Goal: Transaction & Acquisition: Purchase product/service

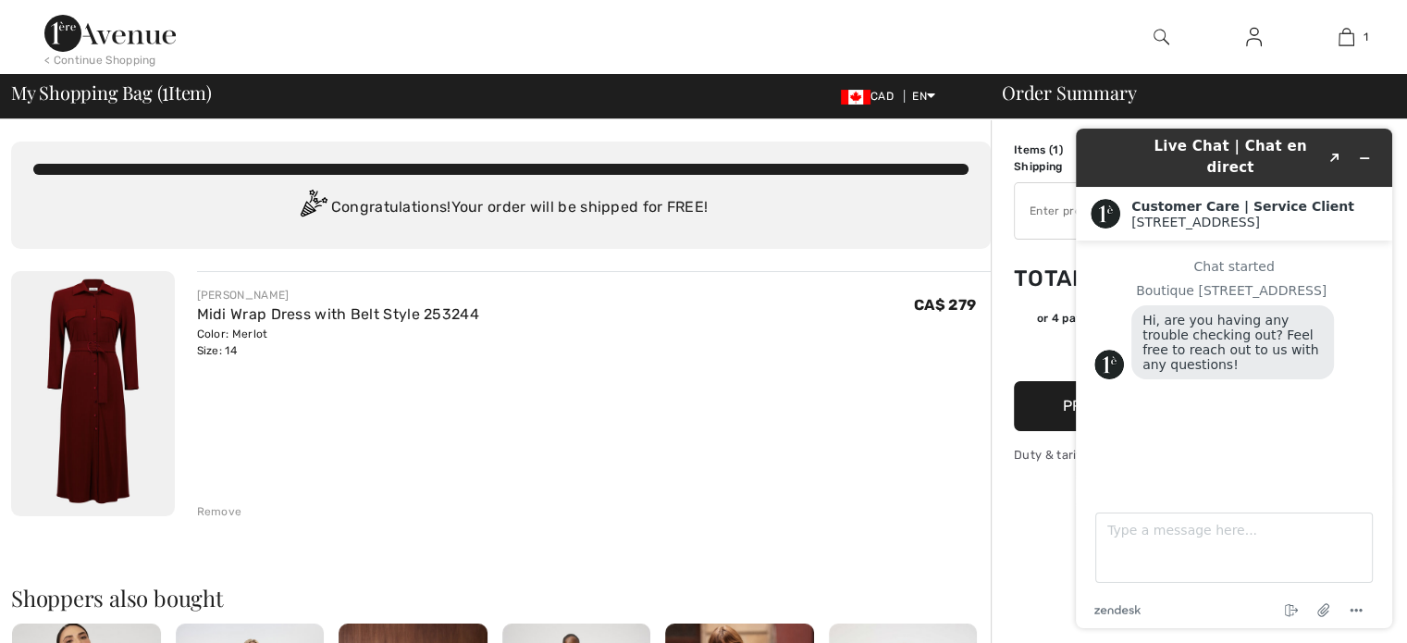
click at [763, 209] on div "Congratulations! Your order will be shipped for FREE!" at bounding box center [500, 208] width 935 height 37
click at [1360, 152] on icon "Minimize widget" at bounding box center [1364, 158] width 13 height 13
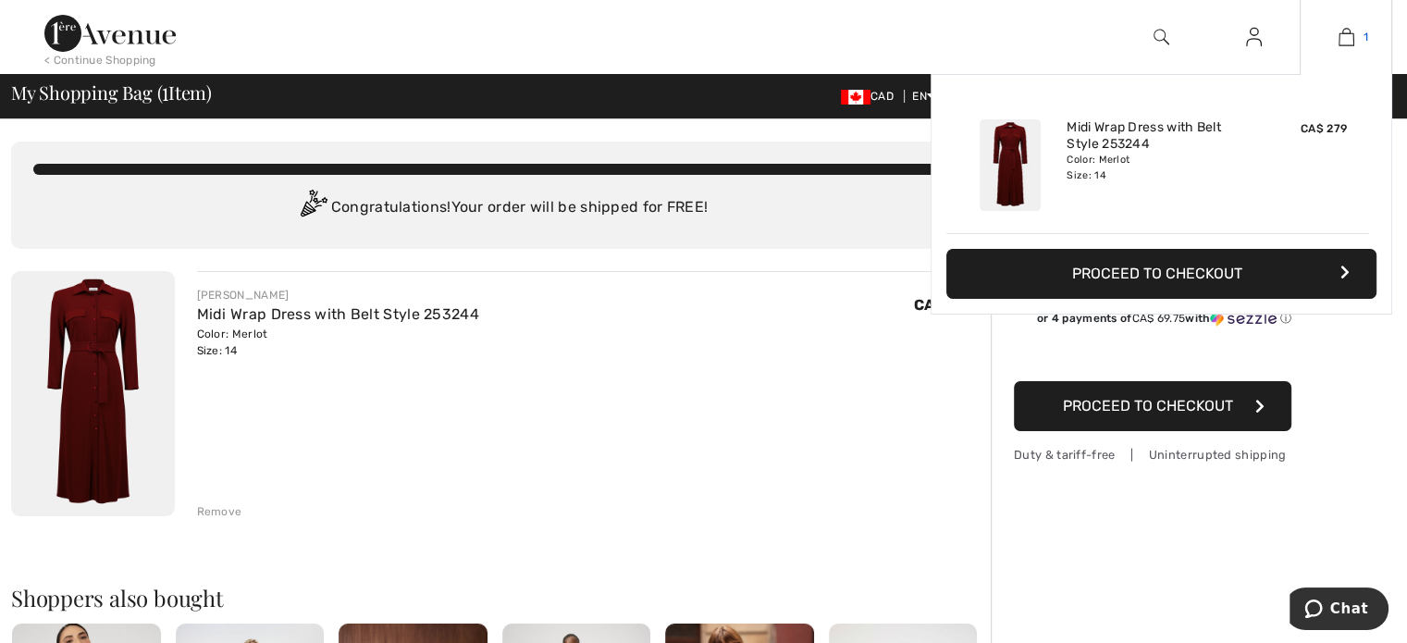
click at [1345, 38] on img at bounding box center [1346, 37] width 16 height 22
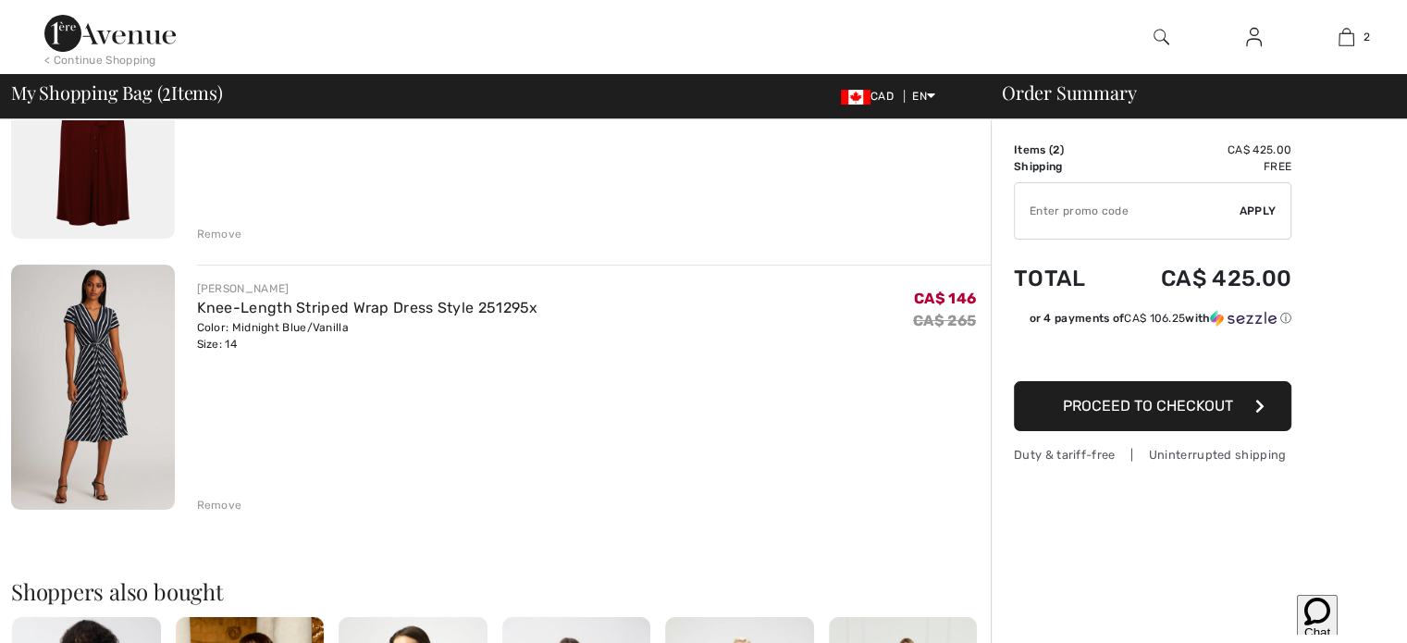
scroll to position [278, 0]
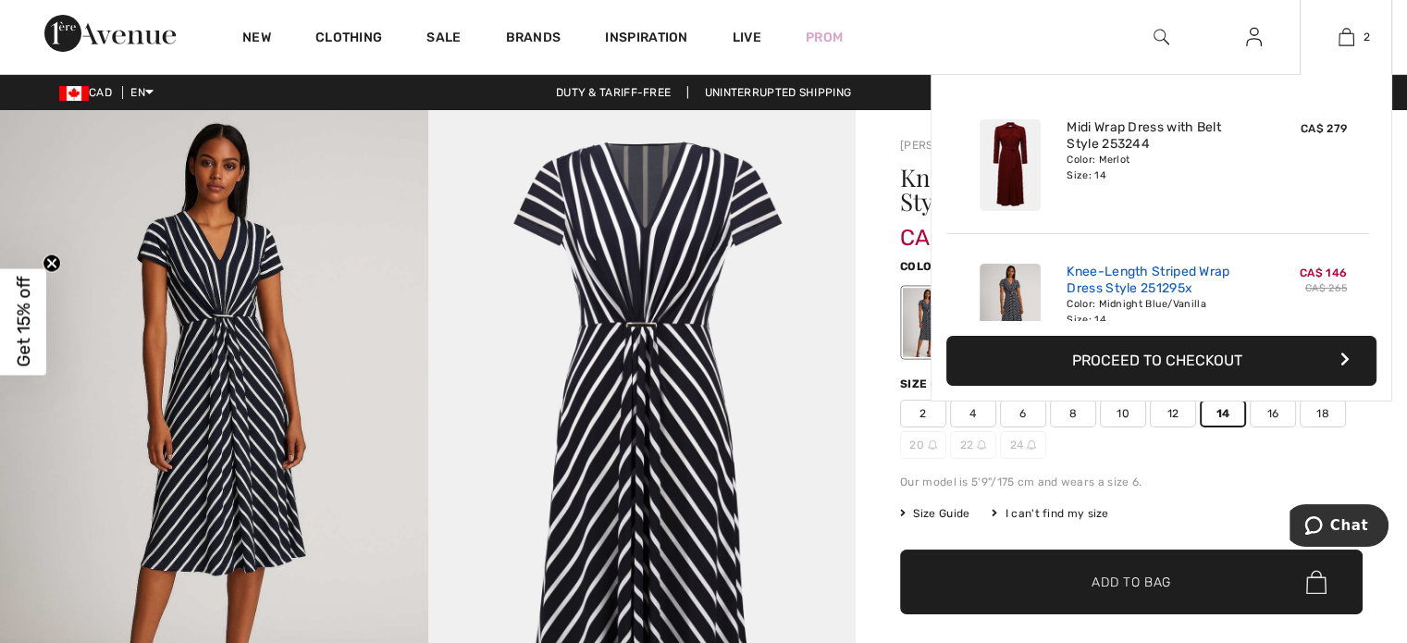
click at [1169, 276] on link "Knee-Length Striped Wrap Dress Style 251295x" at bounding box center [1158, 280] width 182 height 33
click at [1346, 38] on img at bounding box center [1346, 37] width 16 height 22
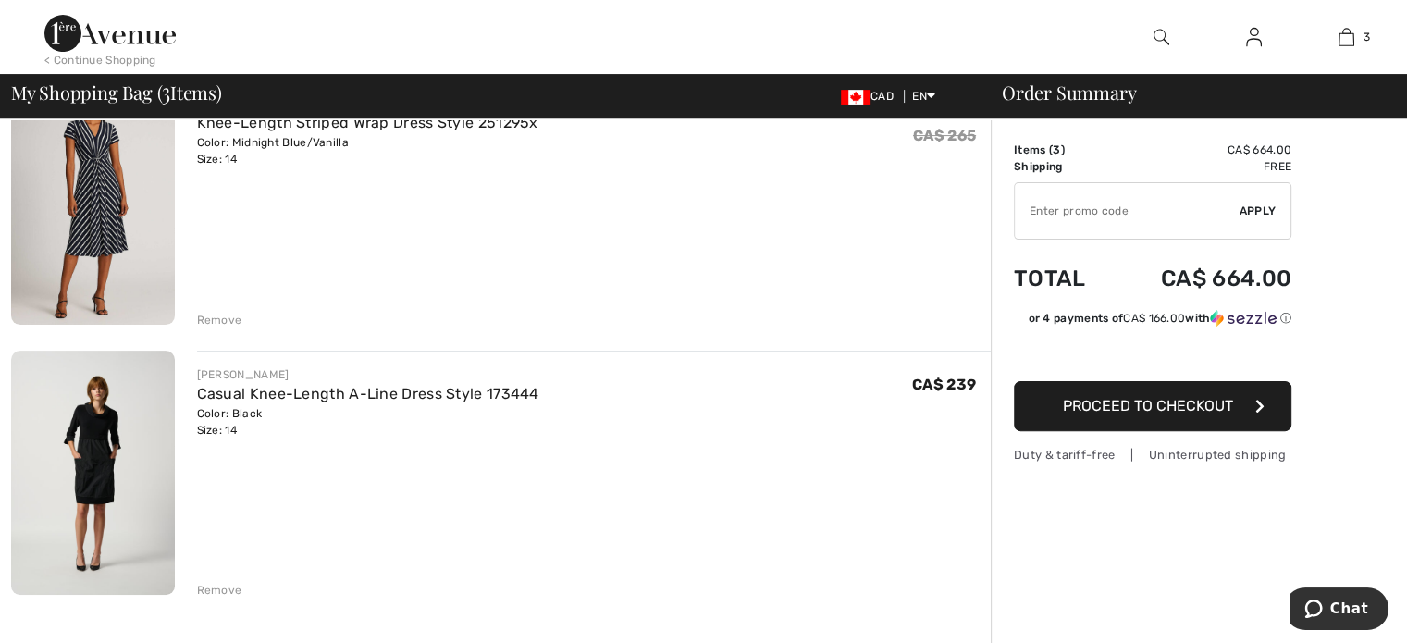
click at [218, 315] on div "Remove" at bounding box center [219, 320] width 45 height 17
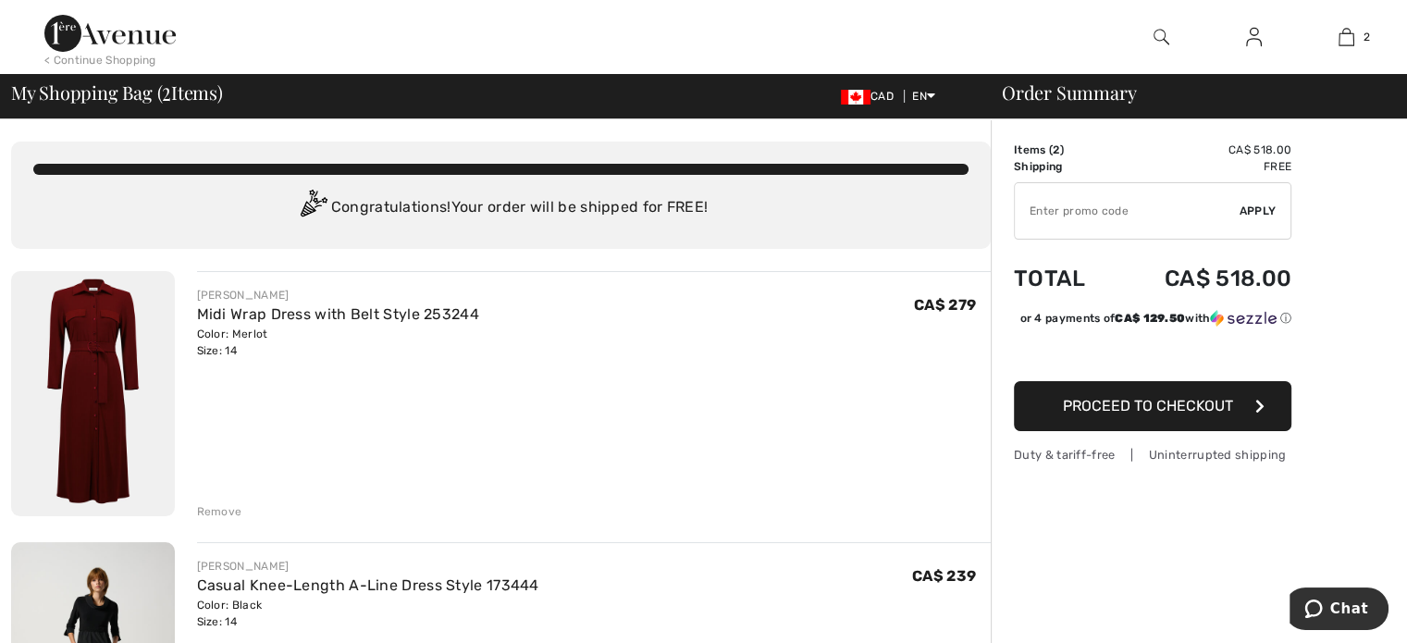
click at [86, 56] on div "< Continue Shopping" at bounding box center [100, 60] width 112 height 17
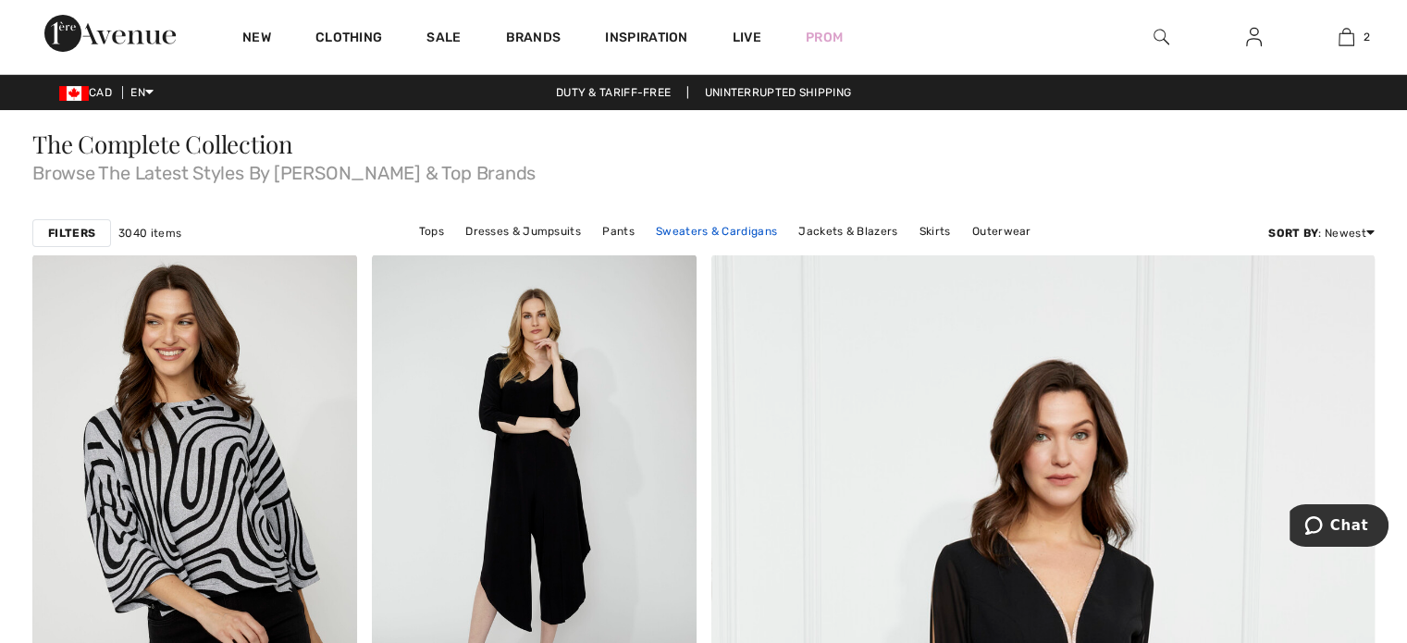
click at [753, 227] on link "Sweaters & Cardigans" at bounding box center [717, 231] width 140 height 24
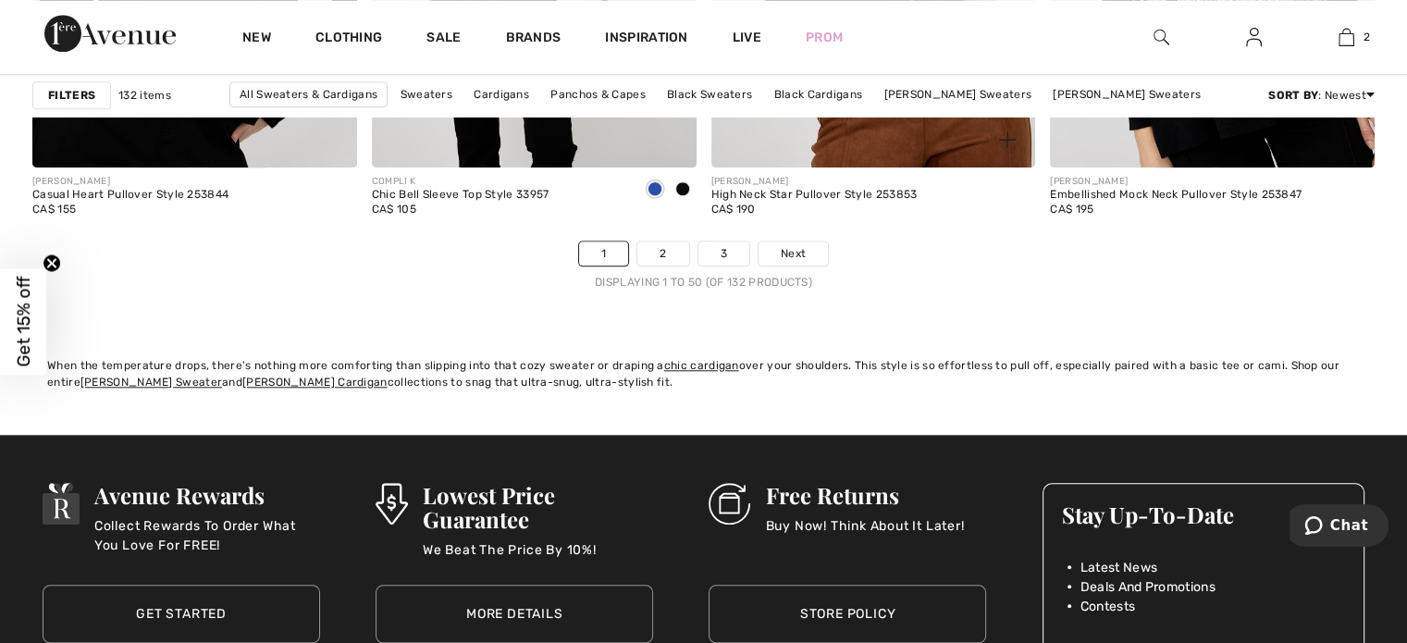
scroll to position [8788, 0]
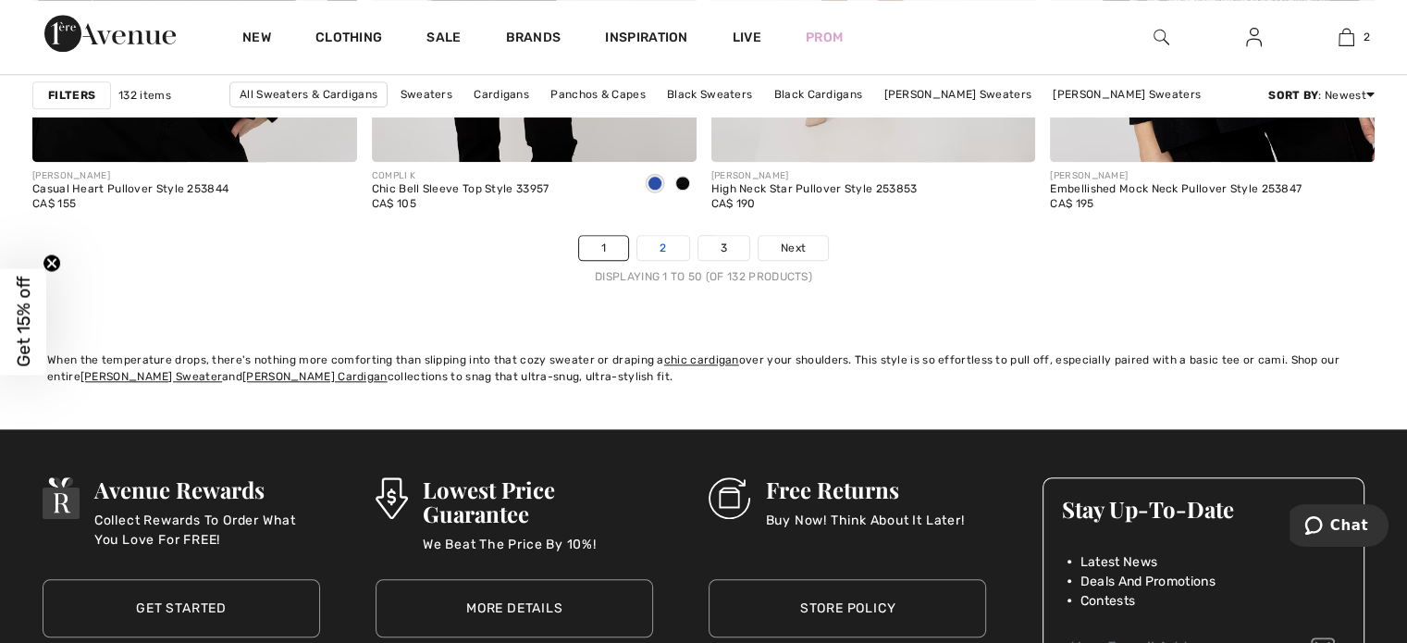
click at [657, 241] on link "2" at bounding box center [662, 248] width 51 height 24
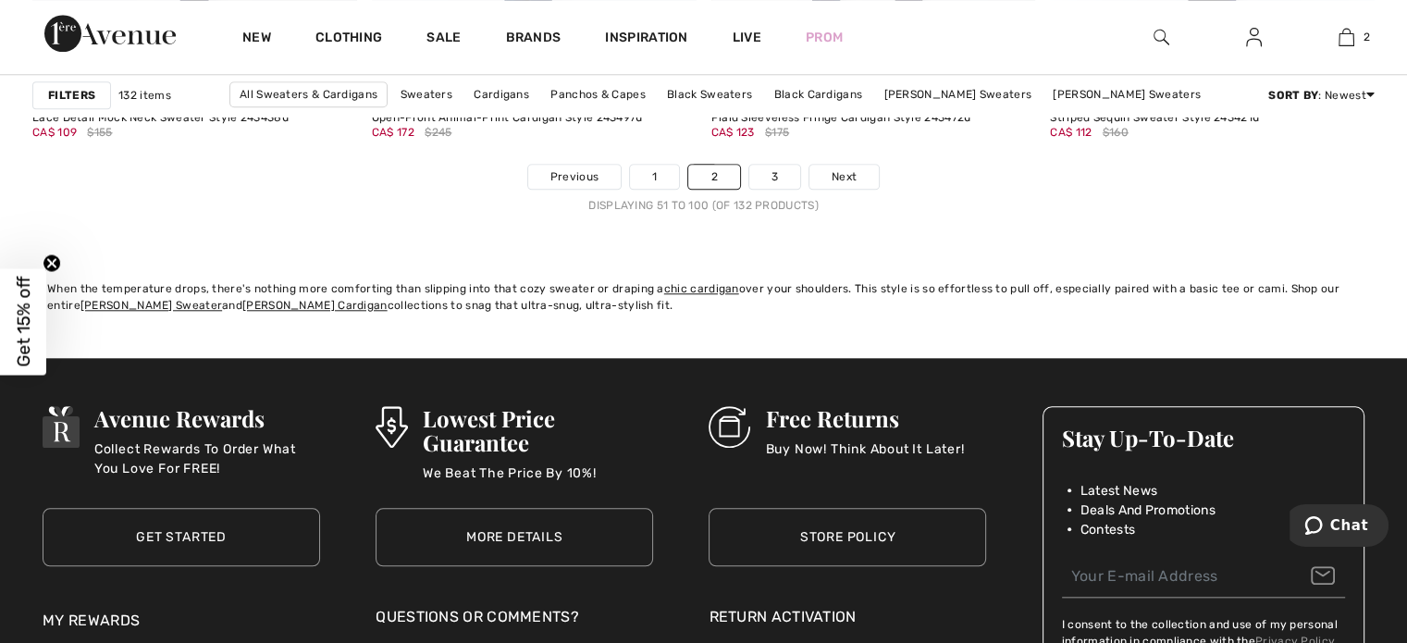
scroll to position [8880, 0]
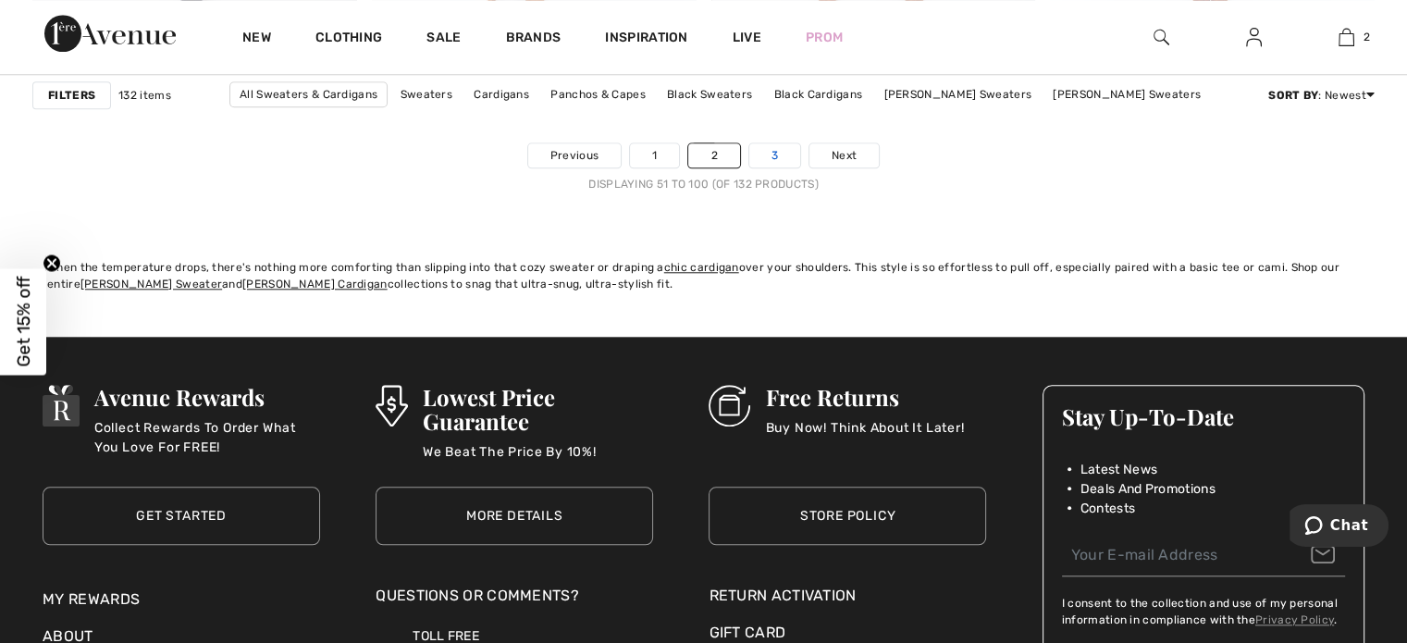
click at [770, 148] on link "3" at bounding box center [774, 155] width 51 height 24
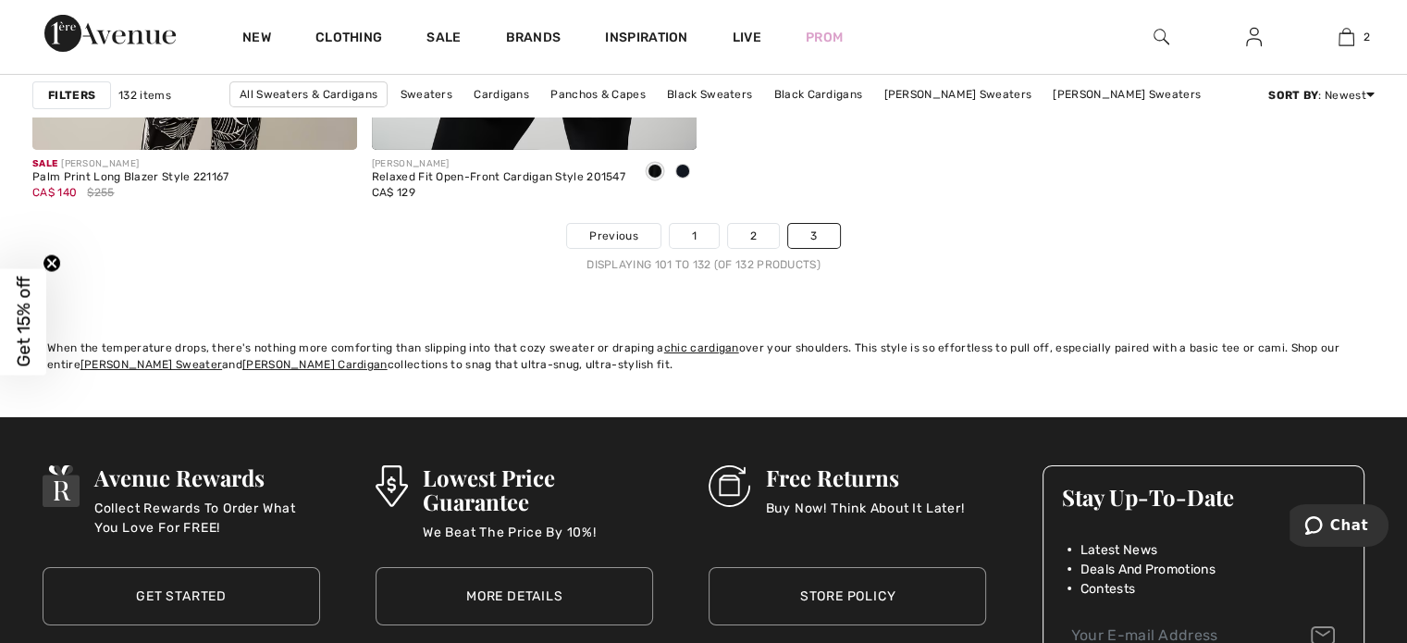
scroll to position [6290, 0]
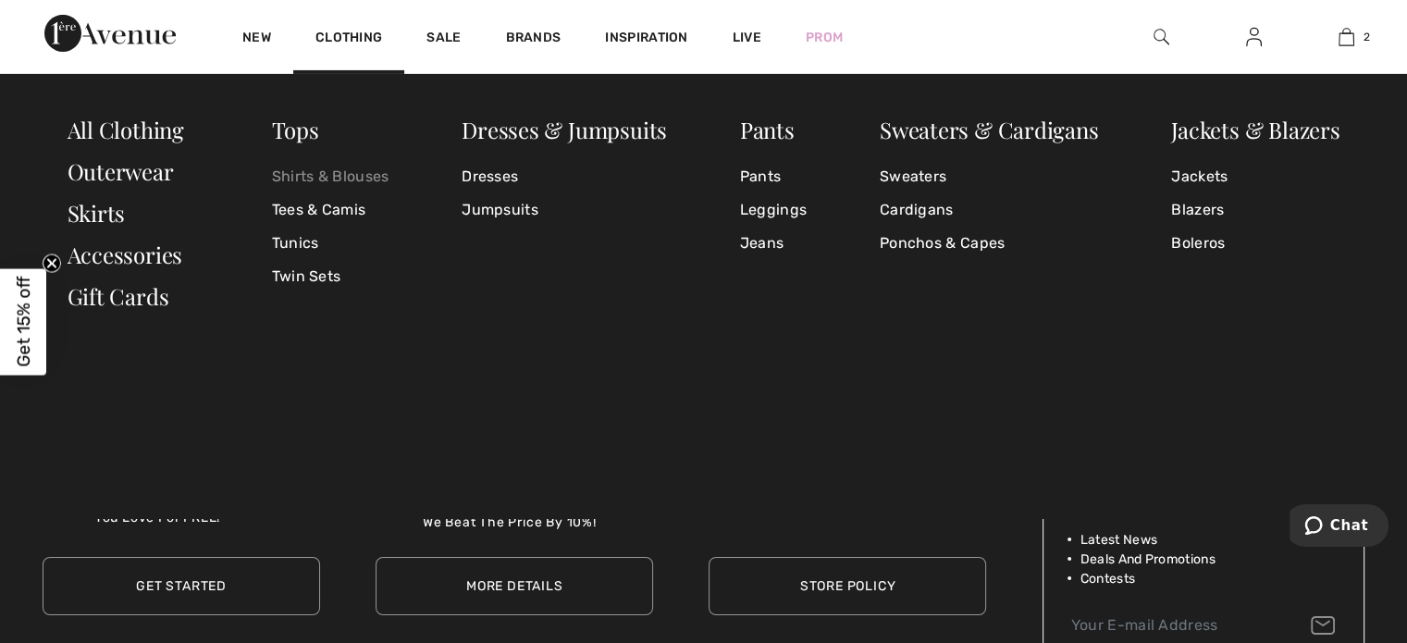
click at [342, 178] on link "Shirts & Blouses" at bounding box center [330, 176] width 117 height 33
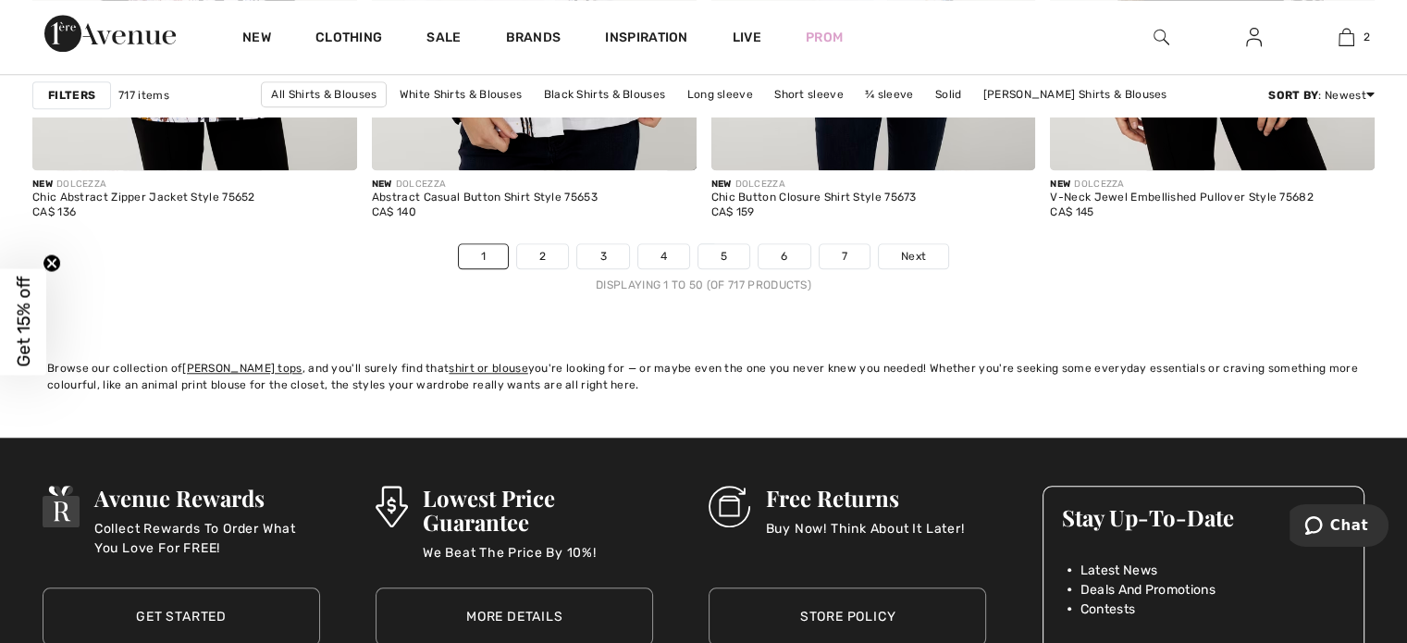
scroll to position [8758, 0]
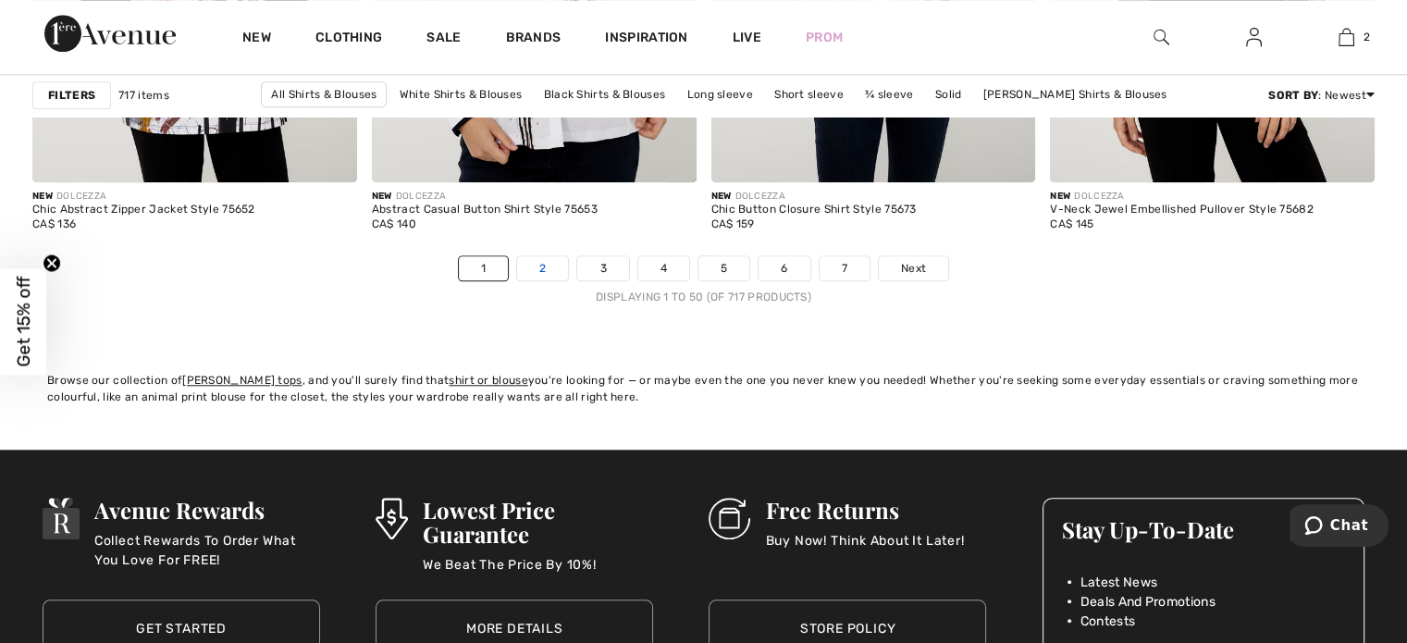
click at [545, 258] on link "2" at bounding box center [542, 268] width 51 height 24
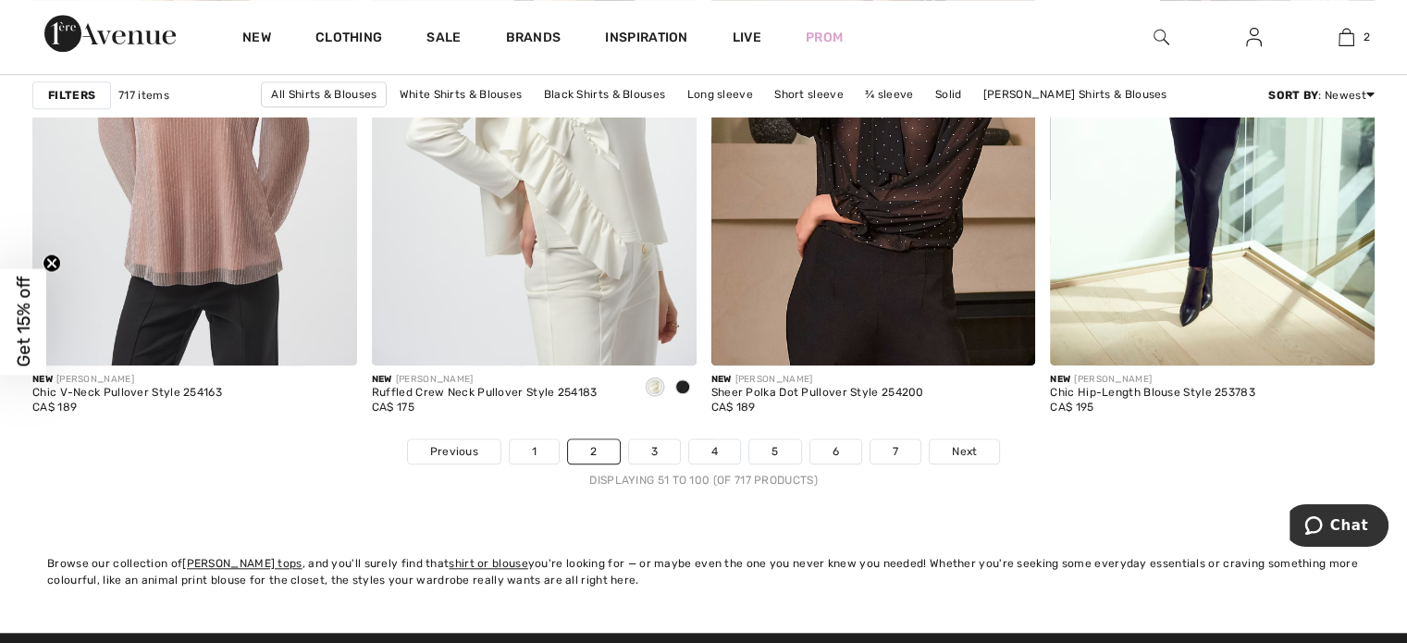
scroll to position [8695, 0]
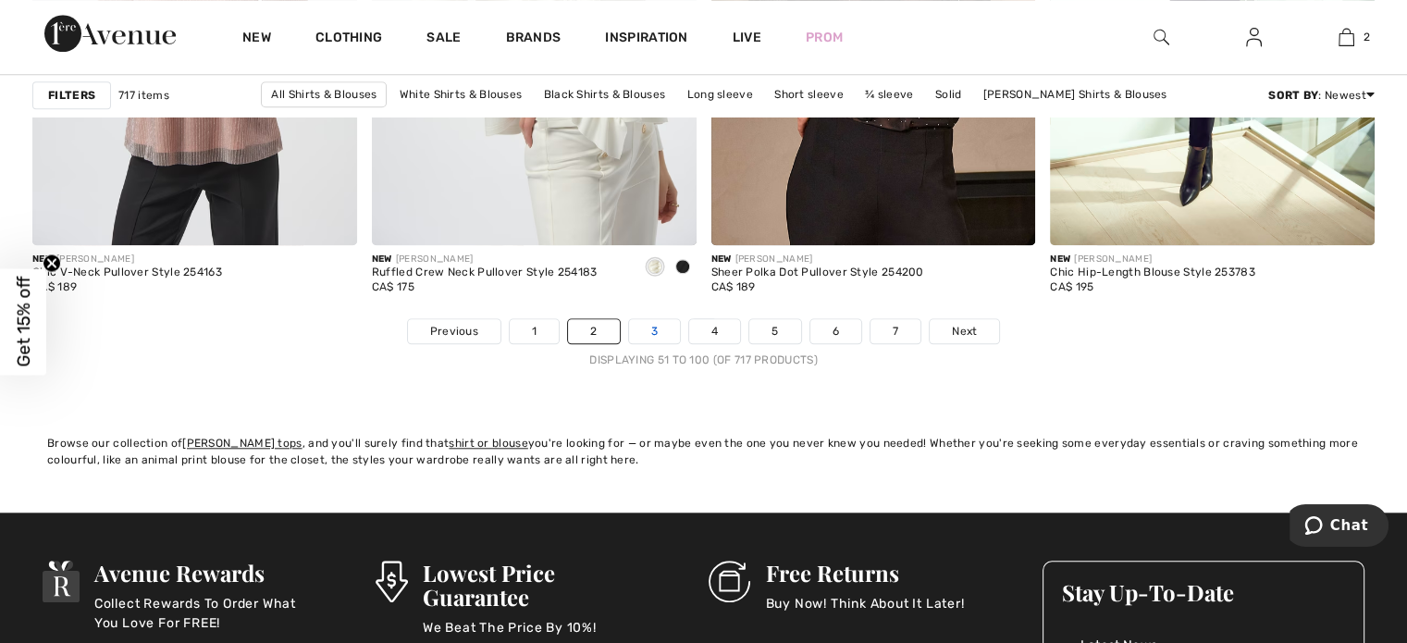
click at [651, 322] on link "3" at bounding box center [654, 331] width 51 height 24
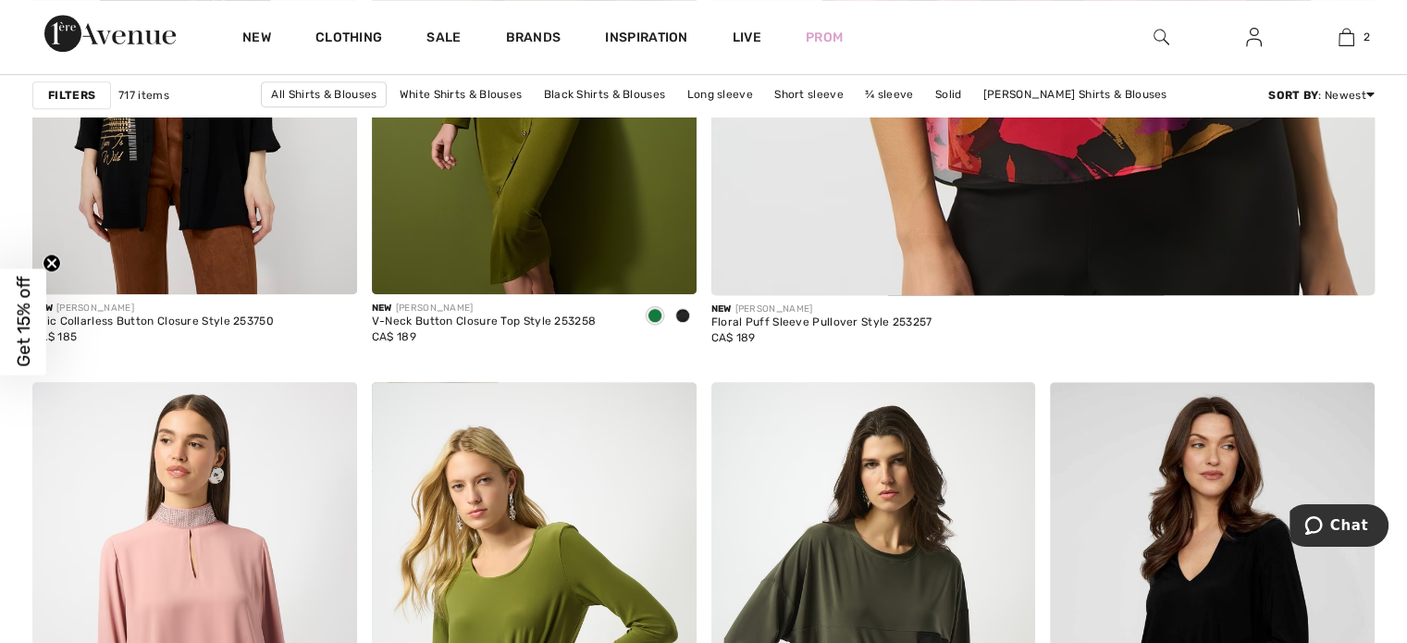
checkbox input "true"
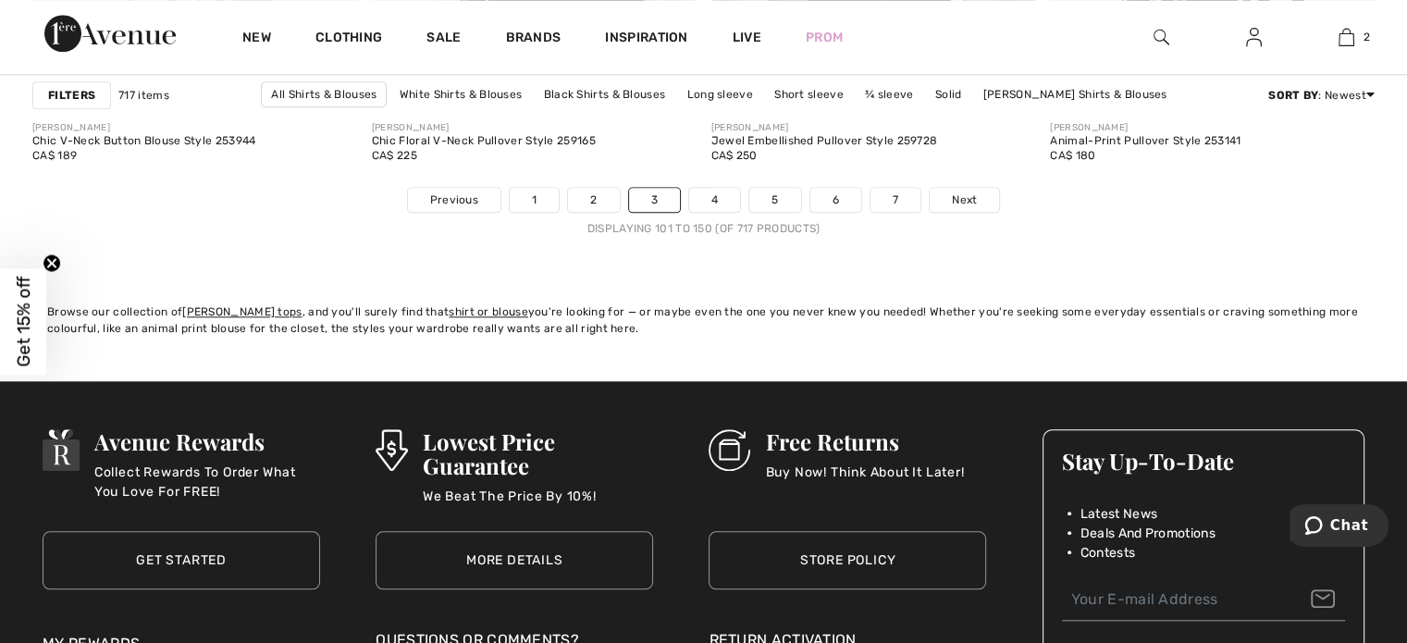
scroll to position [8851, 0]
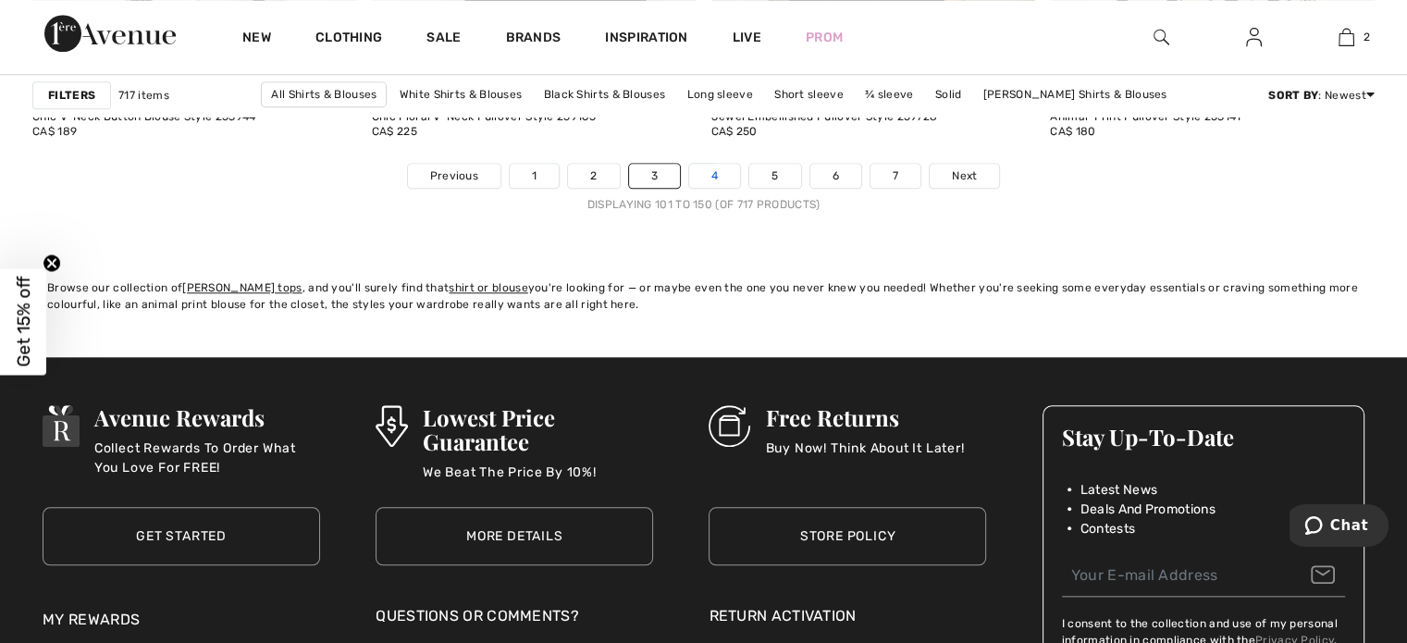
click at [720, 168] on link "4" at bounding box center [714, 176] width 51 height 24
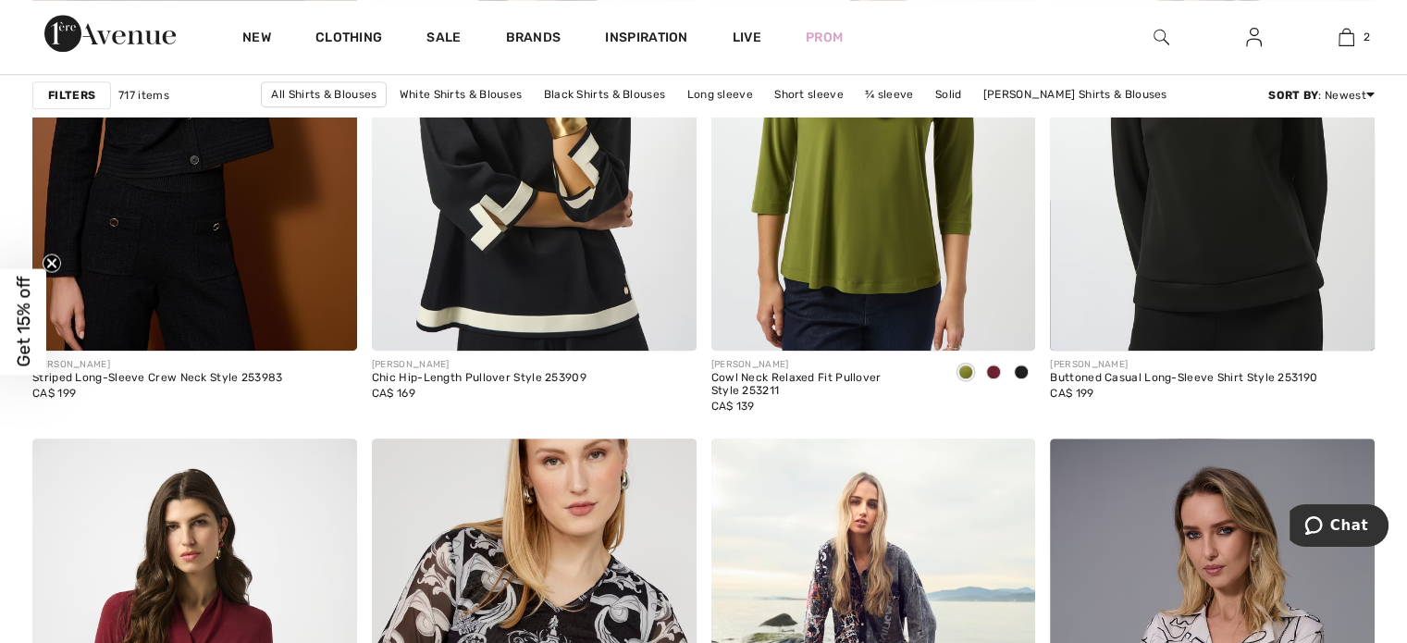
scroll to position [1389, 0]
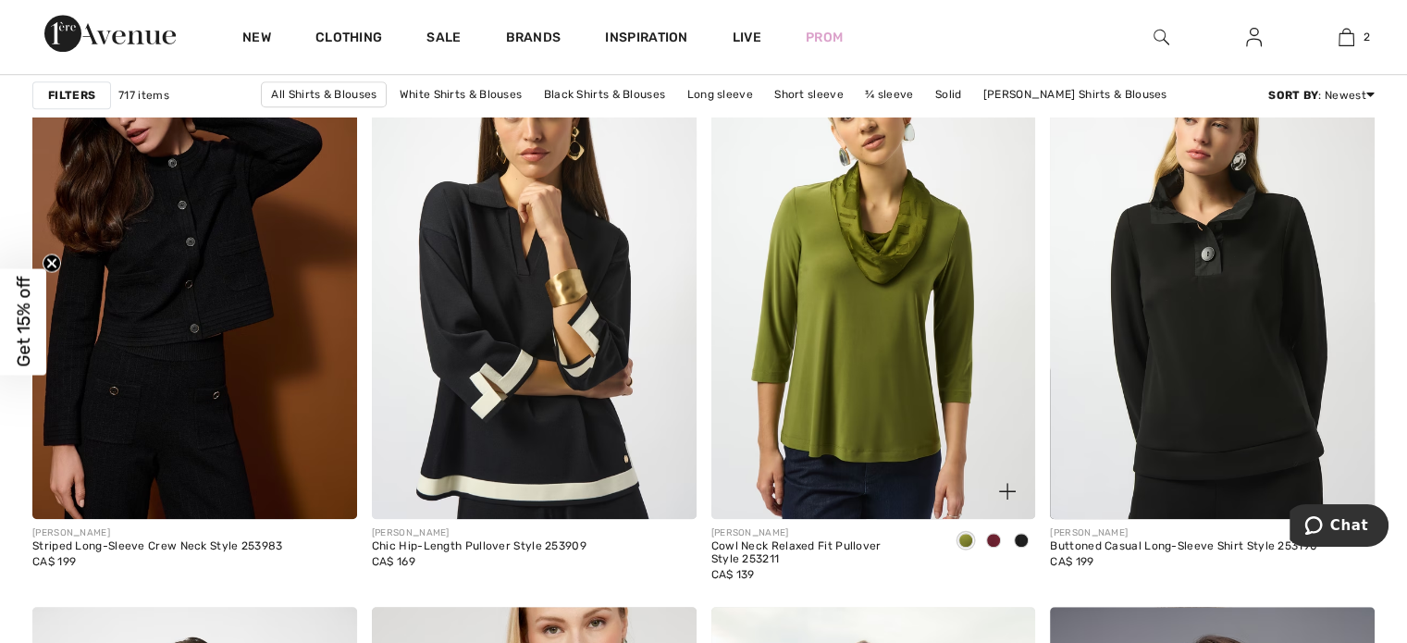
click at [993, 537] on span at bounding box center [993, 540] width 15 height 15
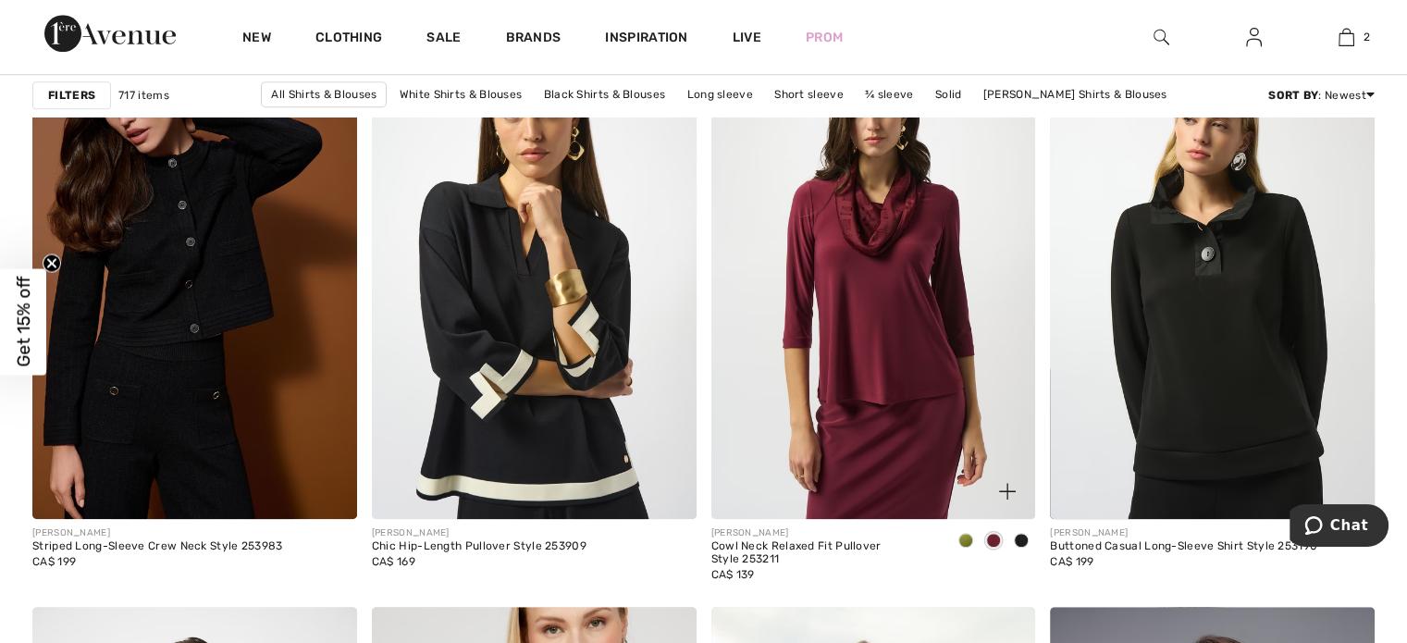
click at [1018, 536] on span at bounding box center [1021, 540] width 15 height 15
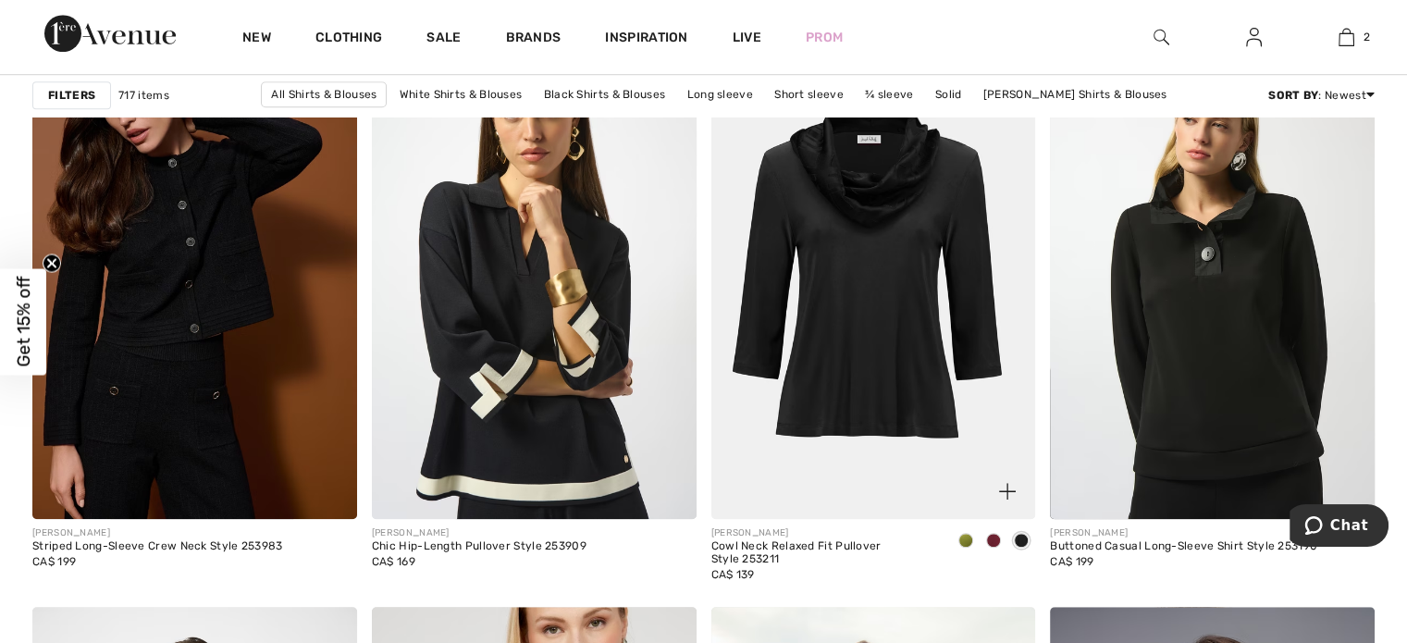
click at [991, 537] on span at bounding box center [993, 540] width 15 height 15
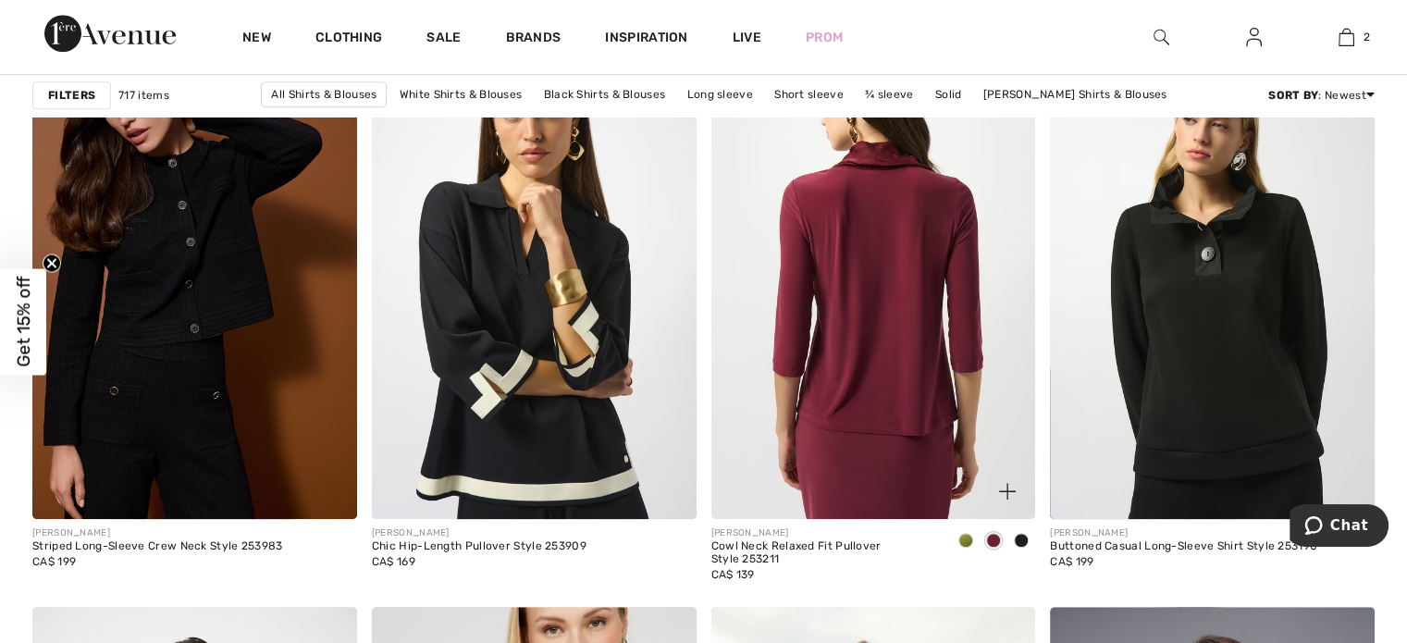
click at [870, 266] on img at bounding box center [873, 275] width 325 height 487
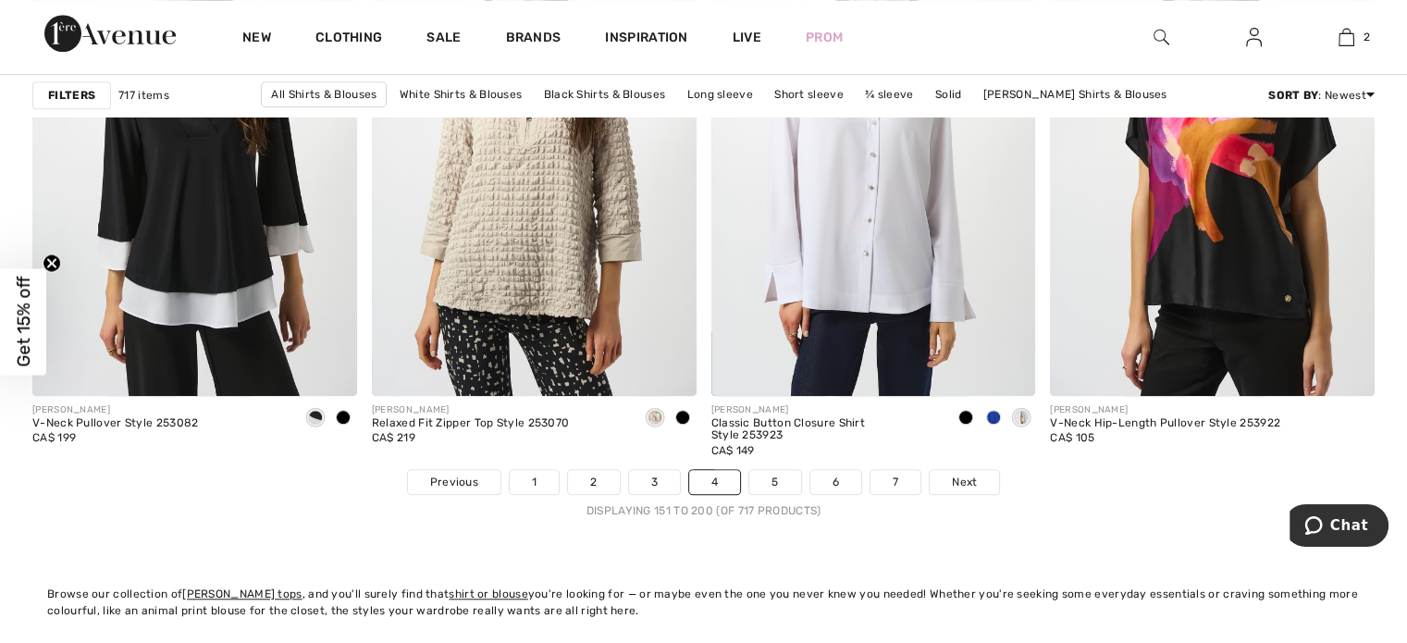
scroll to position [8617, 0]
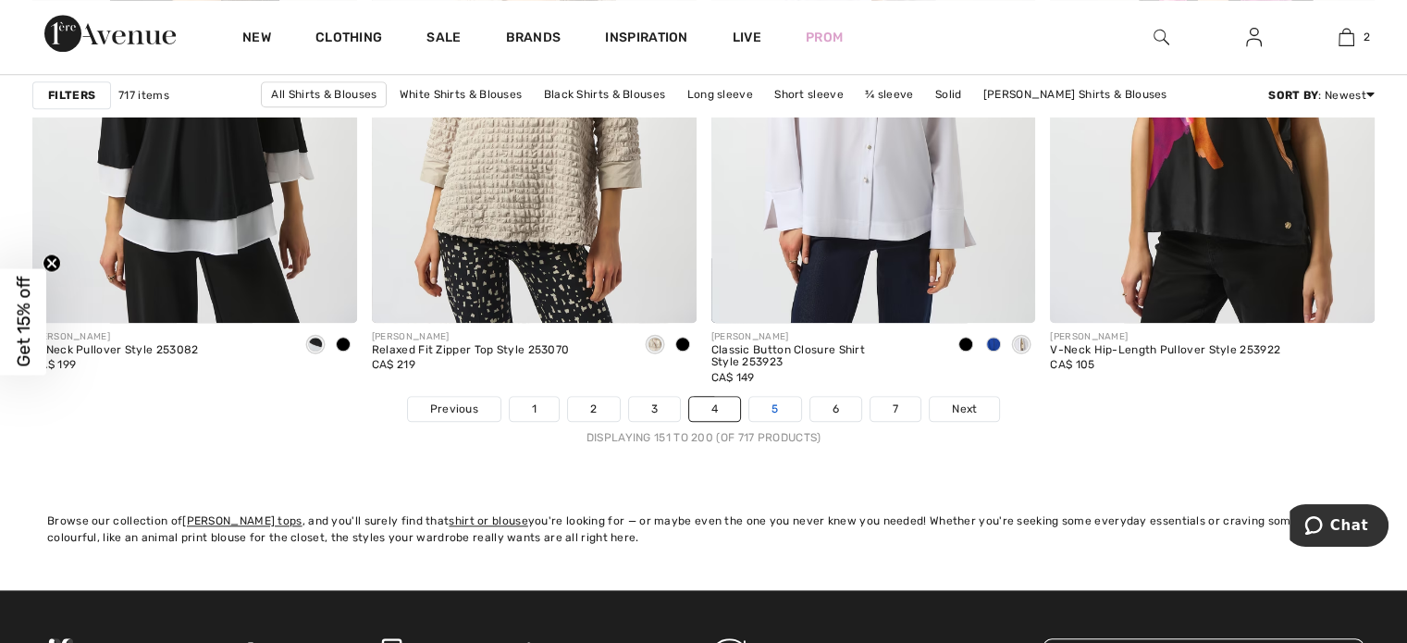
click at [766, 402] on link "5" at bounding box center [774, 409] width 51 height 24
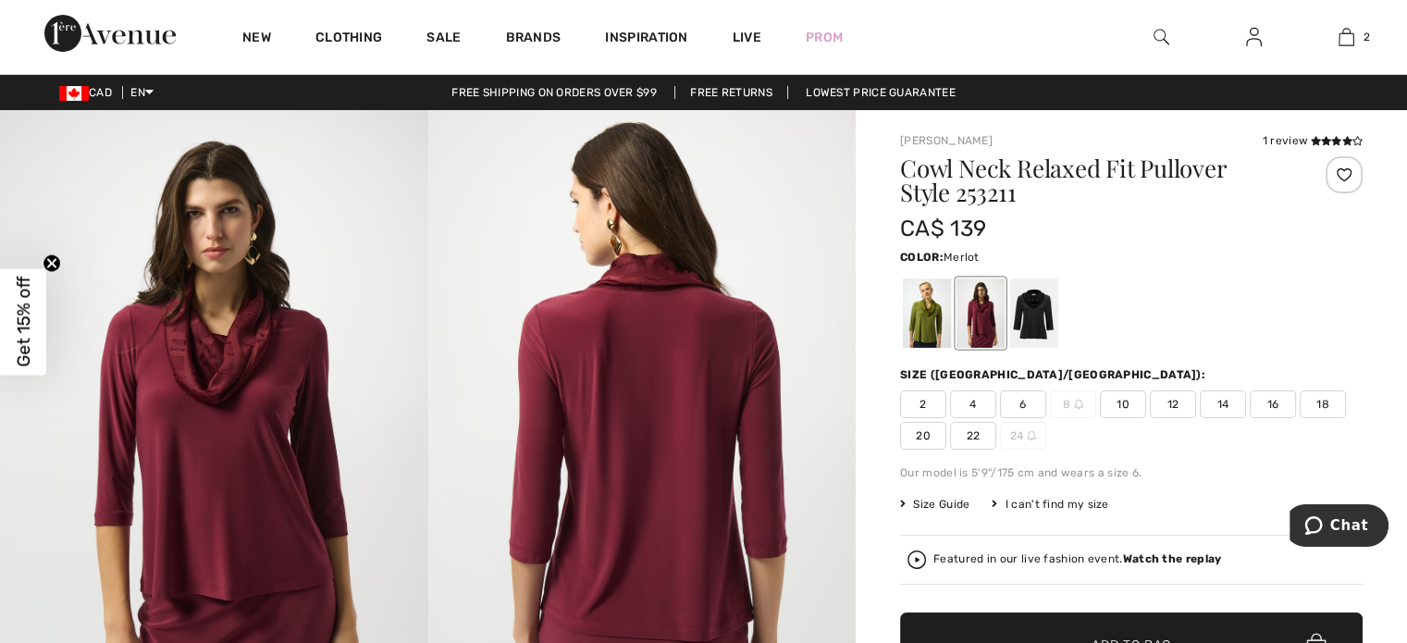
click at [247, 309] on img at bounding box center [214, 430] width 428 height 641
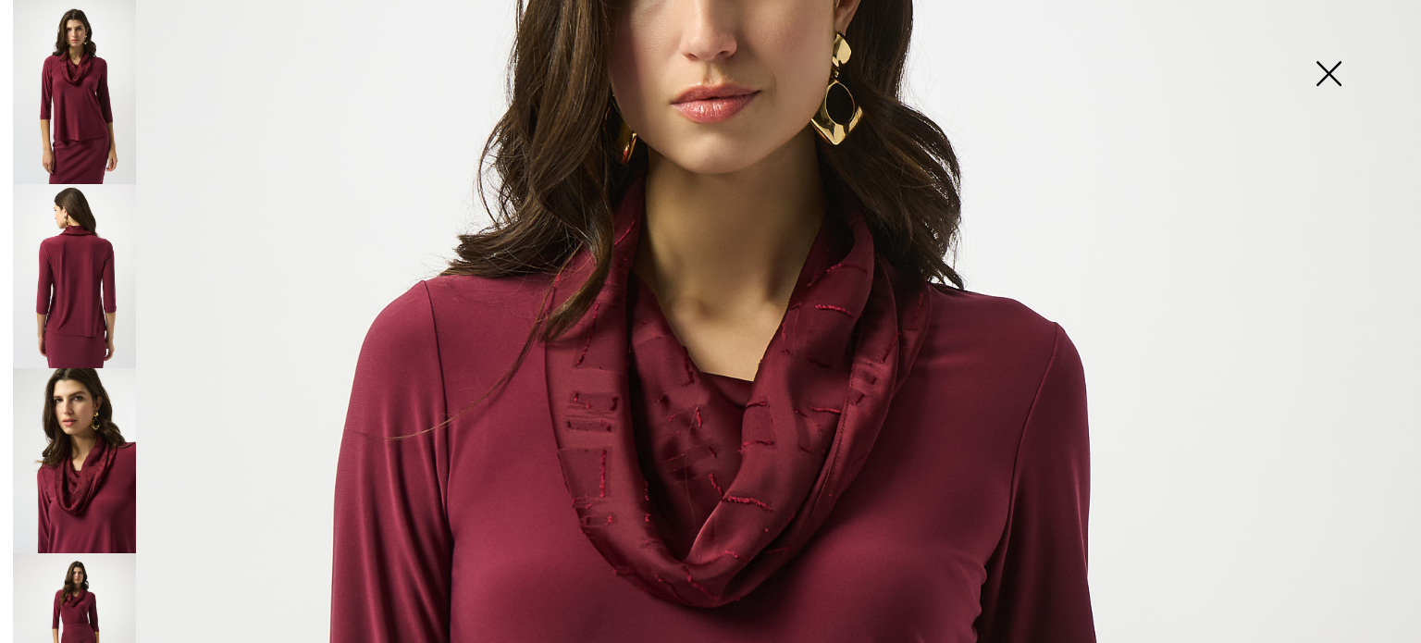
scroll to position [370, 0]
click at [77, 437] on img at bounding box center [74, 460] width 123 height 184
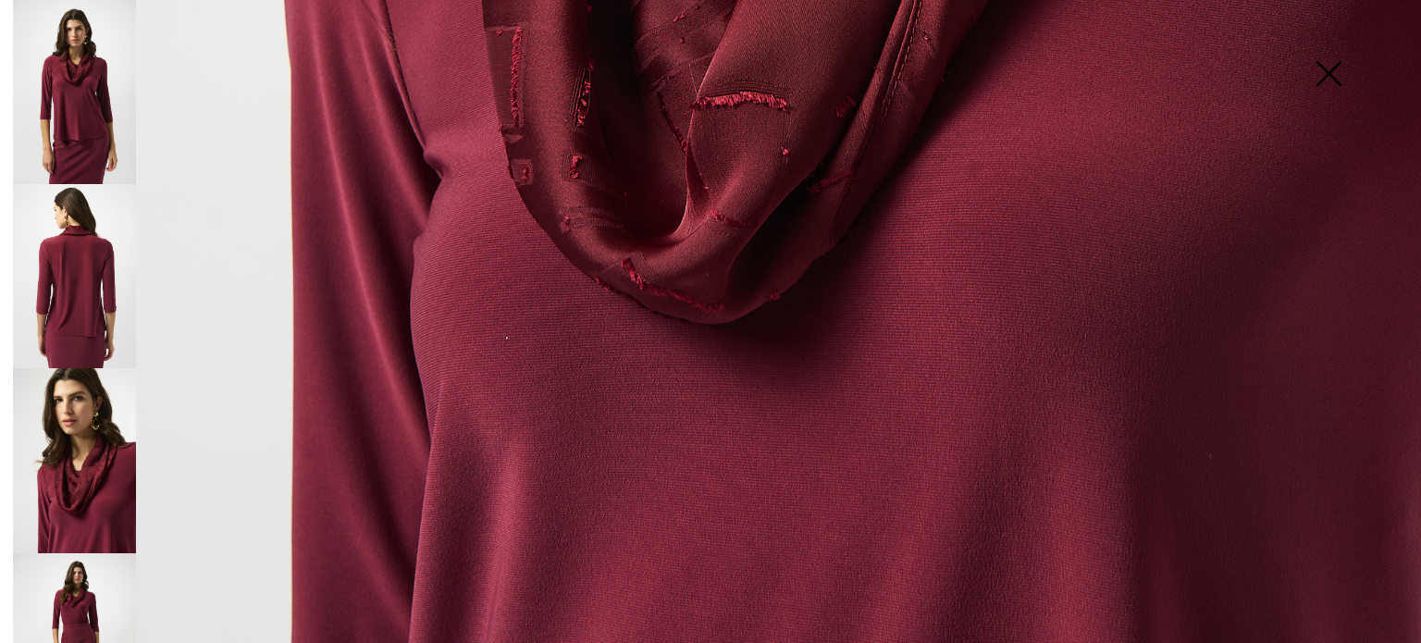
scroll to position [1188, 0]
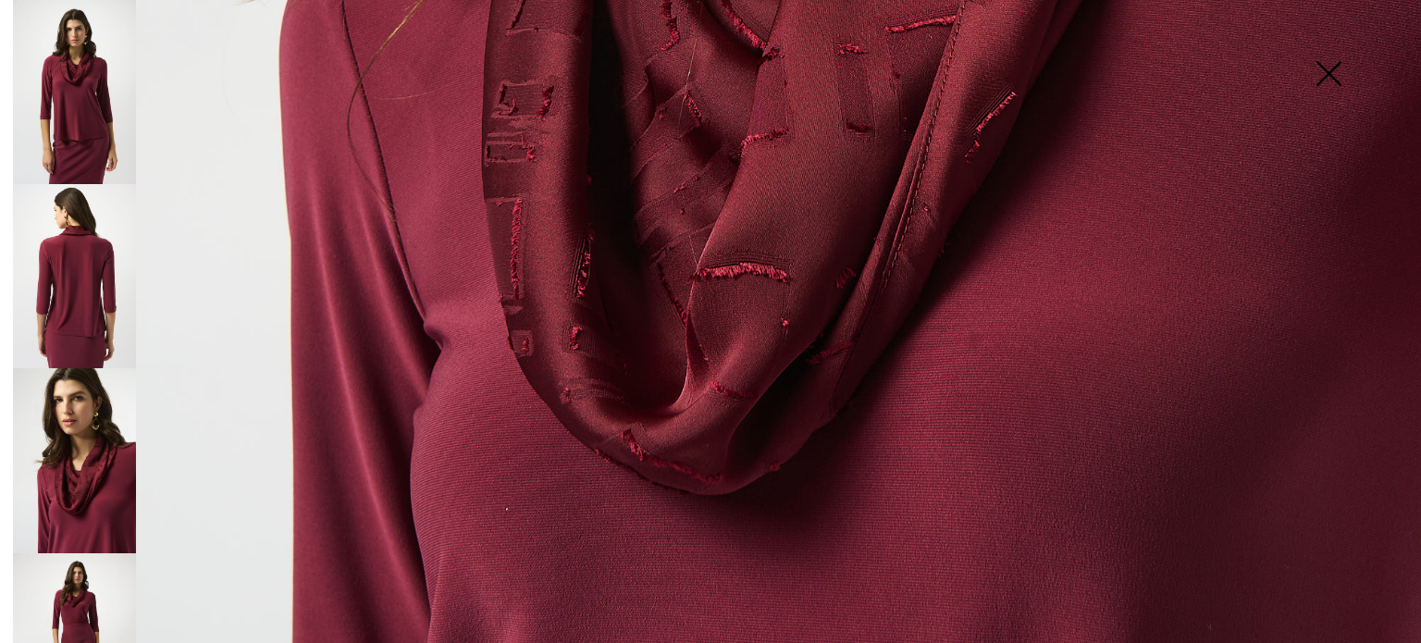
drag, startPoint x: 91, startPoint y: 572, endPoint x: 108, endPoint y: 532, distance: 43.5
click at [91, 570] on img at bounding box center [74, 645] width 123 height 184
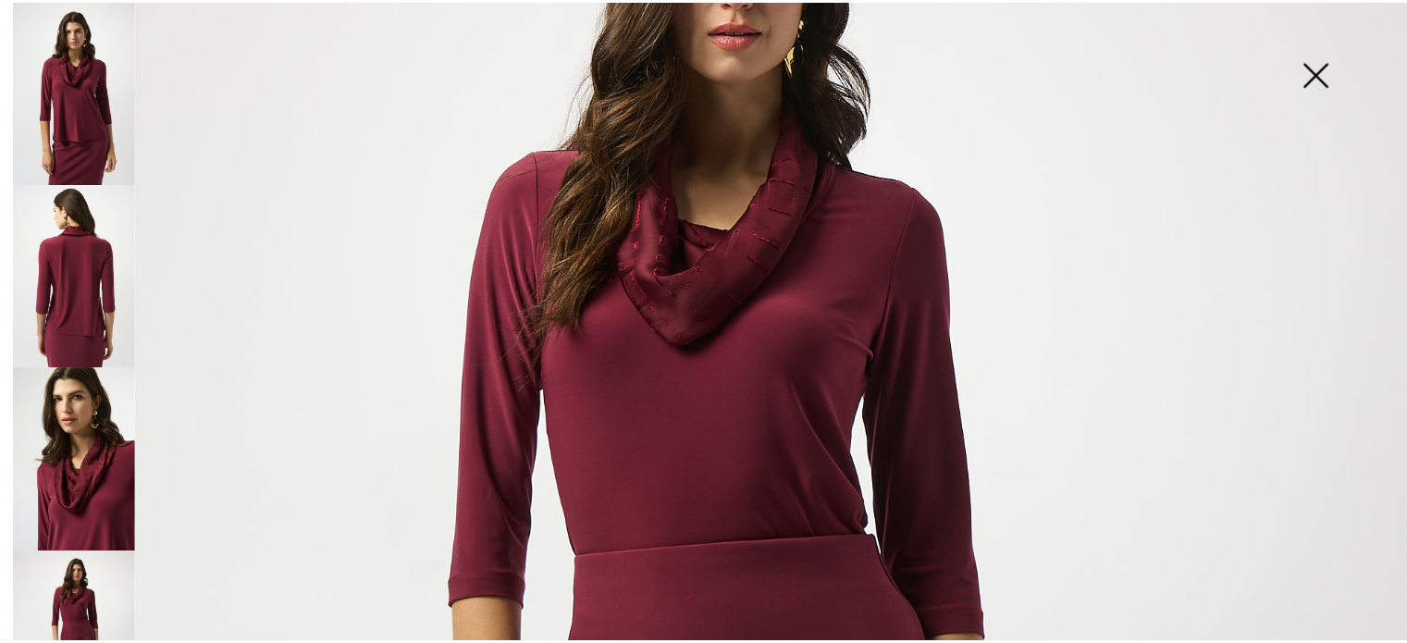
scroll to position [263, 0]
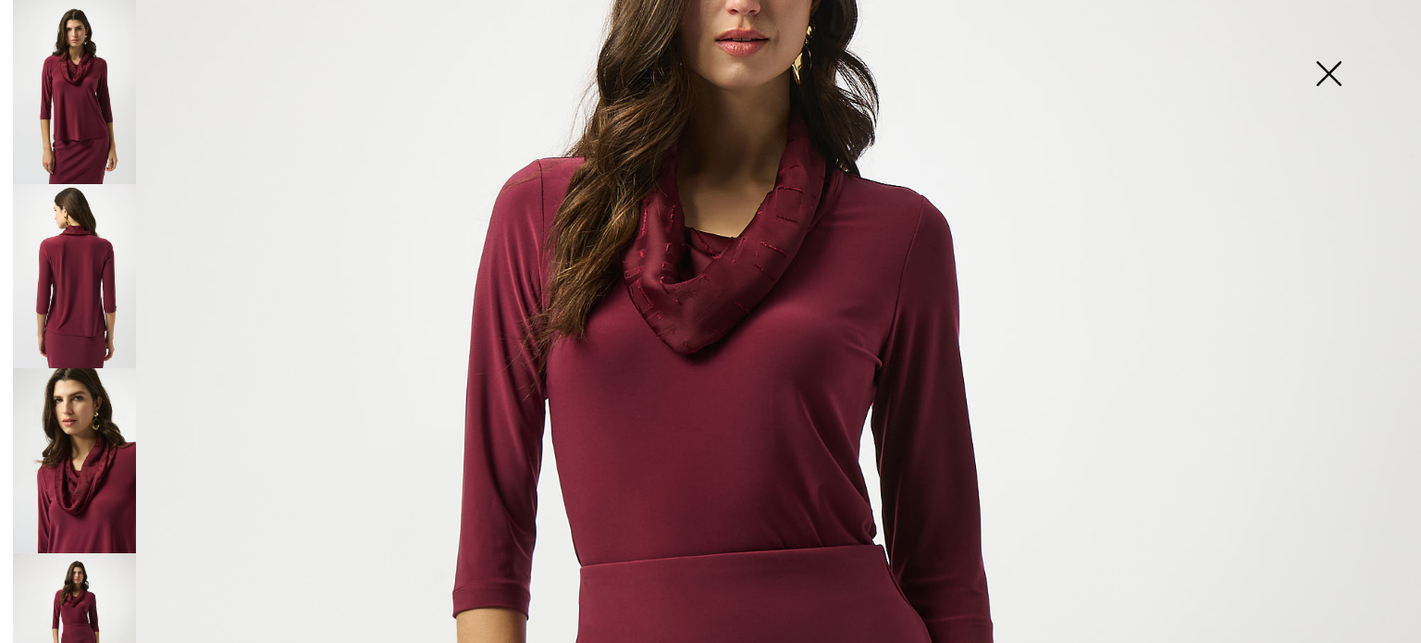
click at [85, 96] on img at bounding box center [74, 92] width 123 height 184
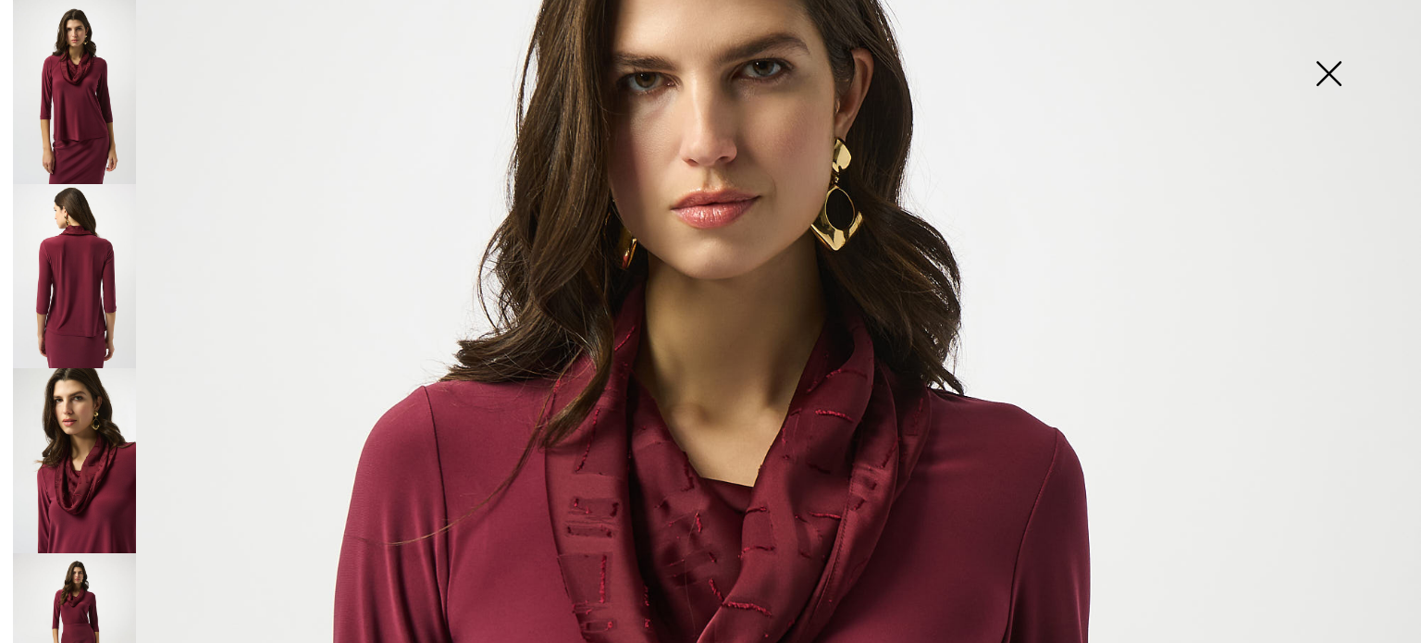
click at [1332, 71] on img at bounding box center [1328, 75] width 93 height 95
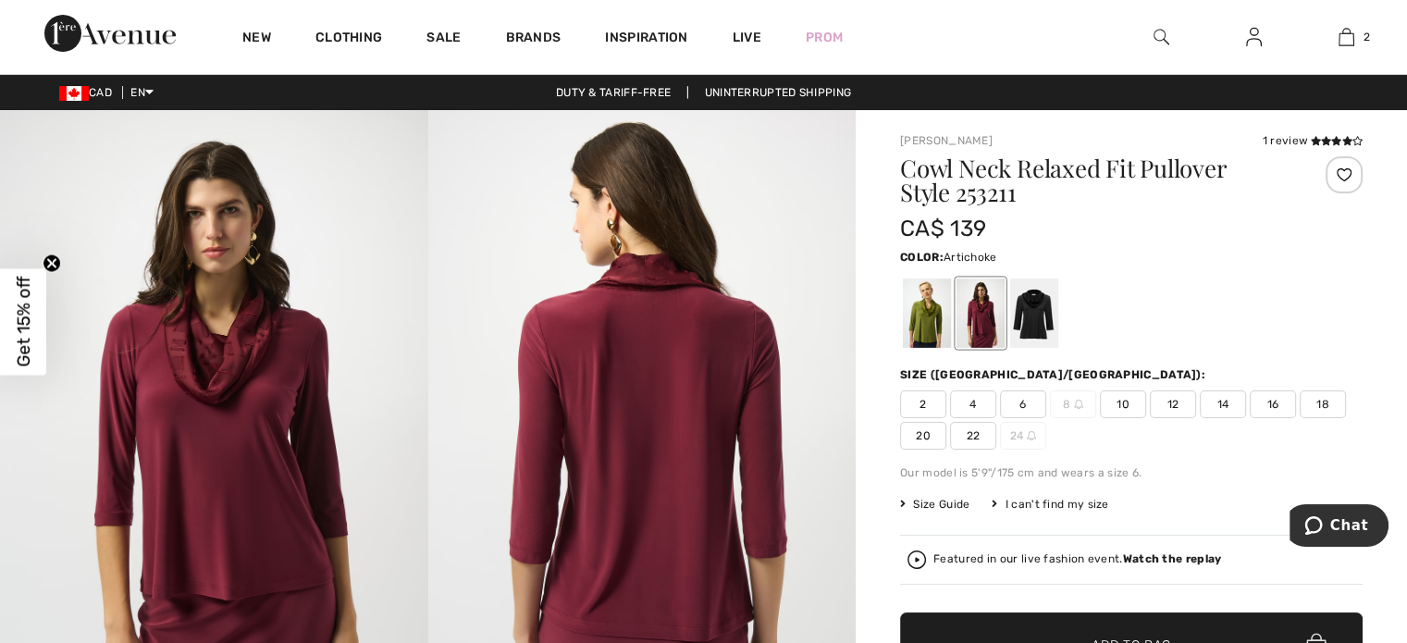
click at [919, 298] on div at bounding box center [927, 312] width 48 height 69
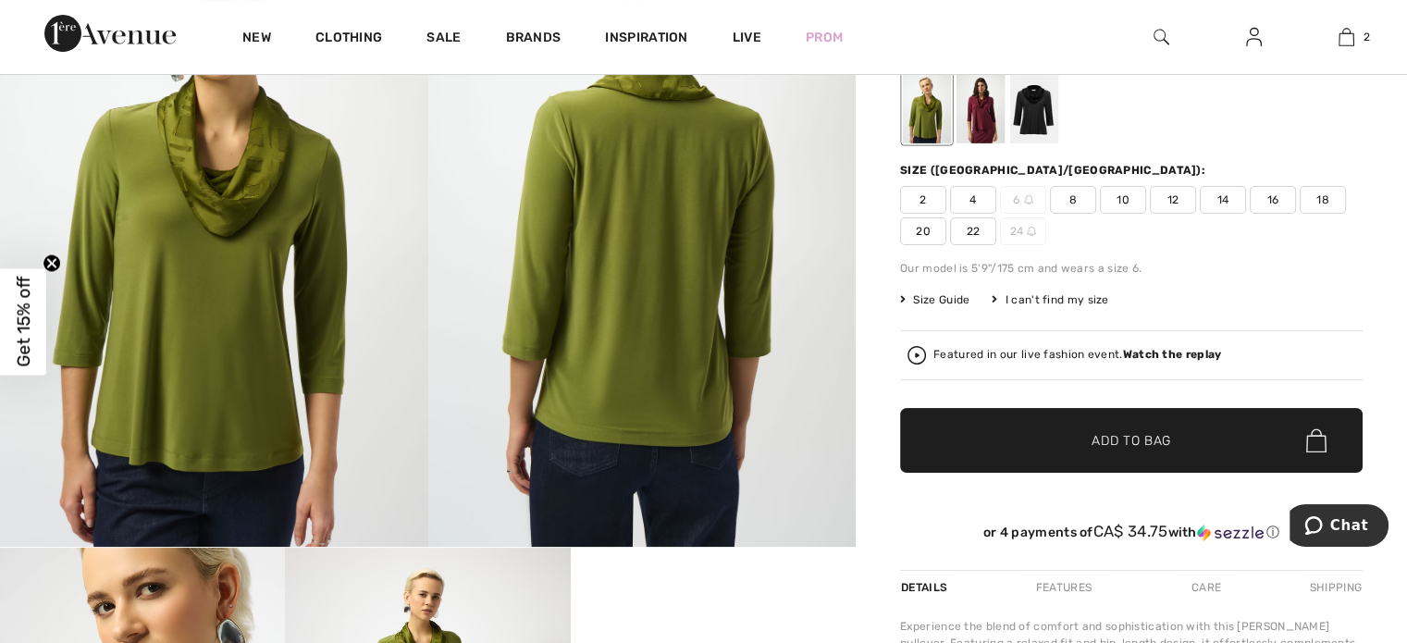
scroll to position [0, 0]
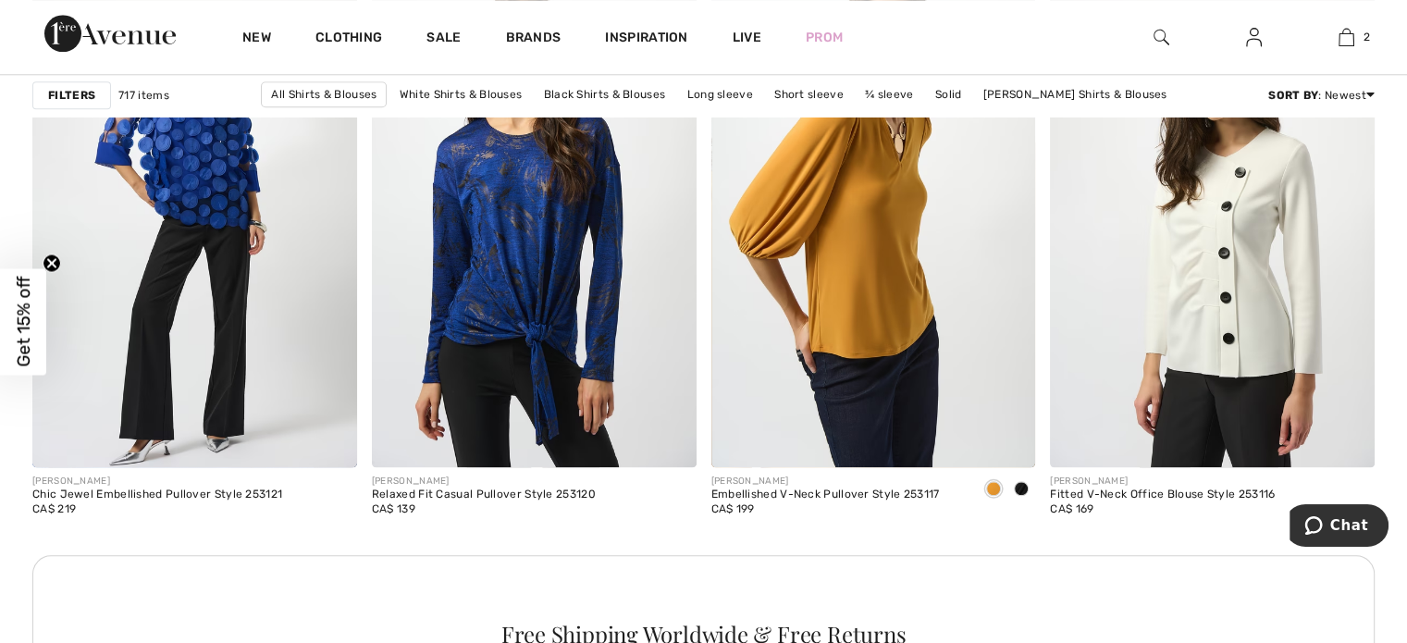
scroll to position [1931, 0]
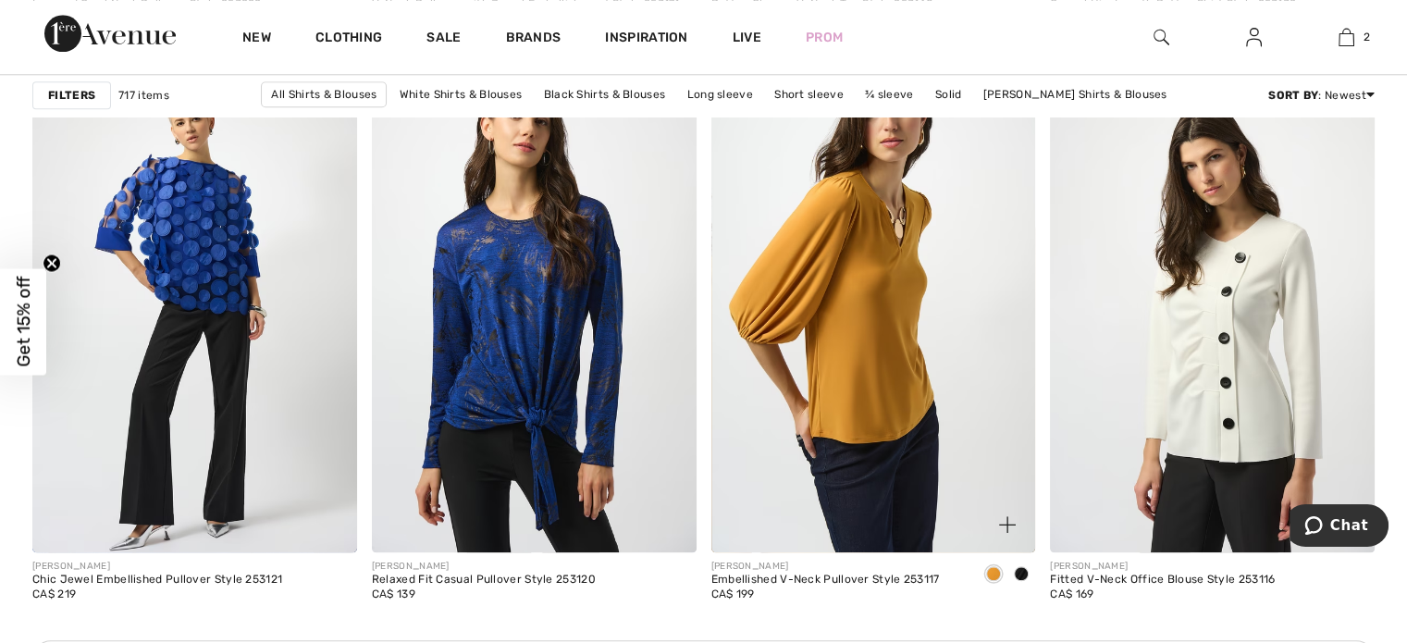
click at [1022, 571] on span at bounding box center [1021, 573] width 15 height 15
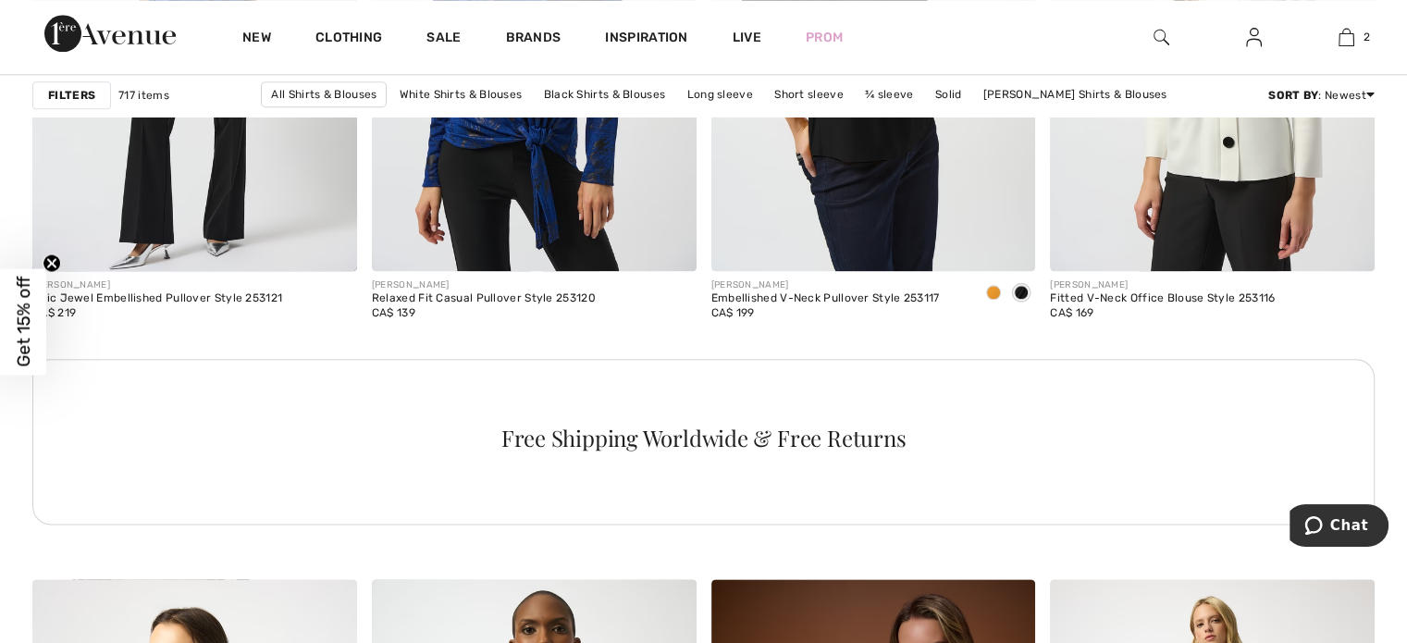
scroll to position [2176, 0]
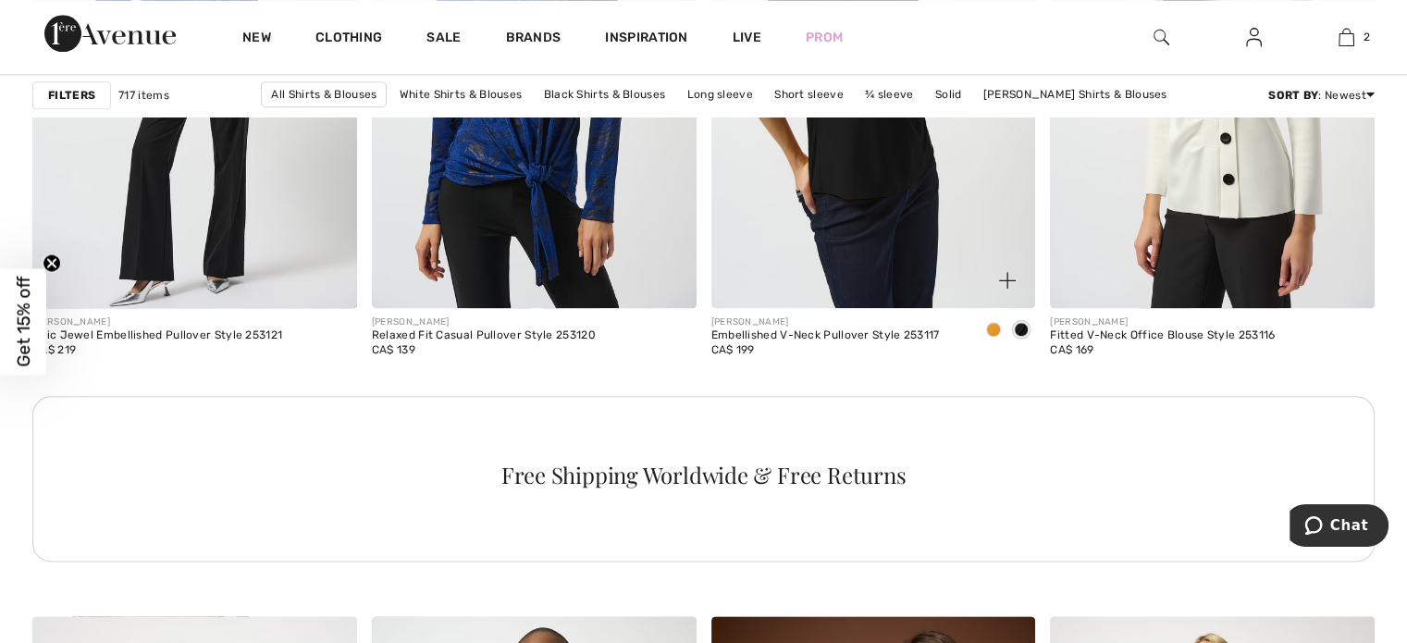
click at [851, 189] on img at bounding box center [873, 64] width 325 height 487
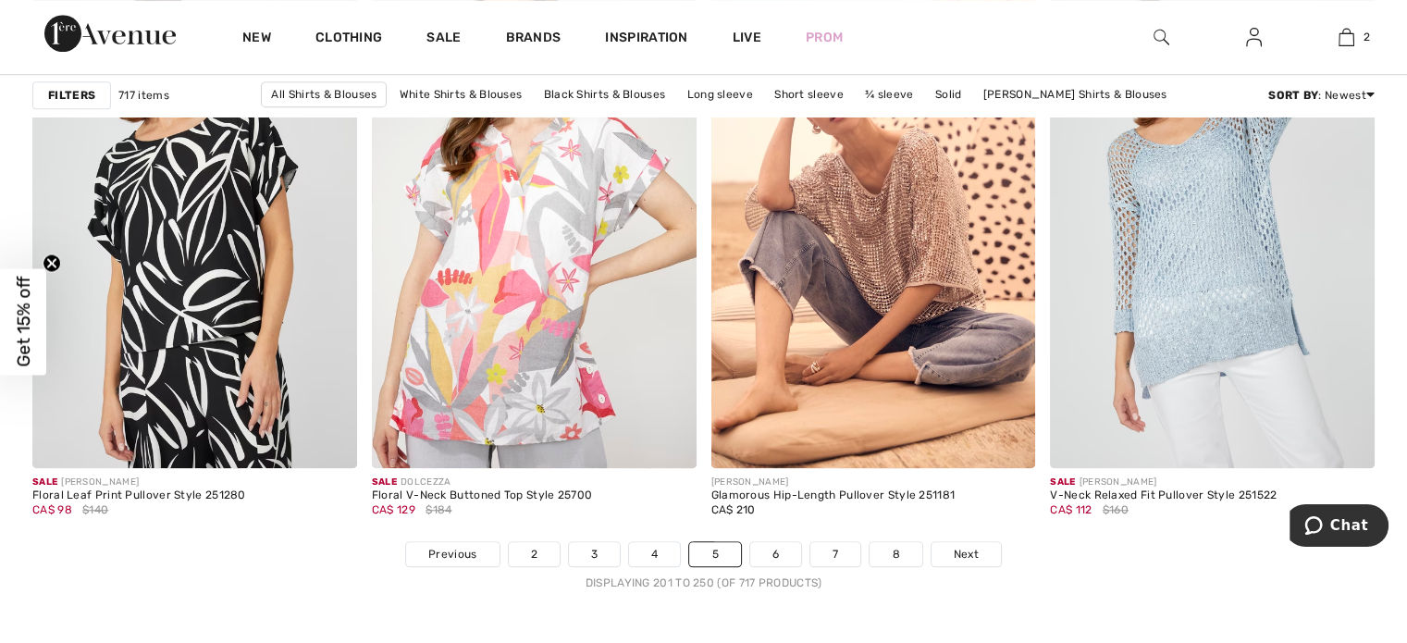
scroll to position [8521, 0]
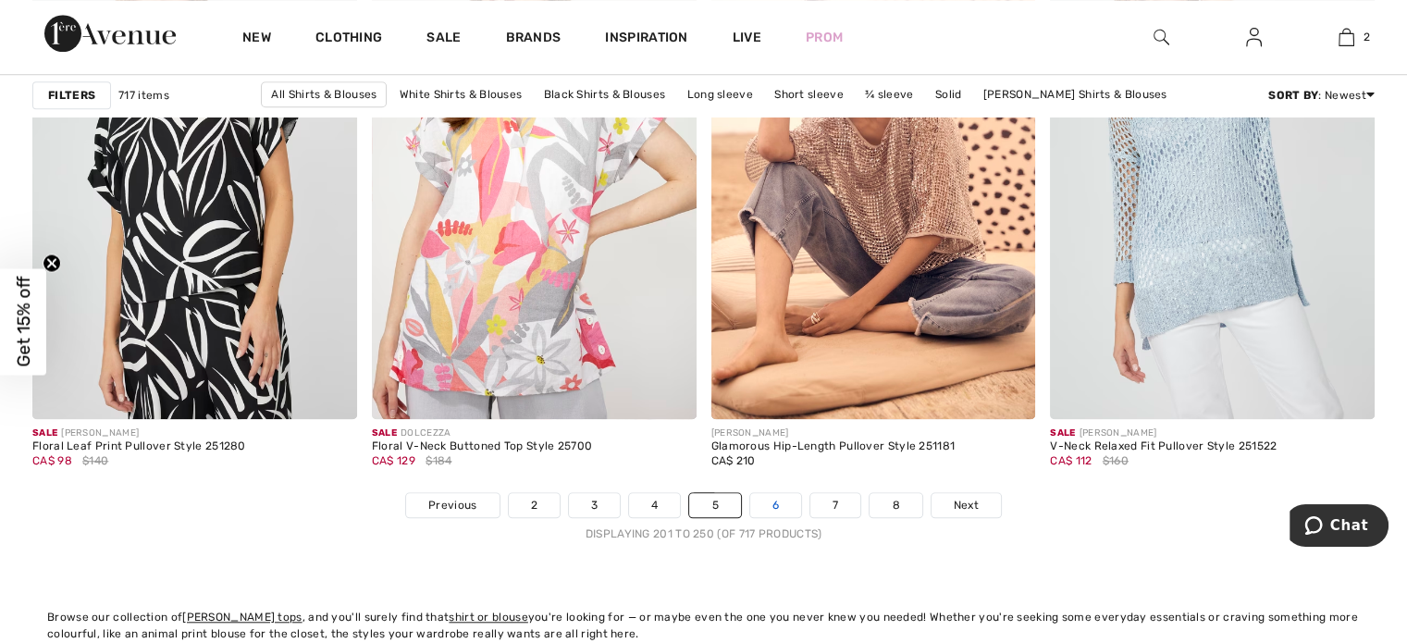
click at [771, 500] on link "6" at bounding box center [775, 505] width 51 height 24
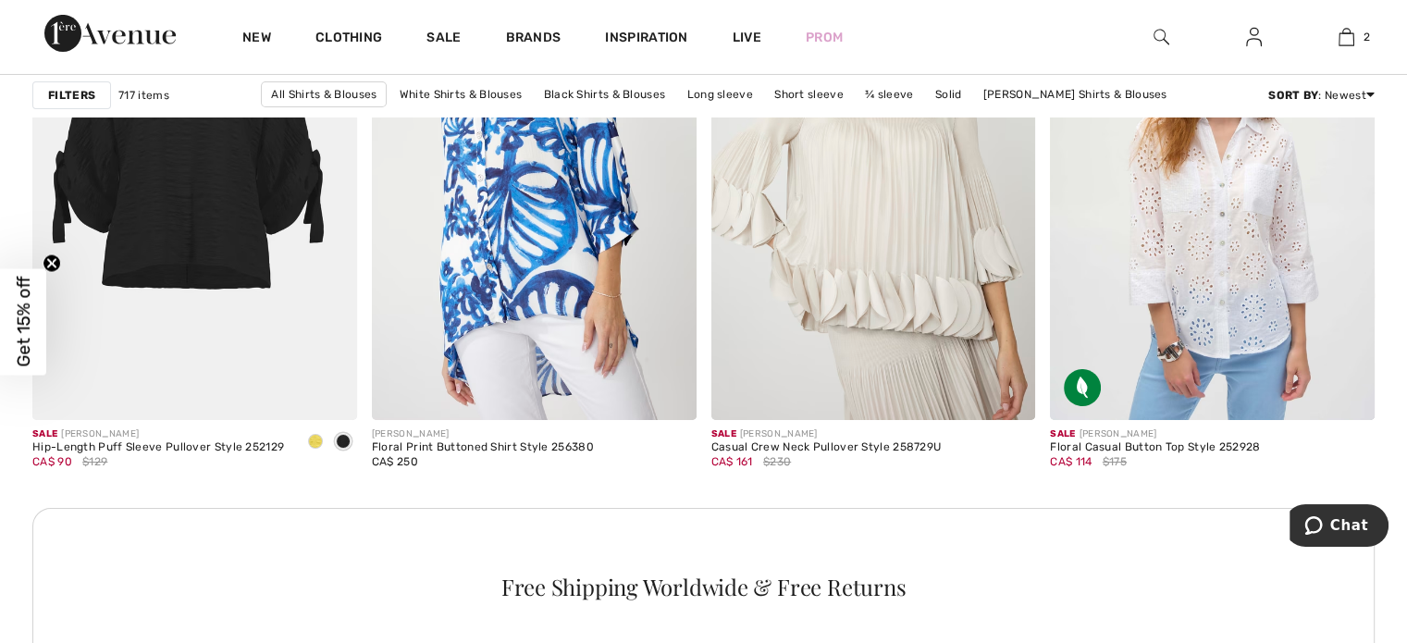
scroll to position [6601, 0]
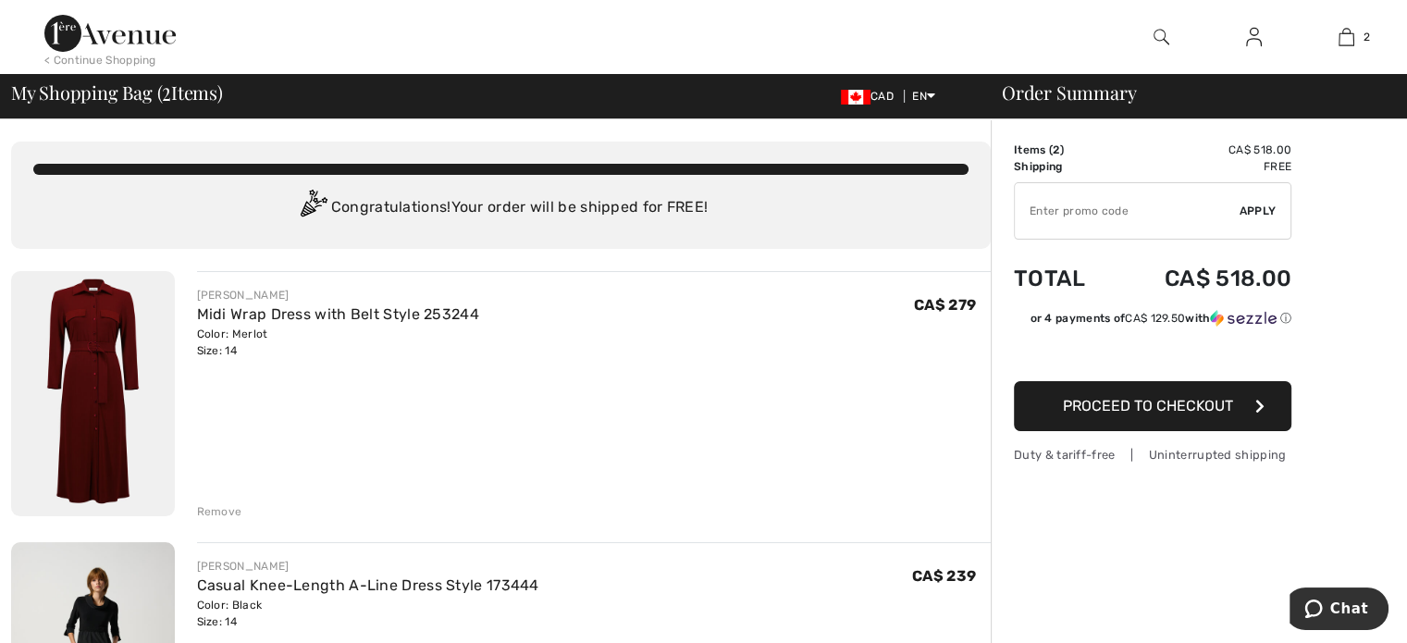
click at [1132, 204] on input "TEXT" at bounding box center [1127, 211] width 225 height 56
type input "NEW10"
click at [1271, 204] on span "Apply" at bounding box center [1258, 211] width 37 height 17
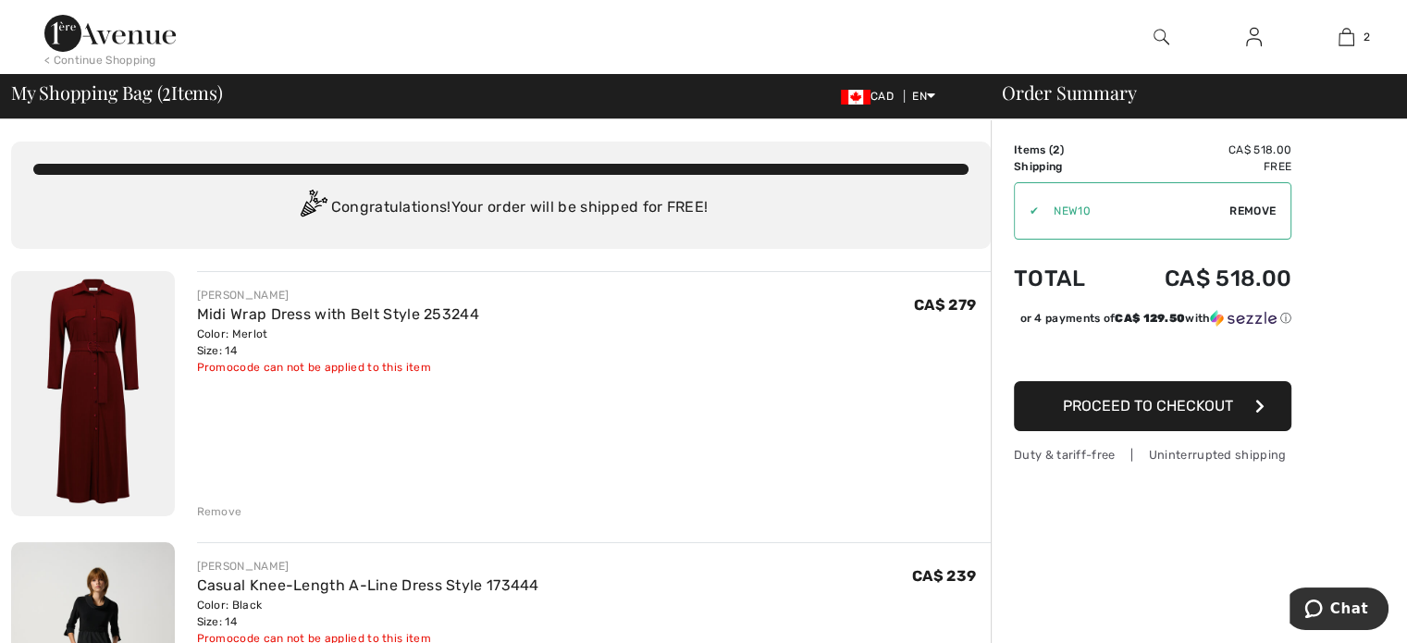
click at [1258, 207] on span "Remove" at bounding box center [1252, 211] width 46 height 17
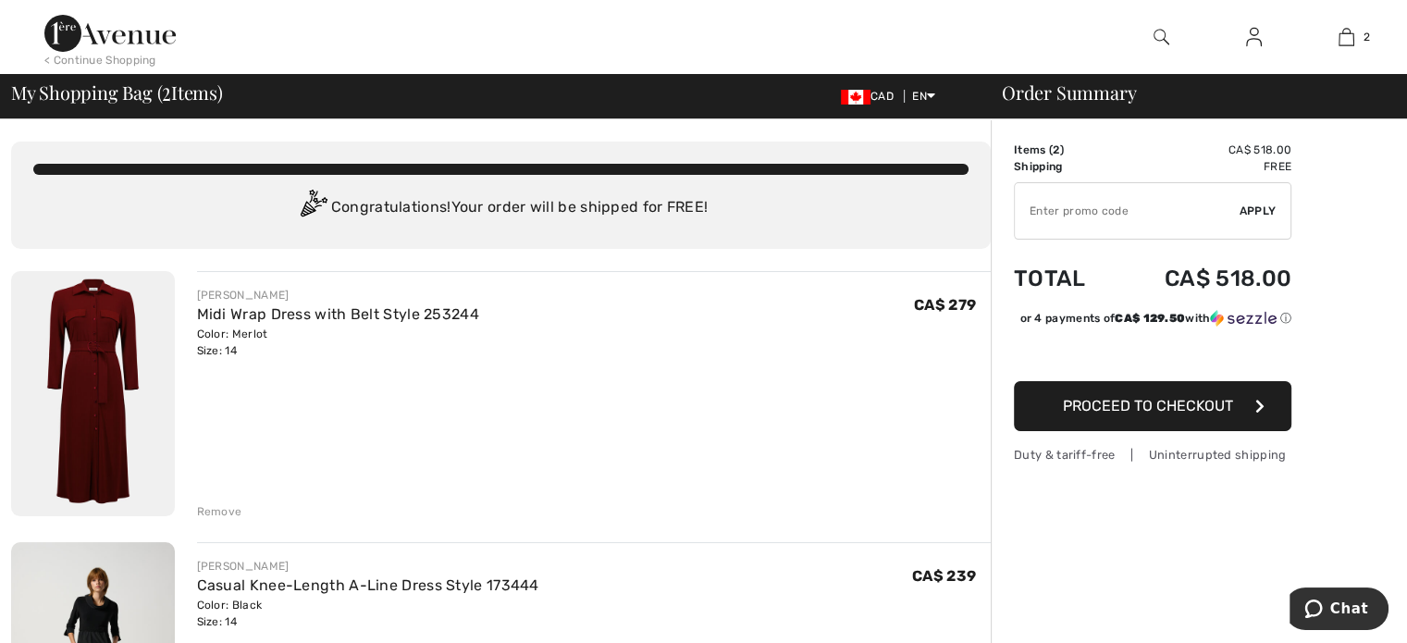
click at [1113, 206] on input "TEXT" at bounding box center [1127, 211] width 225 height 56
click at [1249, 205] on span "Apply" at bounding box center [1258, 211] width 37 height 17
type input "250FF"
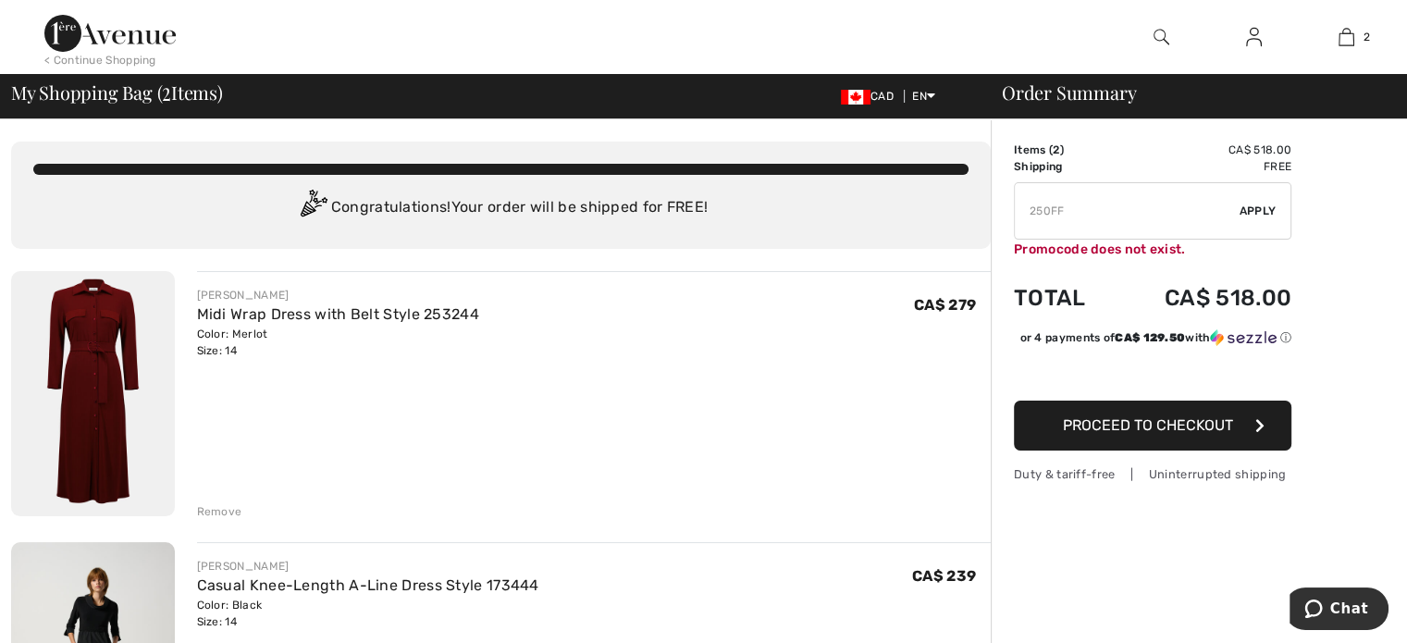
drag, startPoint x: 1063, startPoint y: 209, endPoint x: 1027, endPoint y: 206, distance: 36.2
click at [1027, 206] on input "TEXT" at bounding box center [1127, 211] width 225 height 56
type input "FALL"
click at [1250, 210] on span "Apply" at bounding box center [1258, 211] width 37 height 17
drag, startPoint x: 1066, startPoint y: 210, endPoint x: 1021, endPoint y: 209, distance: 44.4
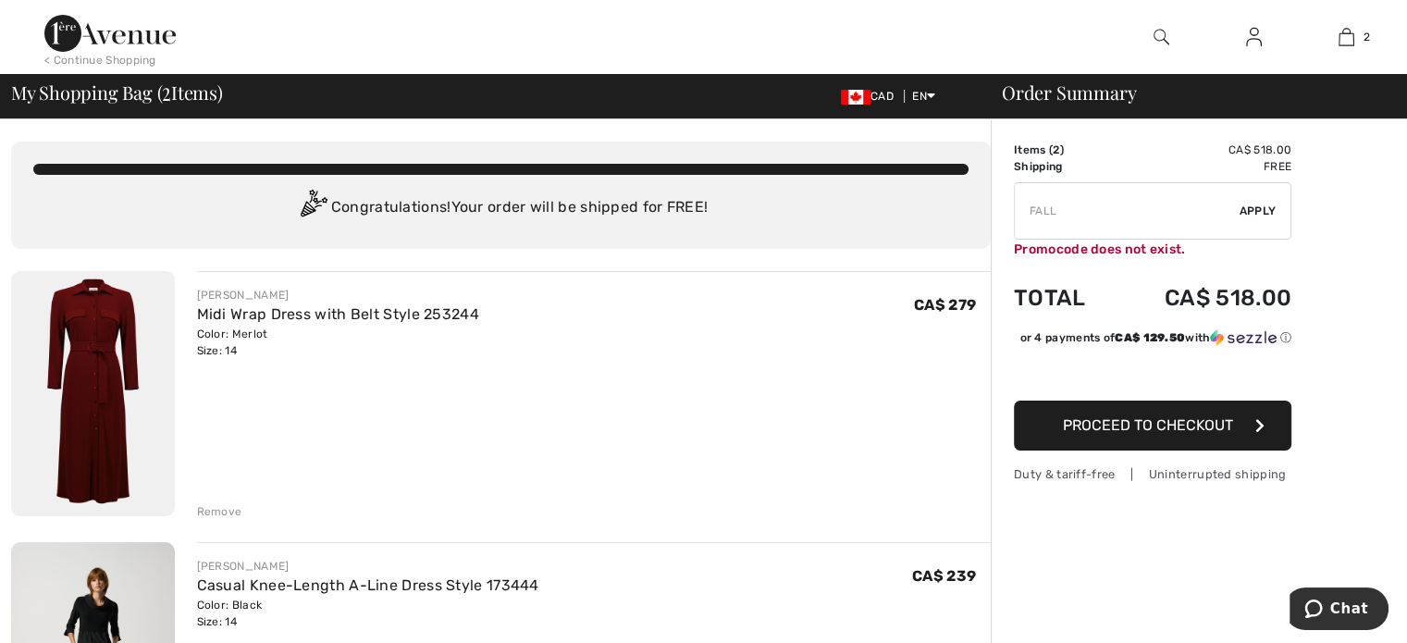
click at [1021, 209] on input "TEXT" at bounding box center [1127, 211] width 225 height 56
click at [1070, 210] on input "TEXT" at bounding box center [1127, 211] width 225 height 56
type input "2025"
click at [1251, 206] on span "Apply" at bounding box center [1258, 211] width 37 height 17
drag, startPoint x: 1042, startPoint y: 209, endPoint x: 1022, endPoint y: 206, distance: 20.5
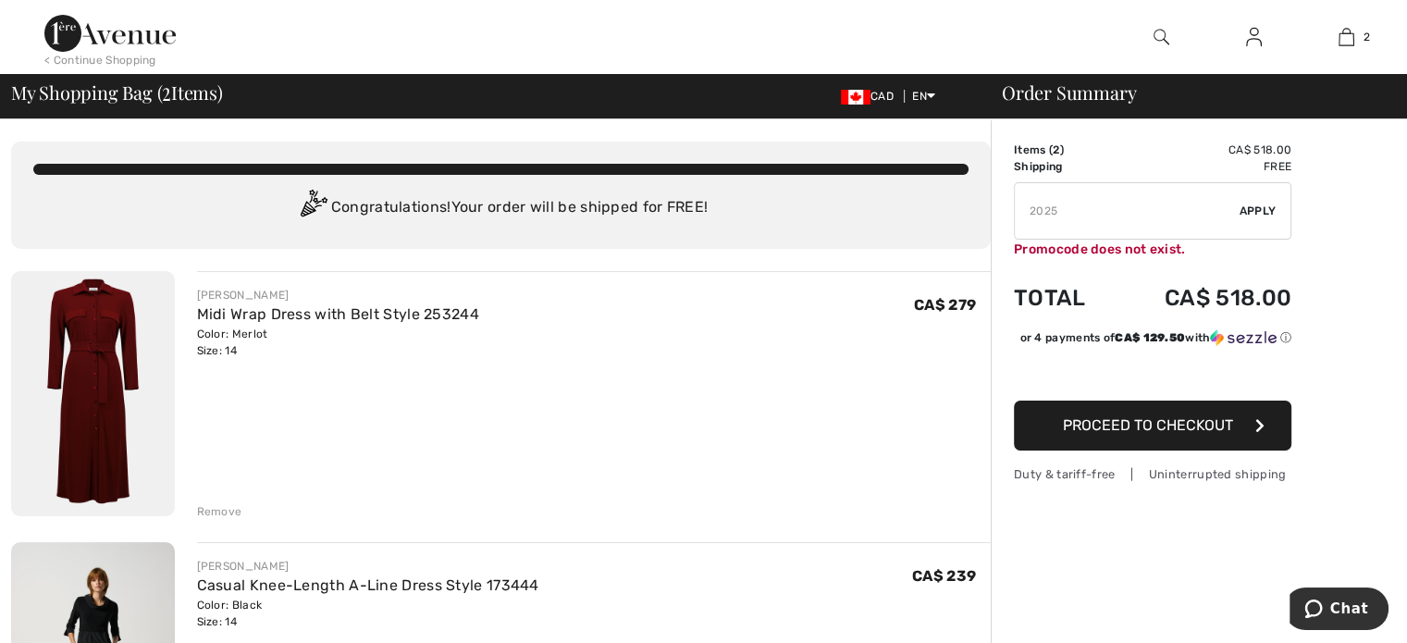
click at [1022, 206] on input "TEXT" at bounding box center [1127, 211] width 225 height 56
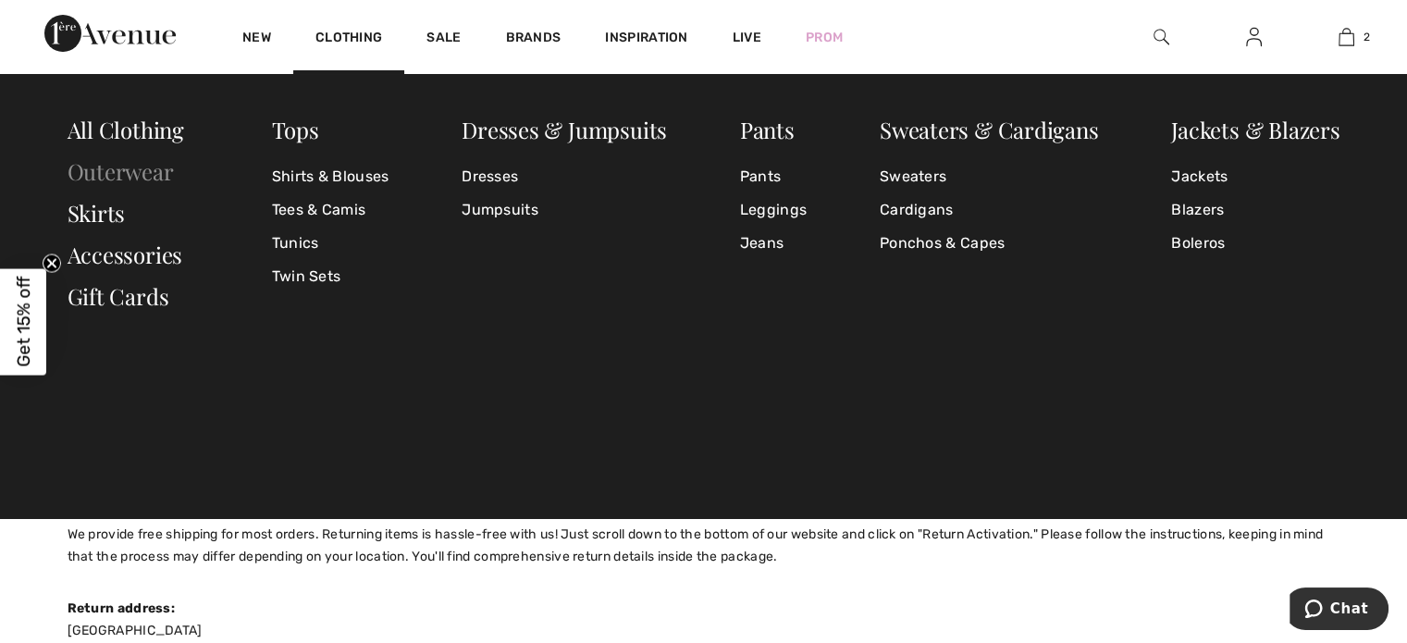
click at [137, 166] on link "Outerwear" at bounding box center [121, 171] width 106 height 30
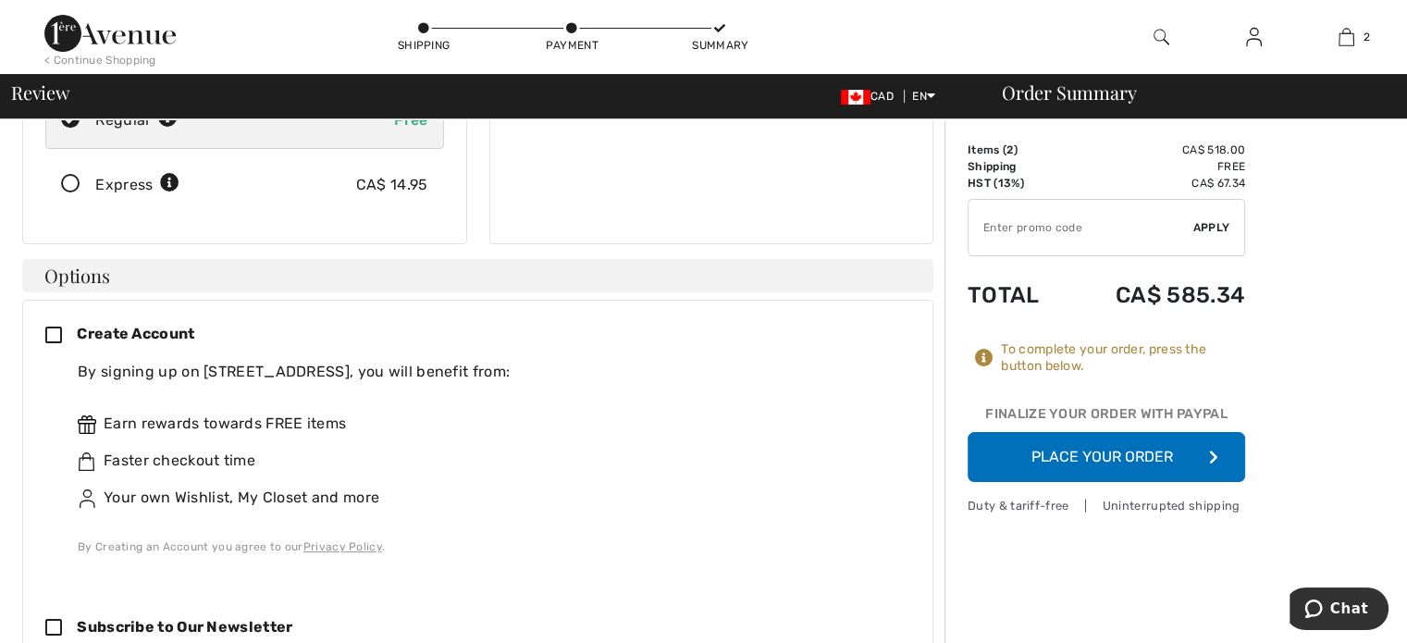
scroll to position [370, 0]
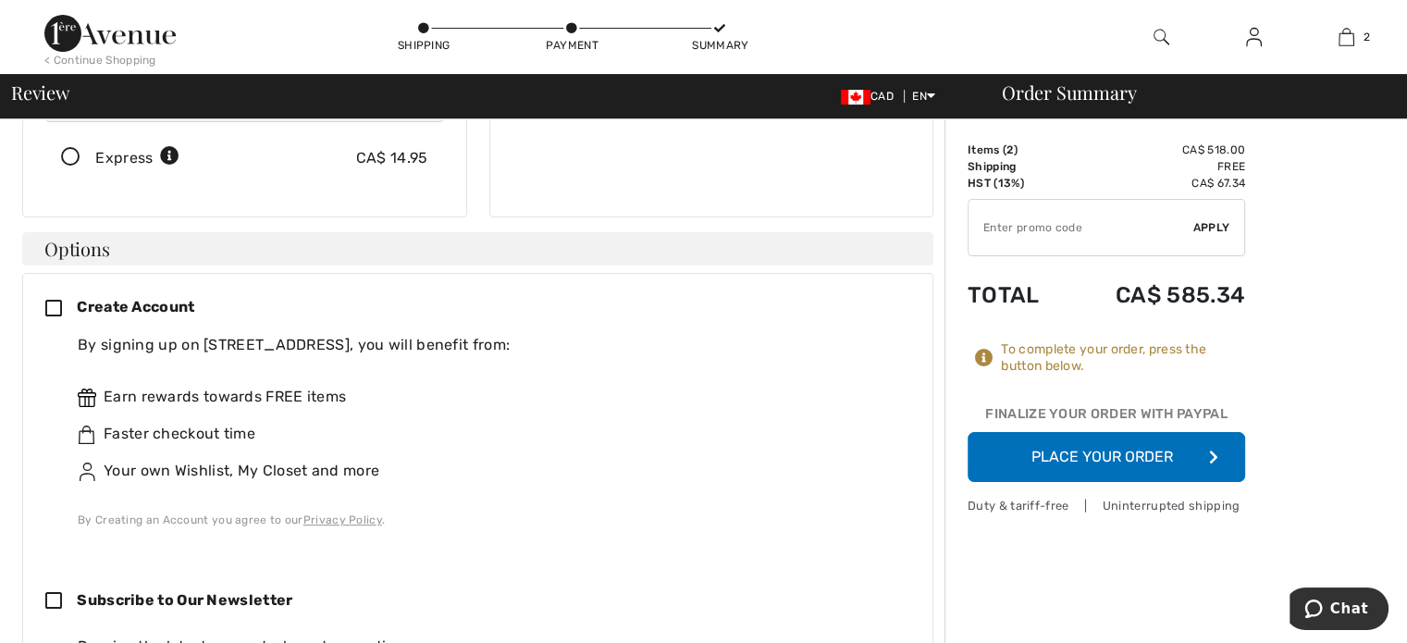
click at [53, 300] on icon at bounding box center [60, 309] width 31 height 19
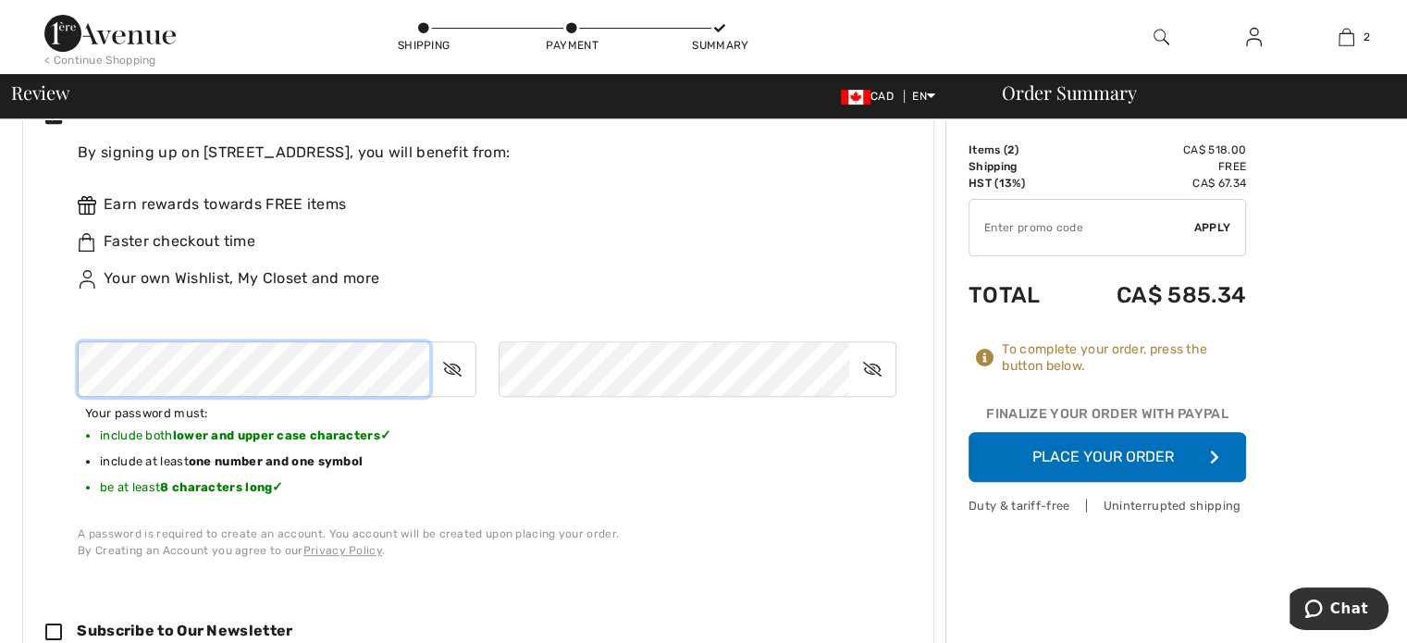
scroll to position [648, 0]
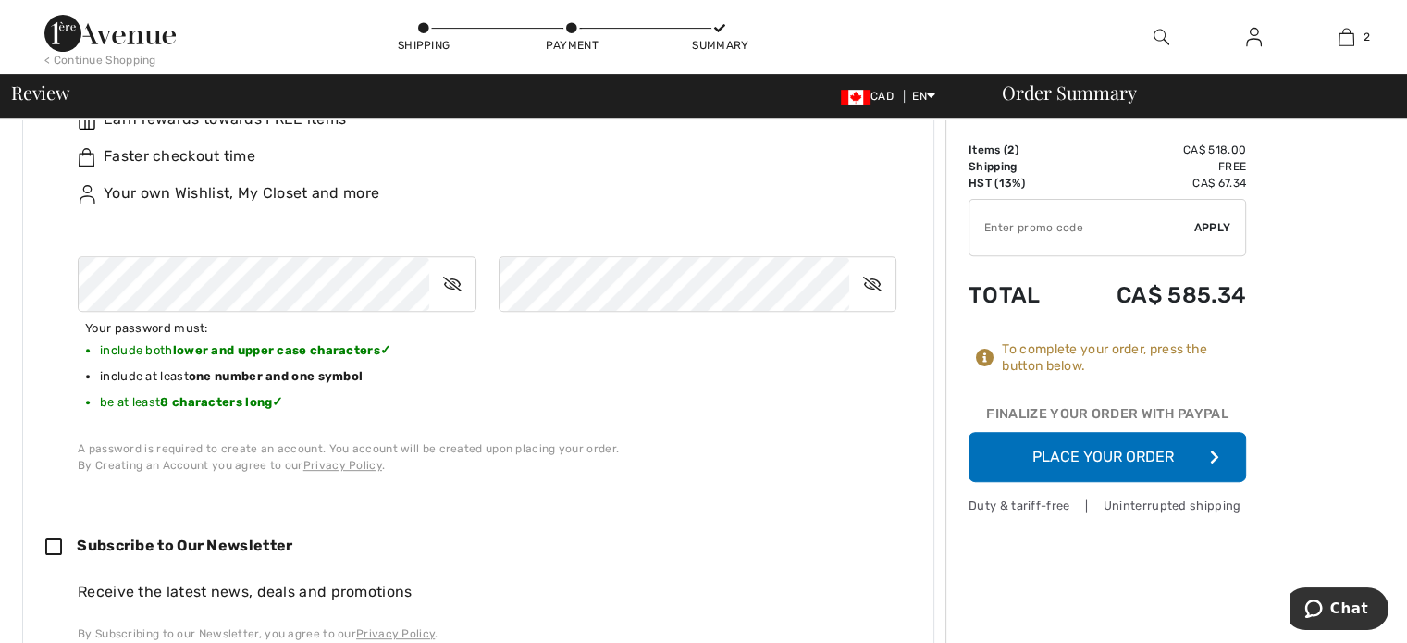
click at [455, 263] on icon at bounding box center [452, 284] width 46 height 43
click at [870, 263] on icon at bounding box center [872, 284] width 46 height 43
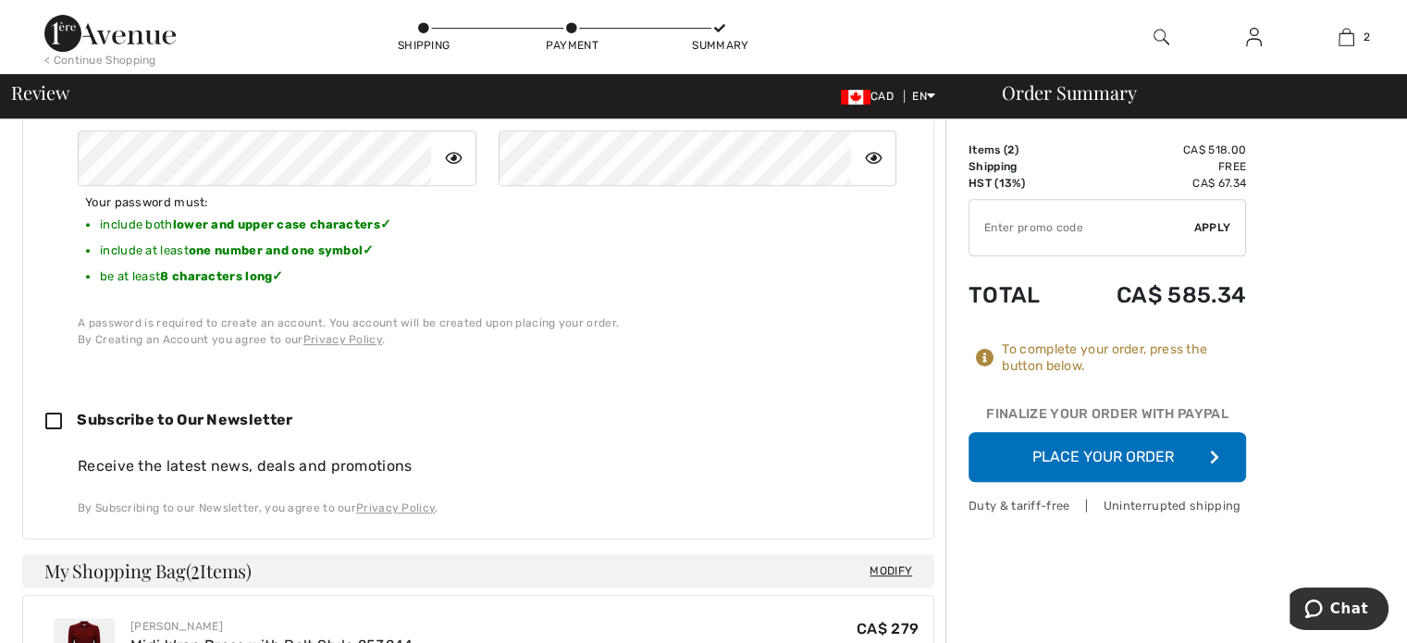
scroll to position [833, 0]
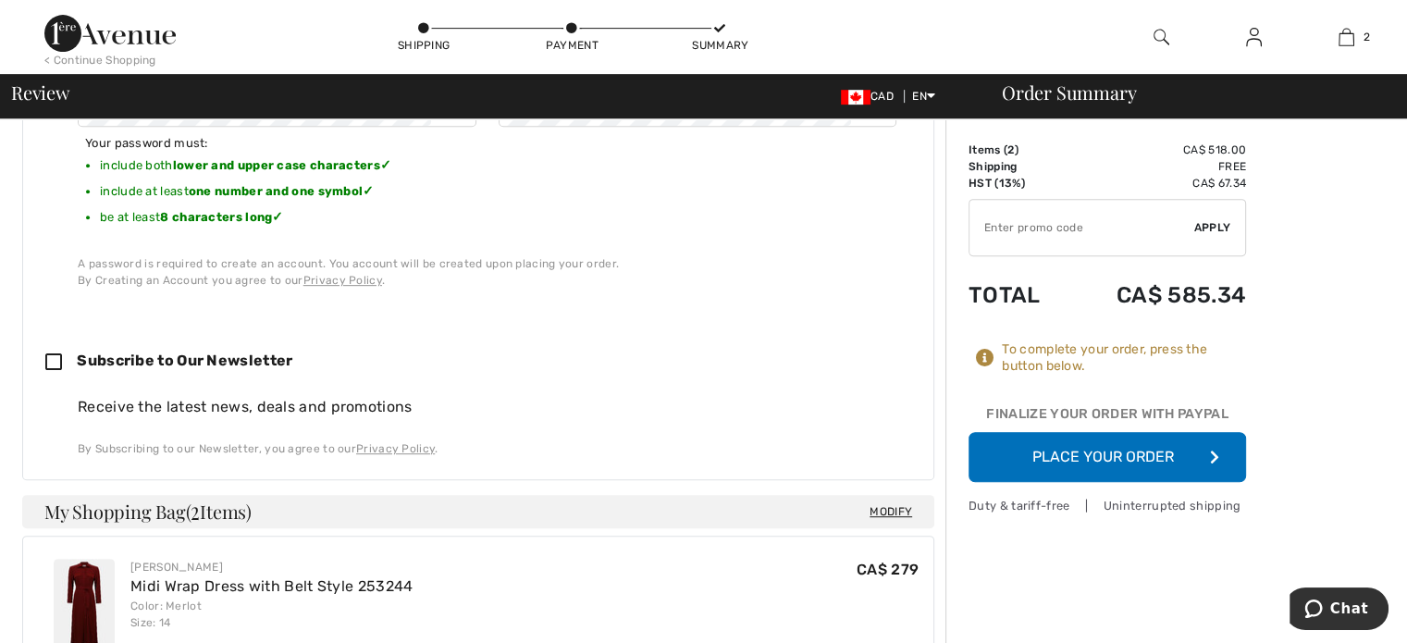
click at [52, 353] on icon at bounding box center [60, 362] width 31 height 19
checkbox input "true"
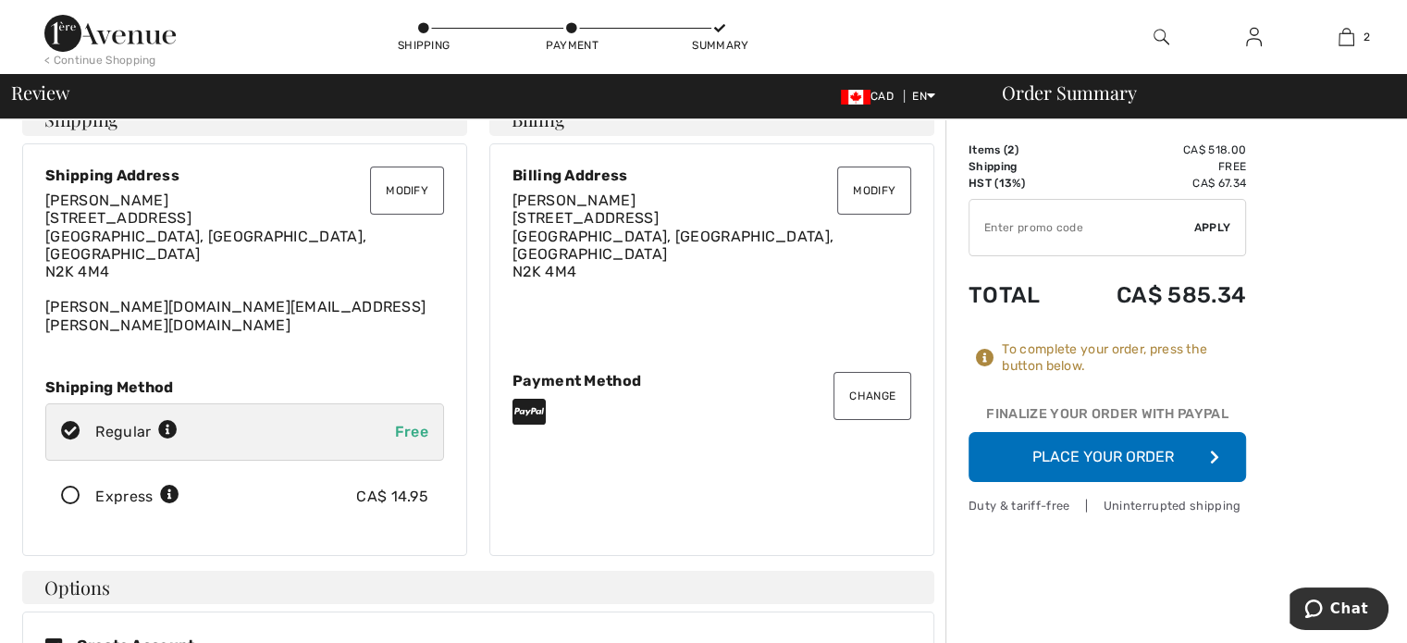
scroll to position [0, 0]
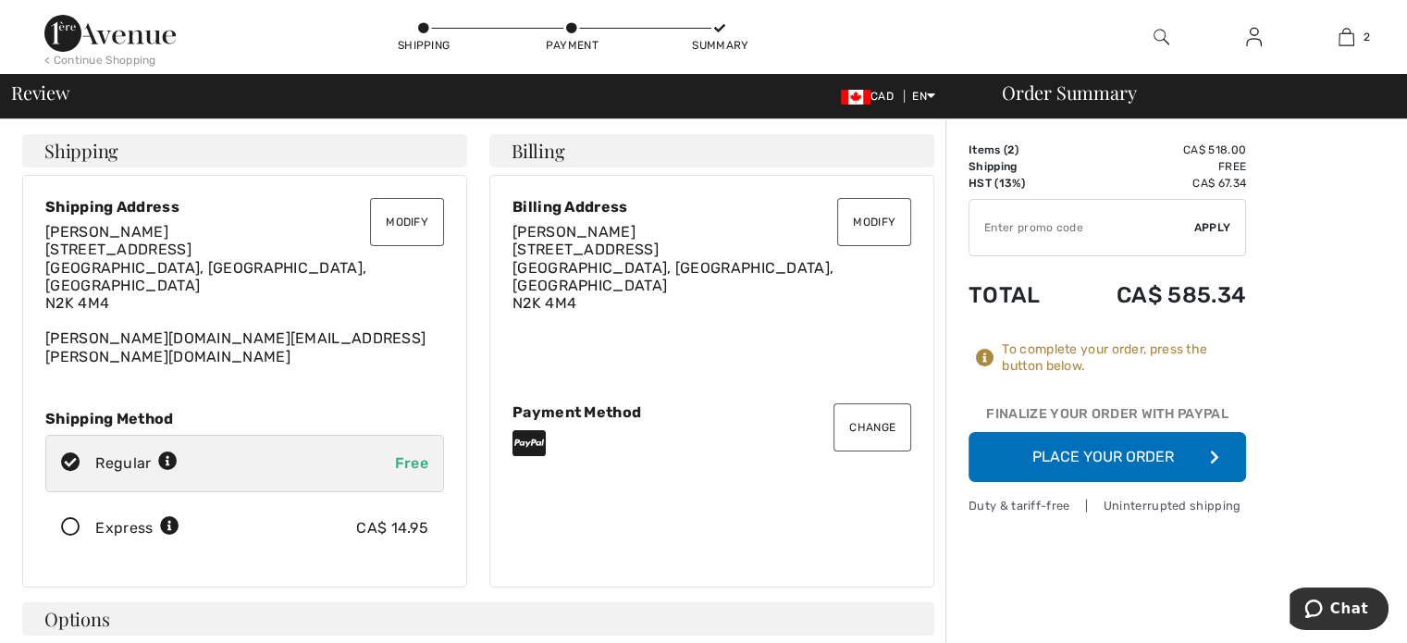
click at [395, 225] on button "Modify" at bounding box center [407, 222] width 74 height 48
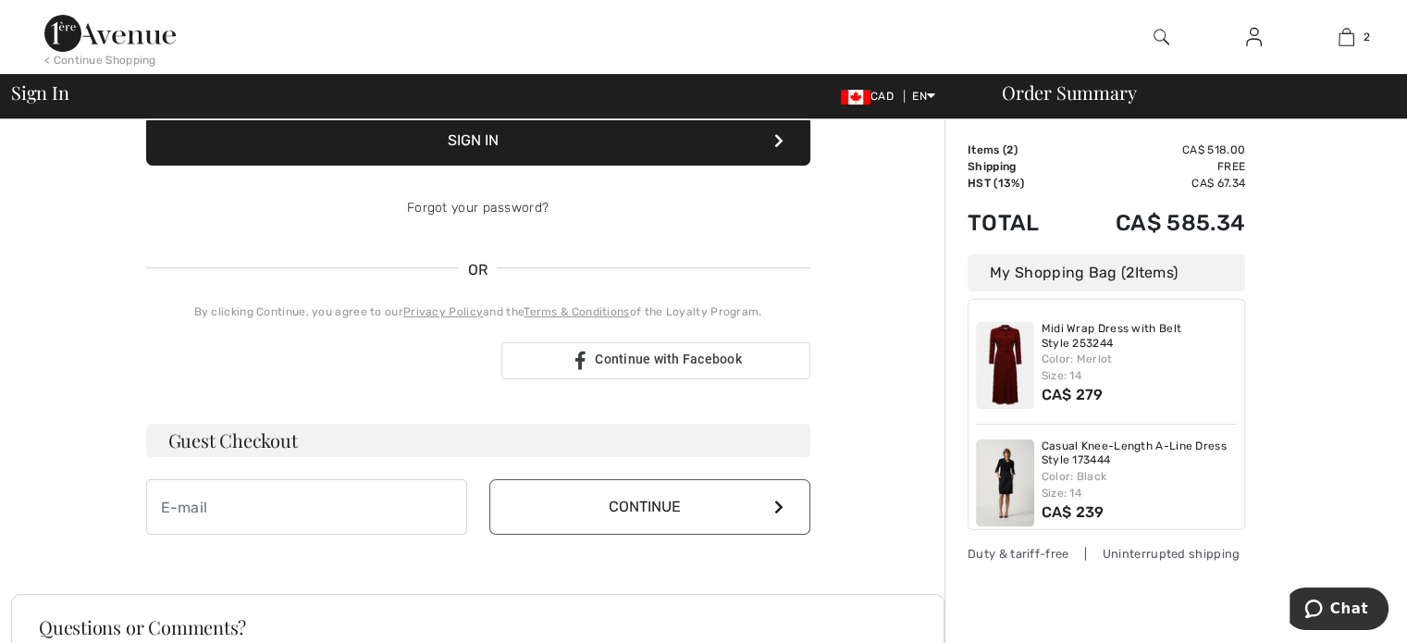
click at [1287, 327] on div "Order Summary Details Items ( 2 ) CA$ 518.00 Promo code CA$ 0.00 Shipping Free …" at bounding box center [1175, 371] width 463 height 1059
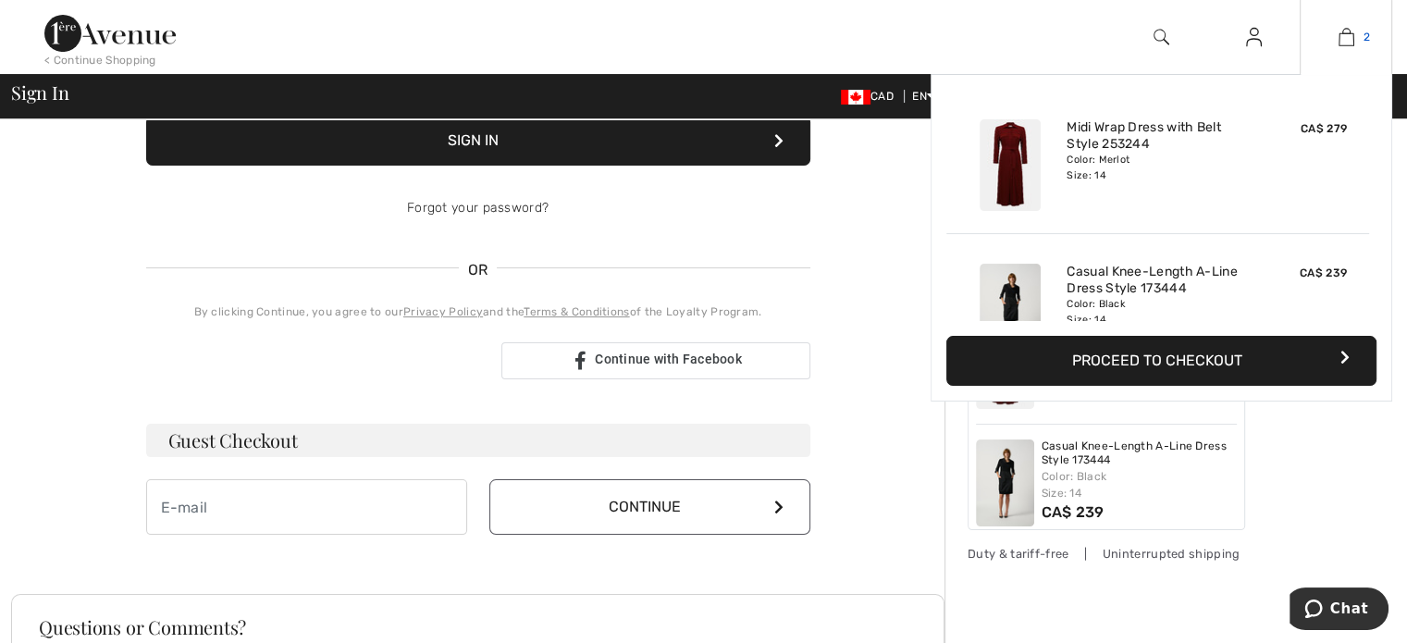
click at [1355, 43] on link "2" at bounding box center [1346, 37] width 91 height 22
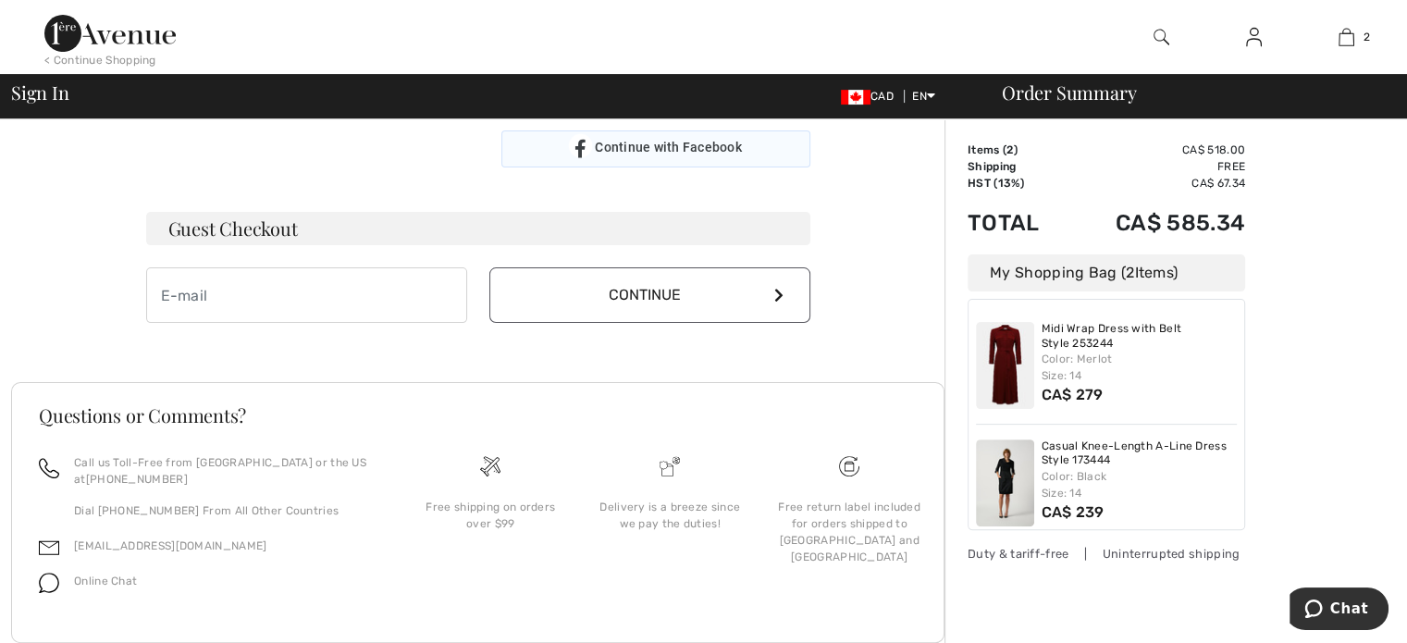
scroll to position [534, 0]
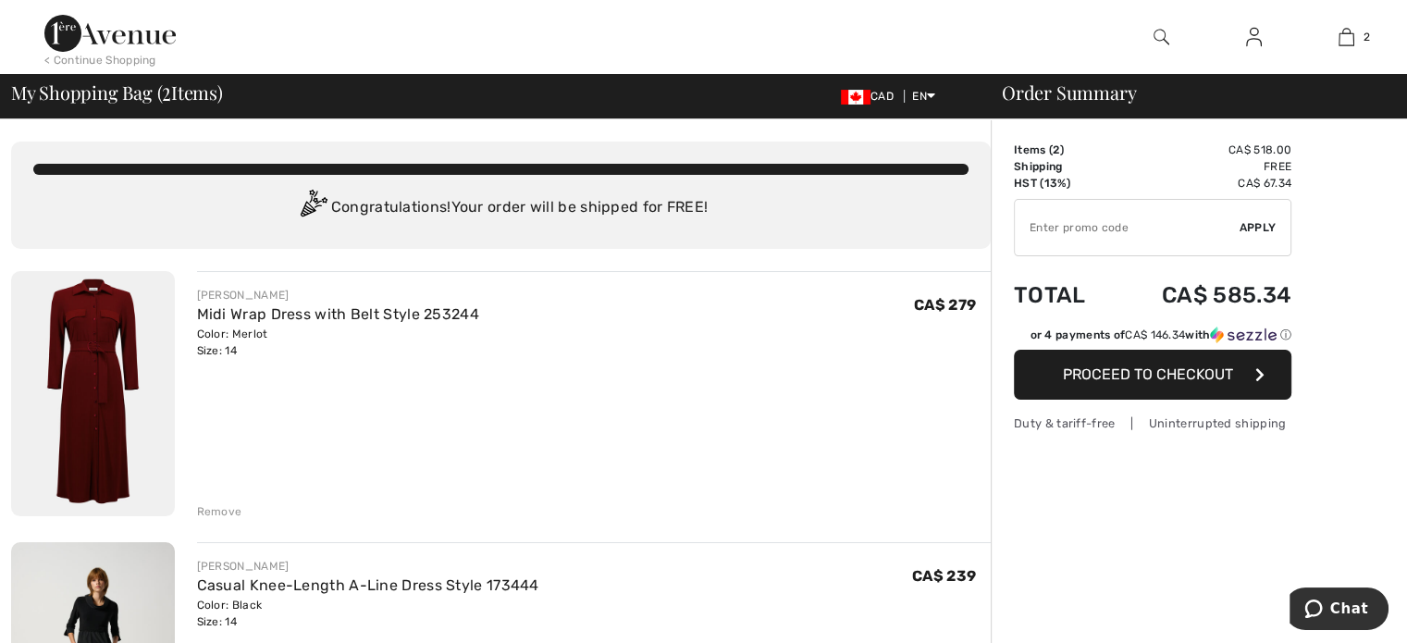
click at [1104, 350] on div at bounding box center [1153, 350] width 278 height 0
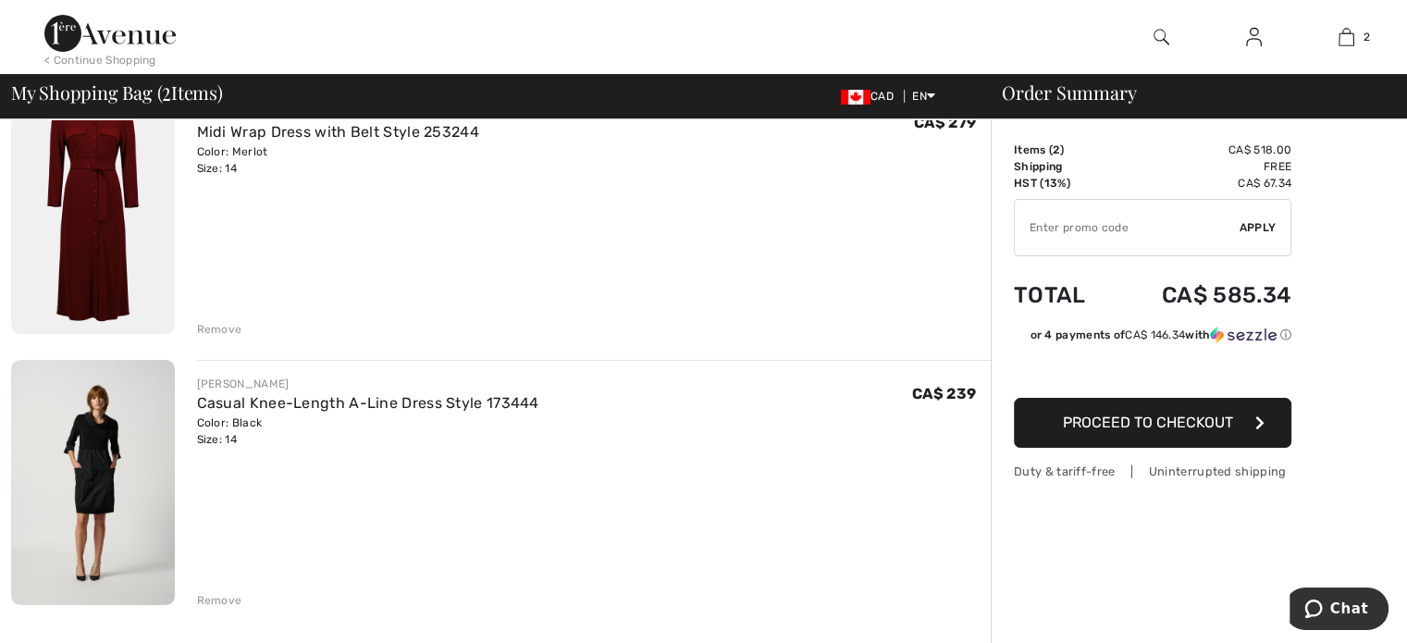
scroll to position [185, 0]
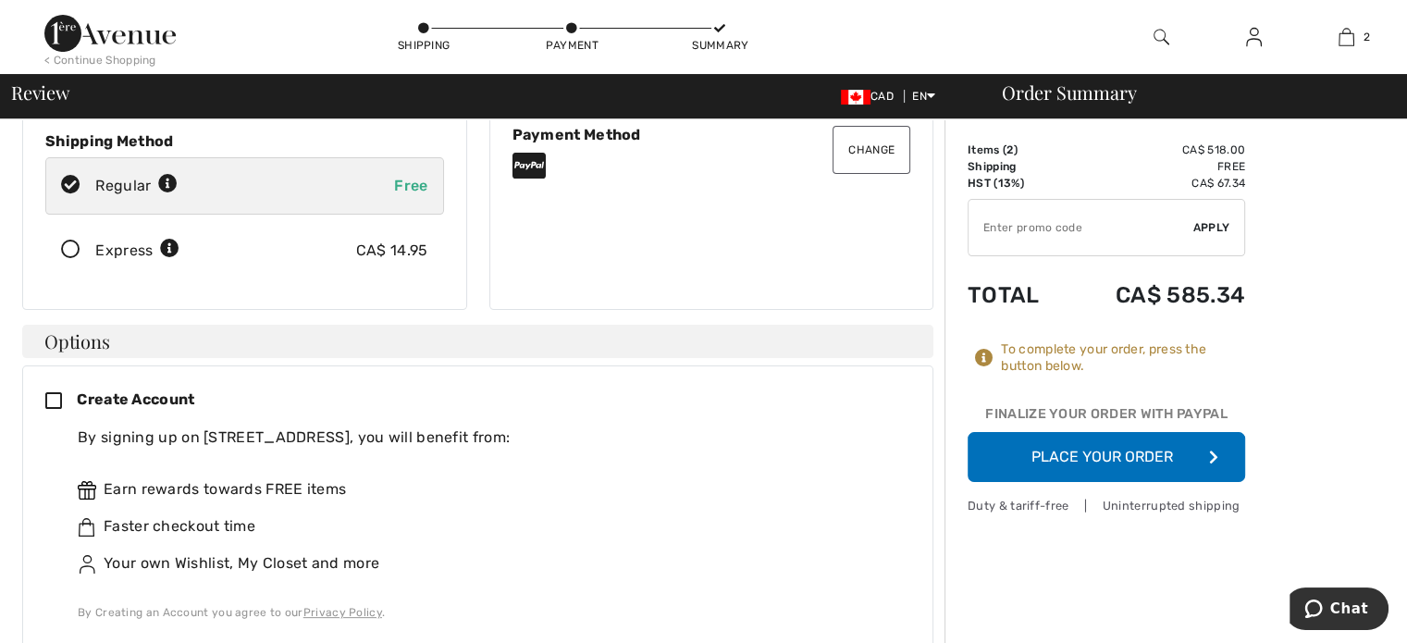
scroll to position [463, 0]
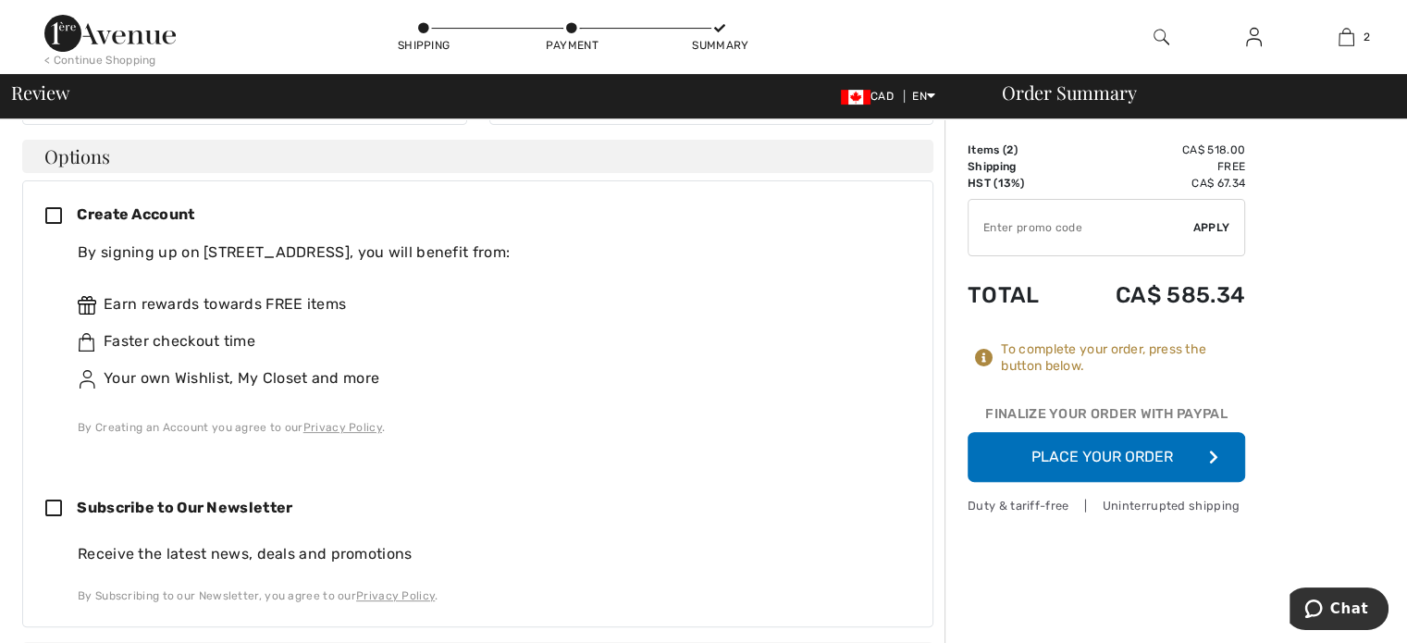
click at [52, 207] on icon at bounding box center [60, 216] width 31 height 19
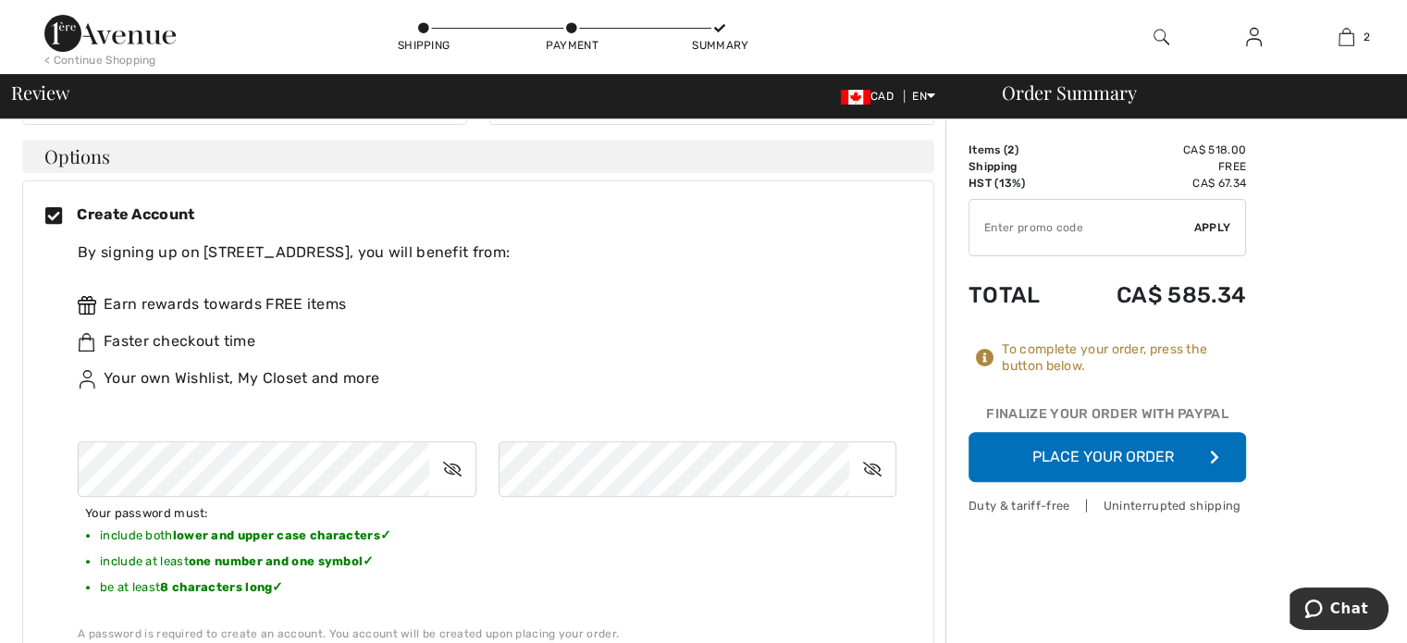
click at [444, 448] on icon at bounding box center [452, 469] width 46 height 43
click at [883, 448] on icon at bounding box center [872, 469] width 46 height 43
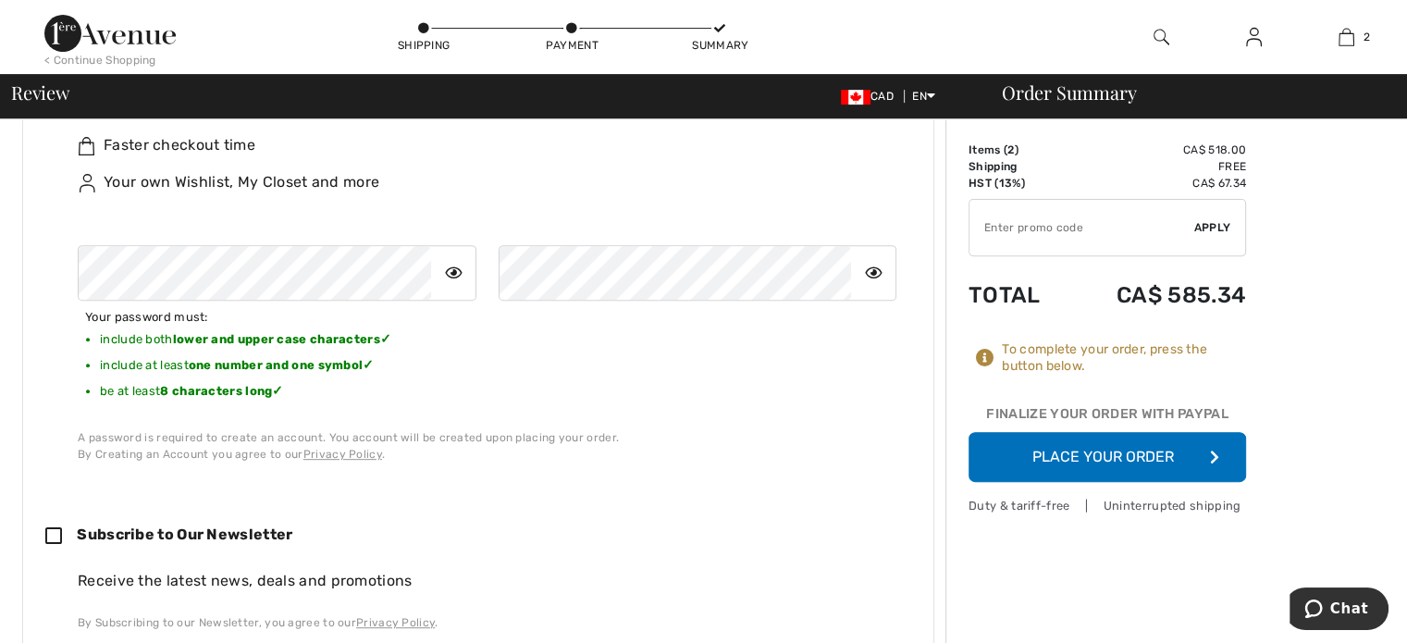
scroll to position [740, 0]
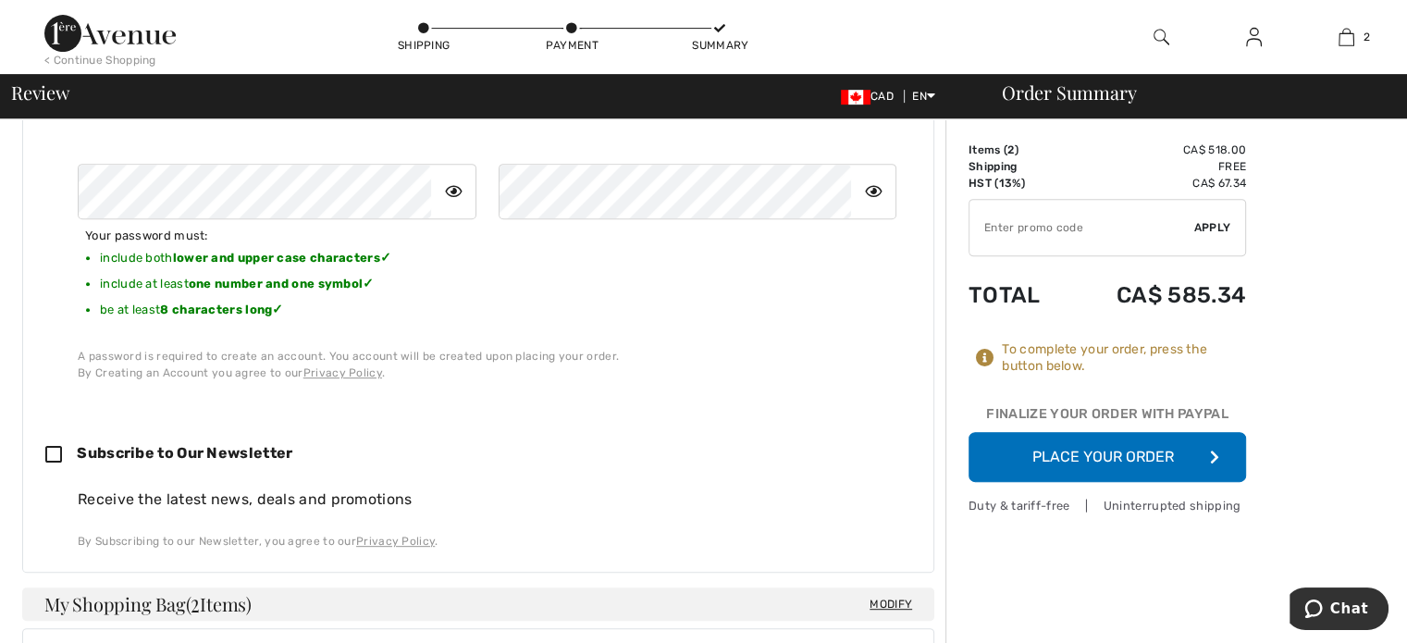
click at [50, 446] on icon at bounding box center [60, 455] width 31 height 19
checkbox input "true"
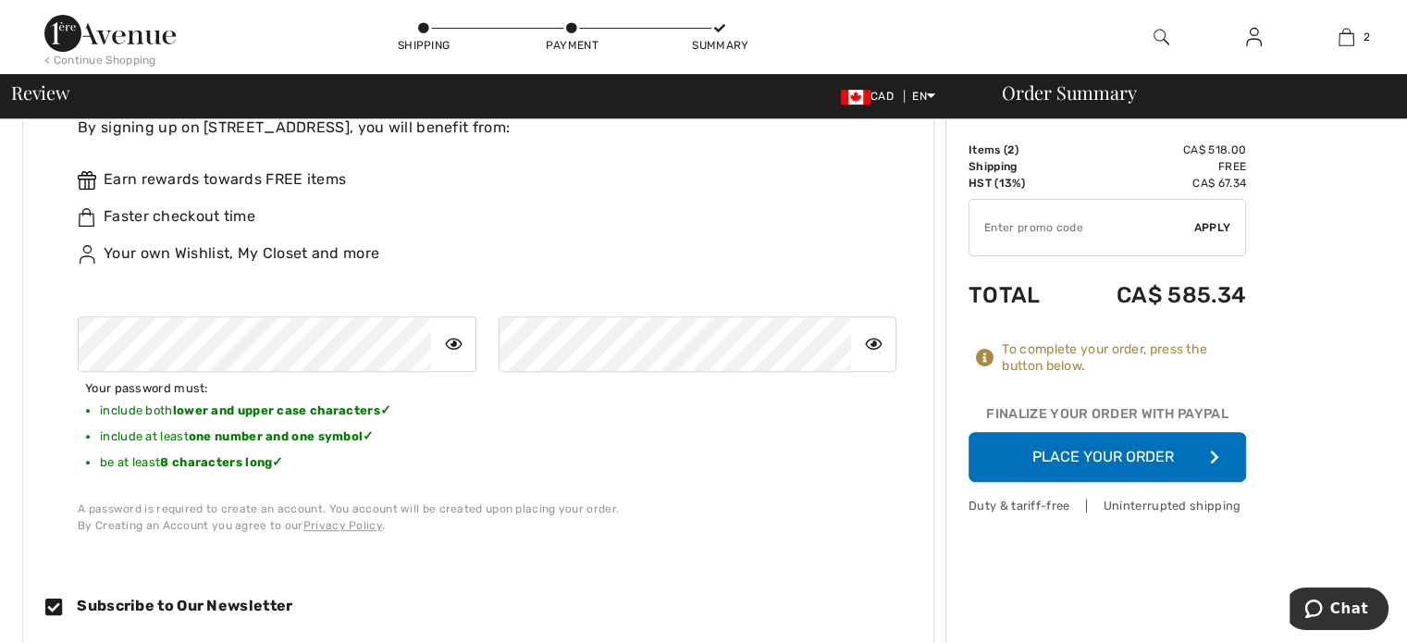
scroll to position [555, 0]
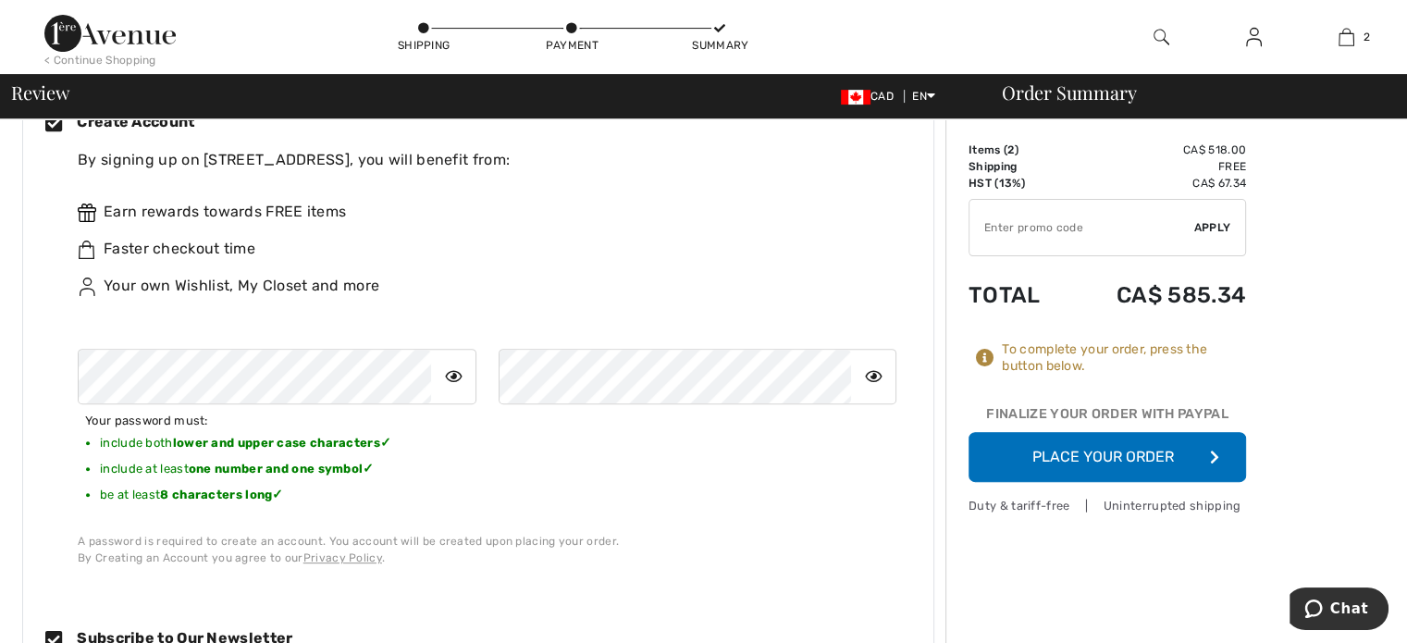
click at [1049, 453] on button "Place Your Order" at bounding box center [1107, 457] width 278 height 50
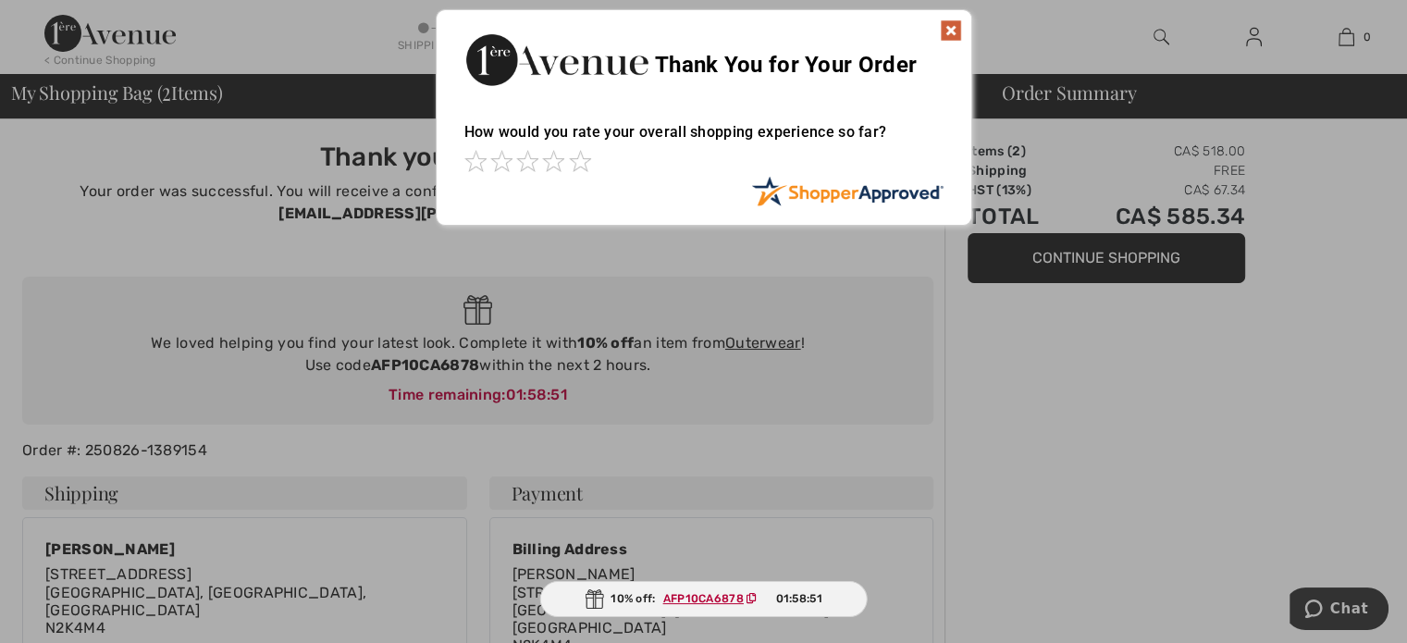
click at [947, 31] on img at bounding box center [951, 30] width 22 height 22
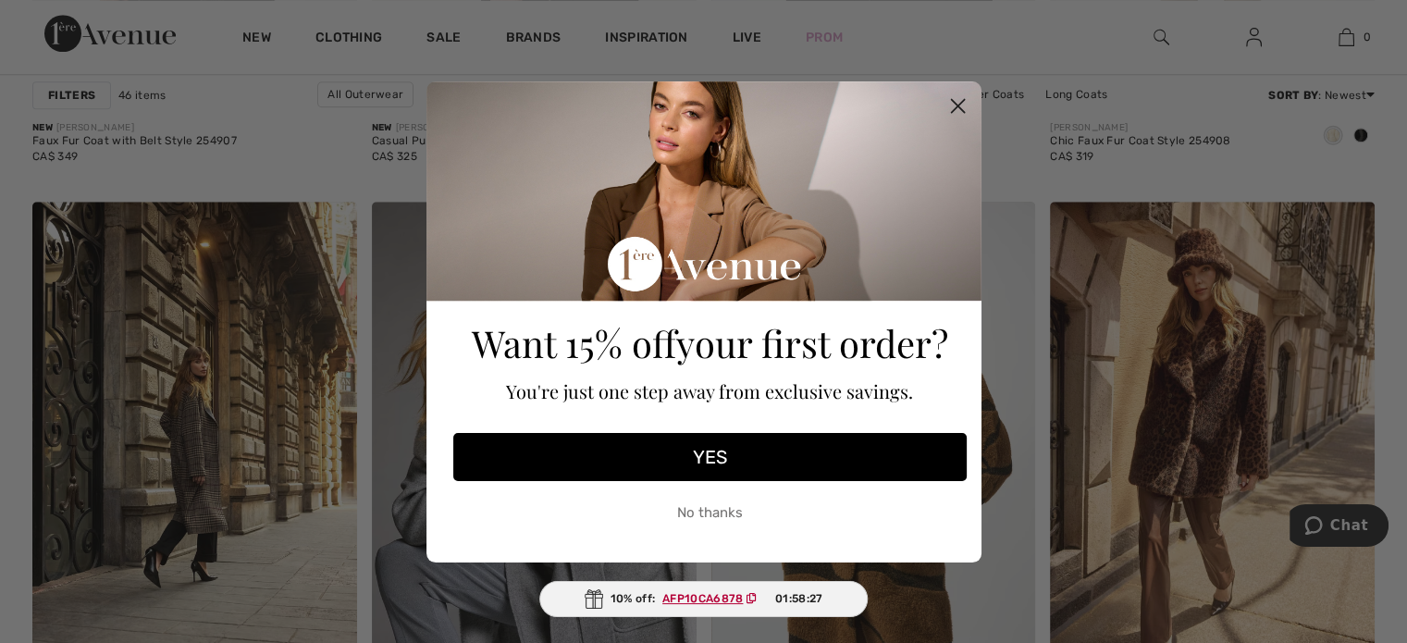
scroll to position [1850, 0]
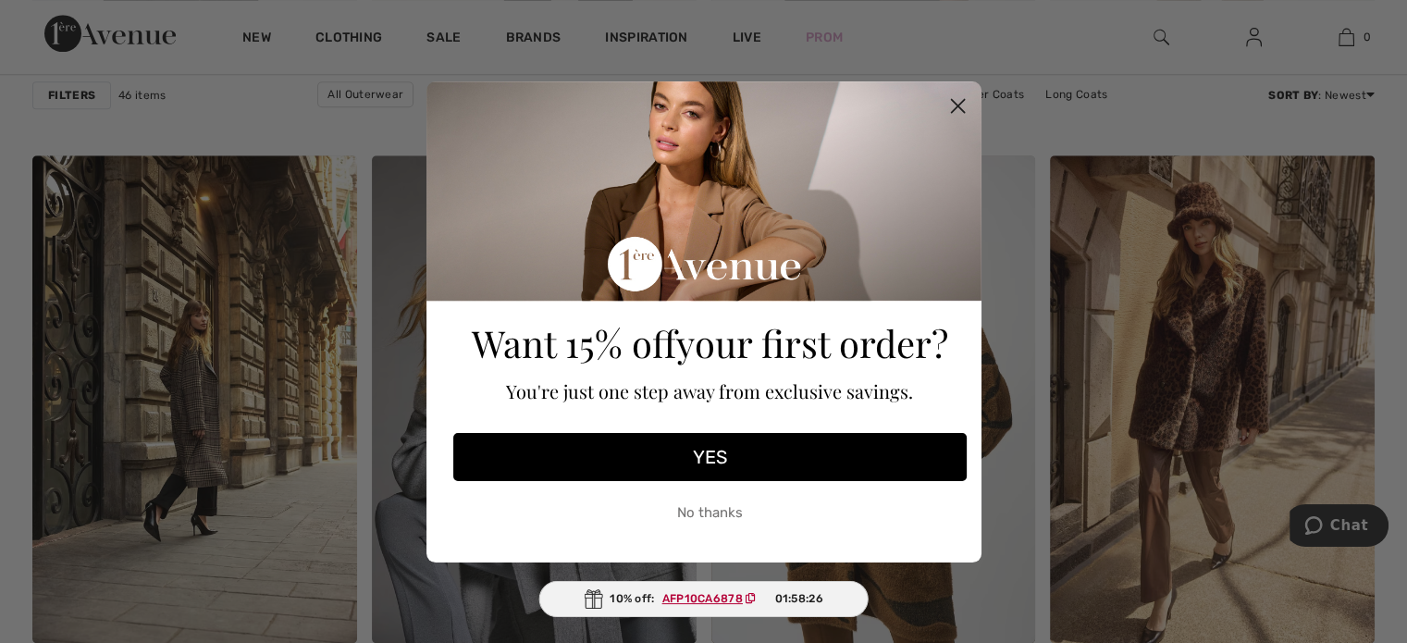
click at [953, 100] on icon "Close dialog" at bounding box center [957, 105] width 13 height 13
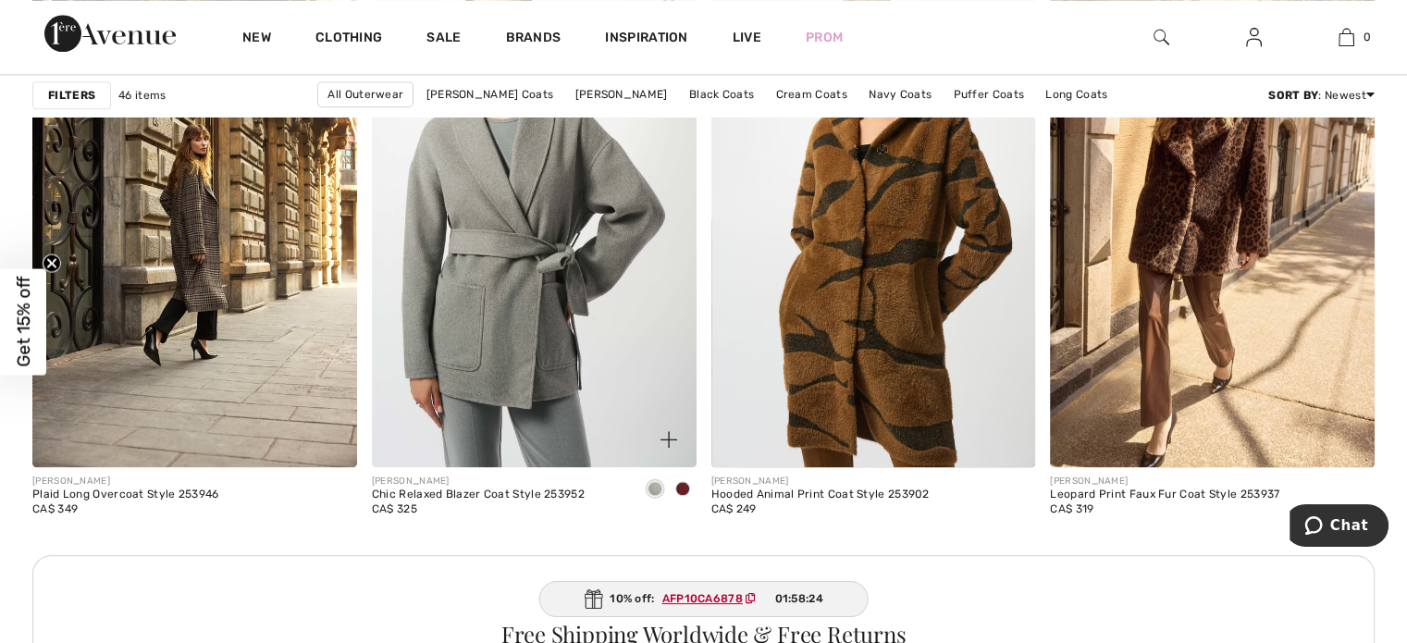
scroll to position [2035, 0]
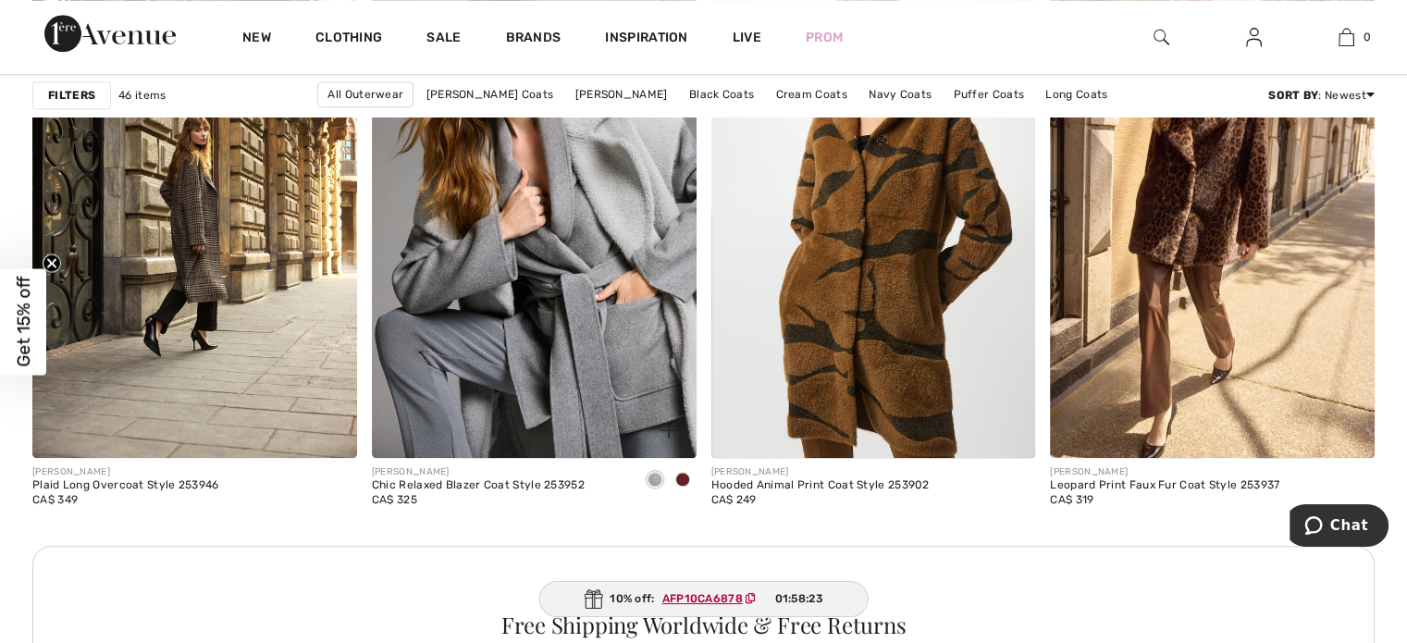
click at [682, 477] on span at bounding box center [682, 479] width 15 height 15
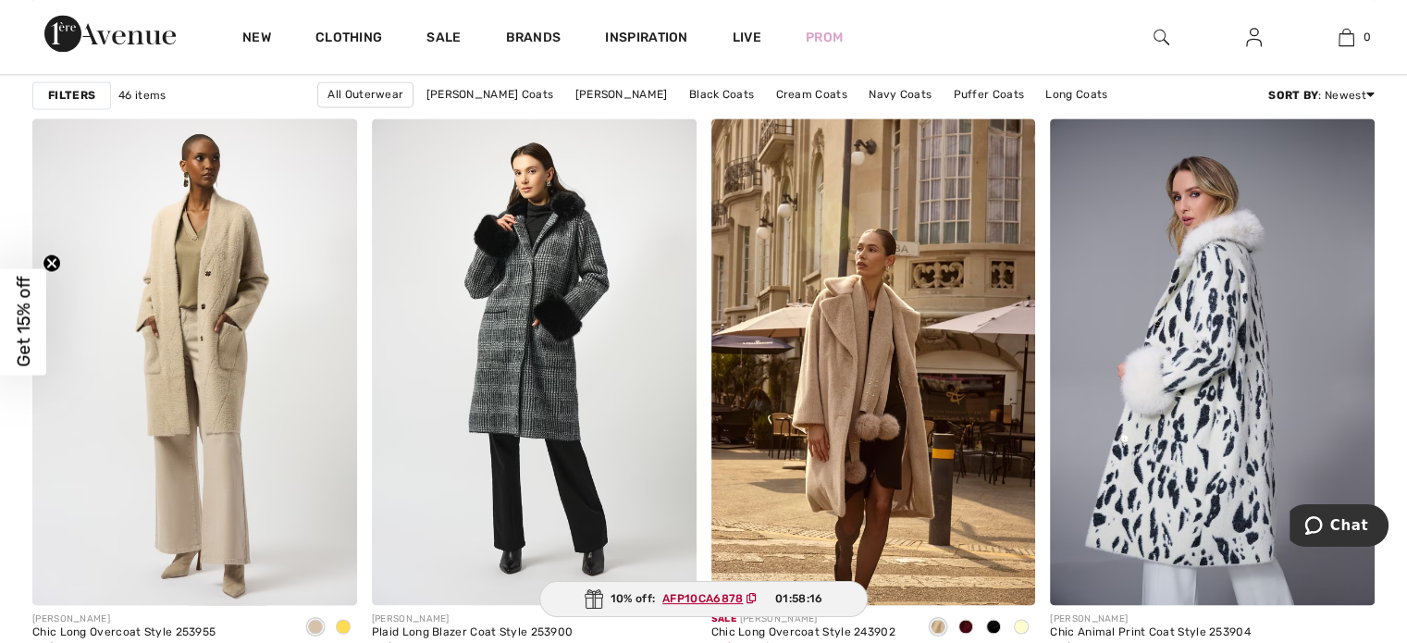
scroll to position [2775, 0]
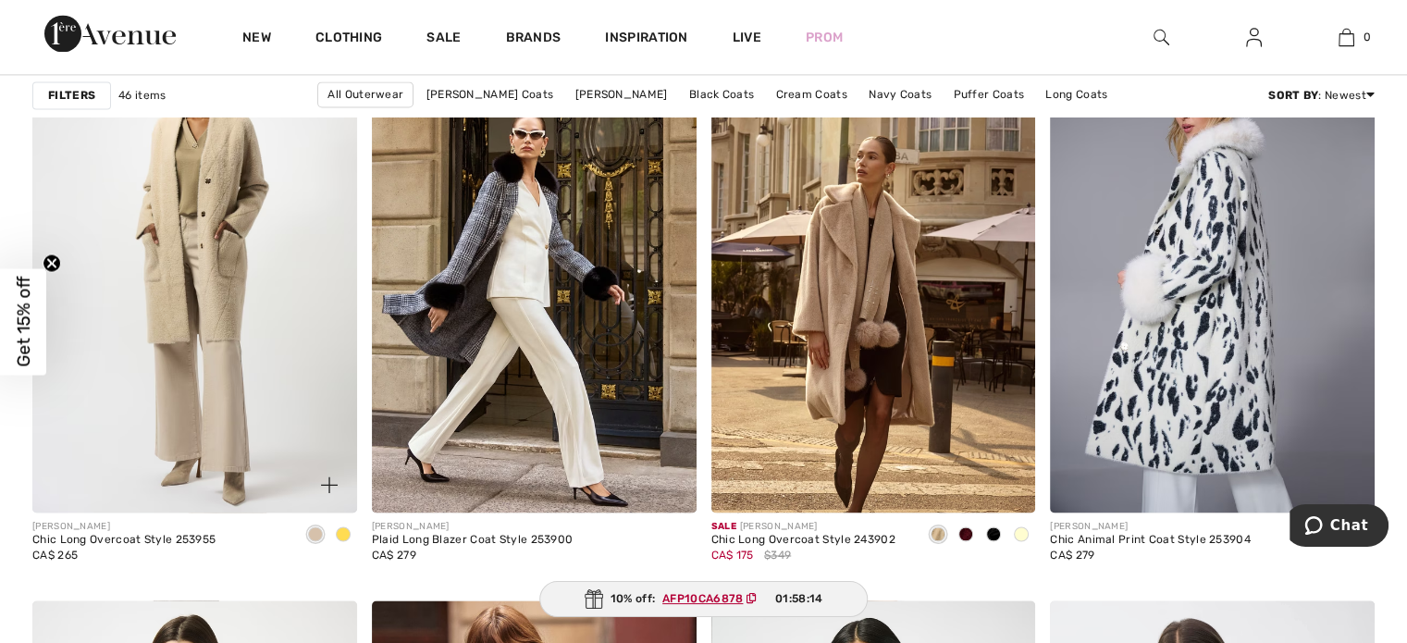
click at [340, 533] on span at bounding box center [343, 533] width 15 height 15
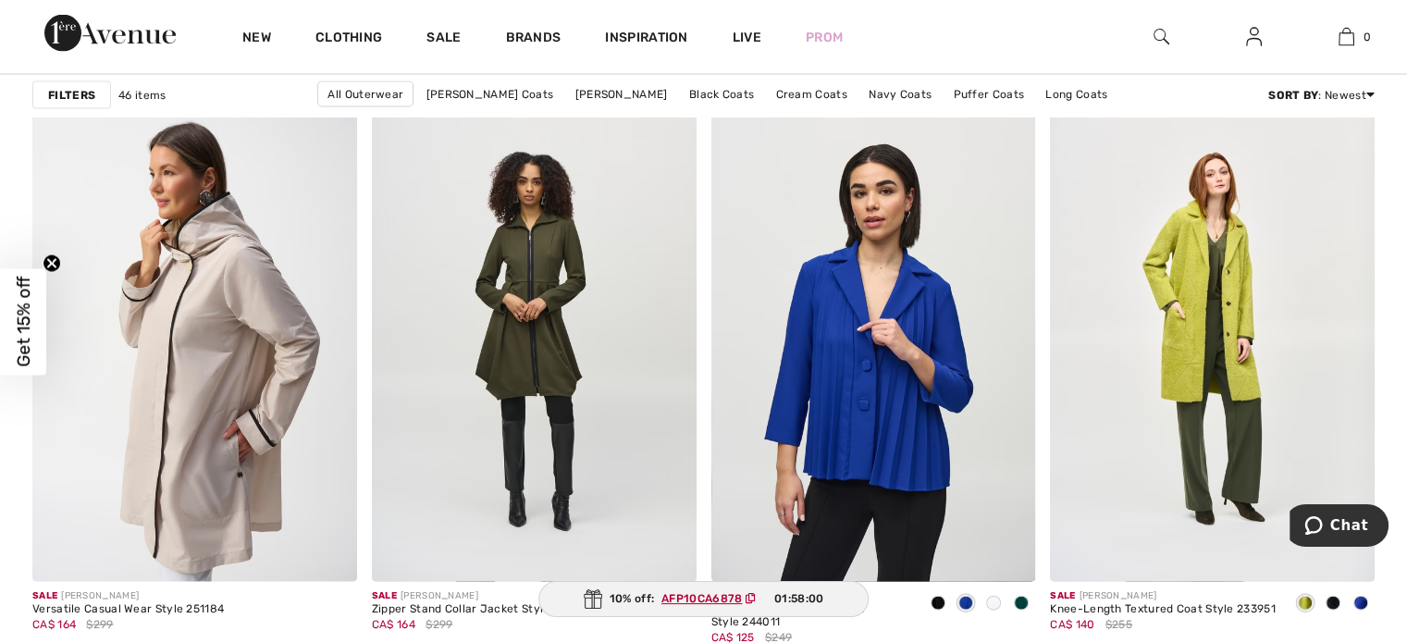
scroll to position [3885, 0]
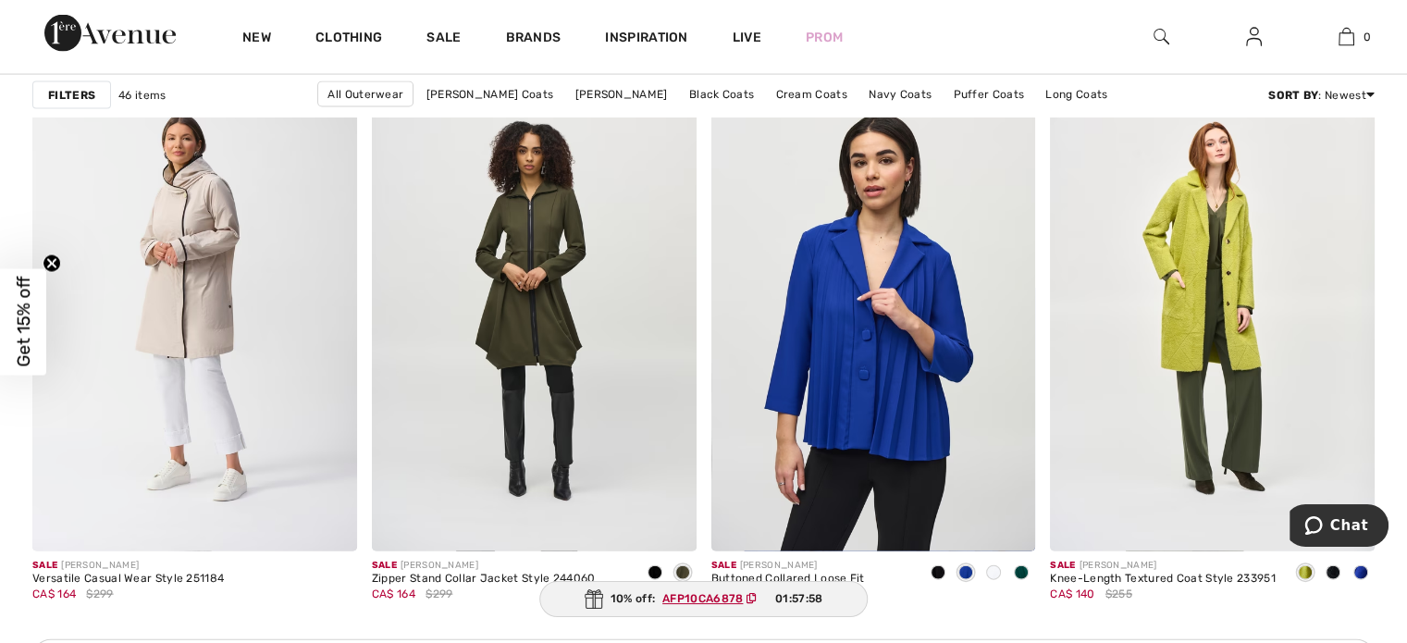
click at [1329, 569] on span at bounding box center [1333, 572] width 15 height 15
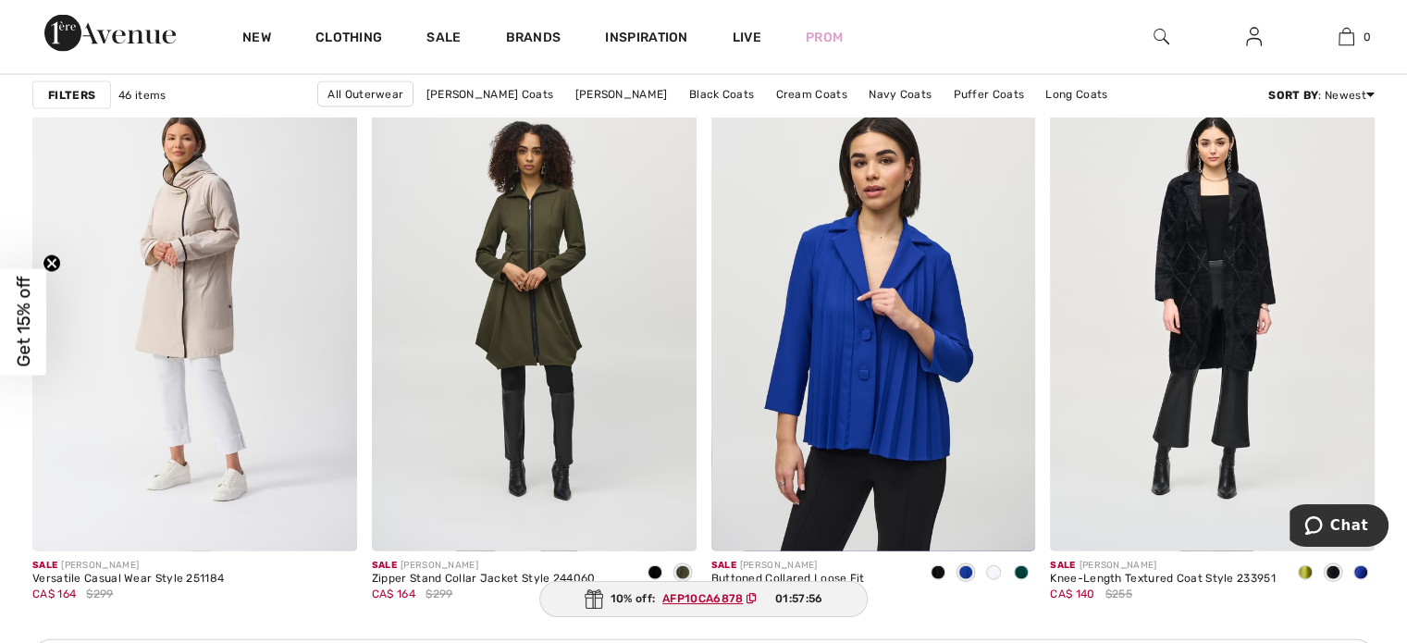
click at [1360, 571] on span at bounding box center [1360, 572] width 15 height 15
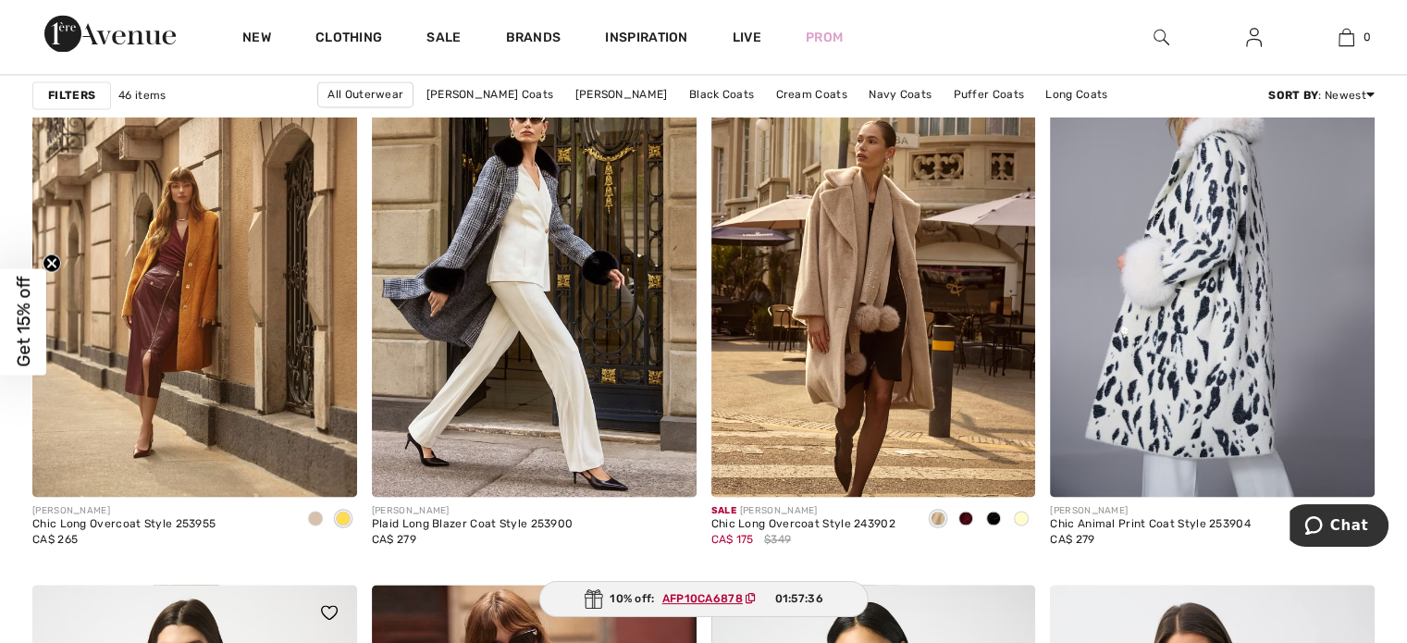
scroll to position [2868, 0]
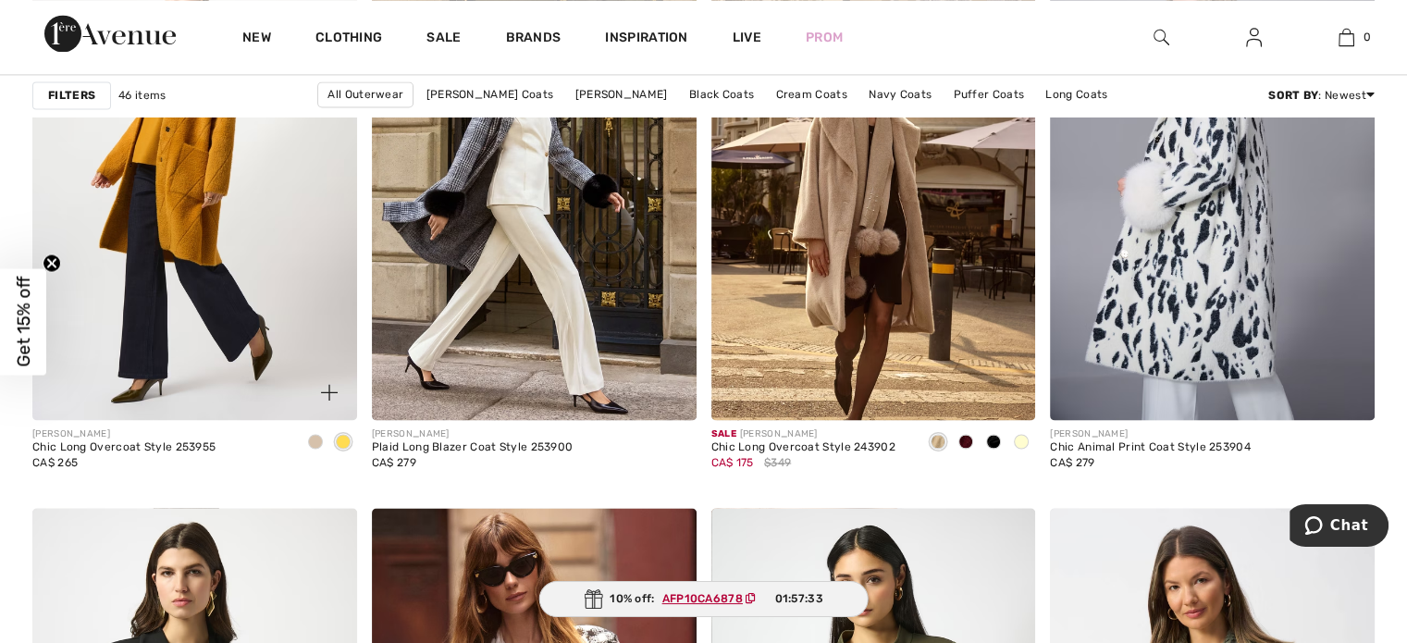
click at [247, 343] on img at bounding box center [194, 176] width 325 height 487
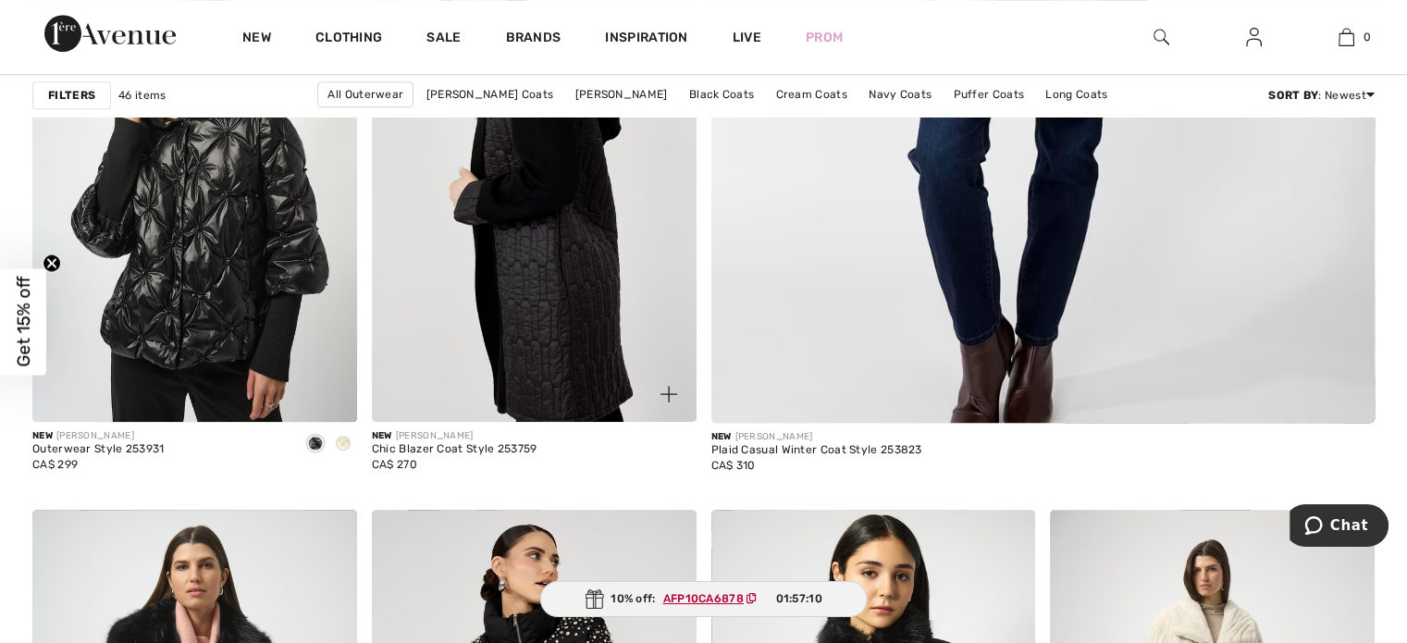
scroll to position [925, 0]
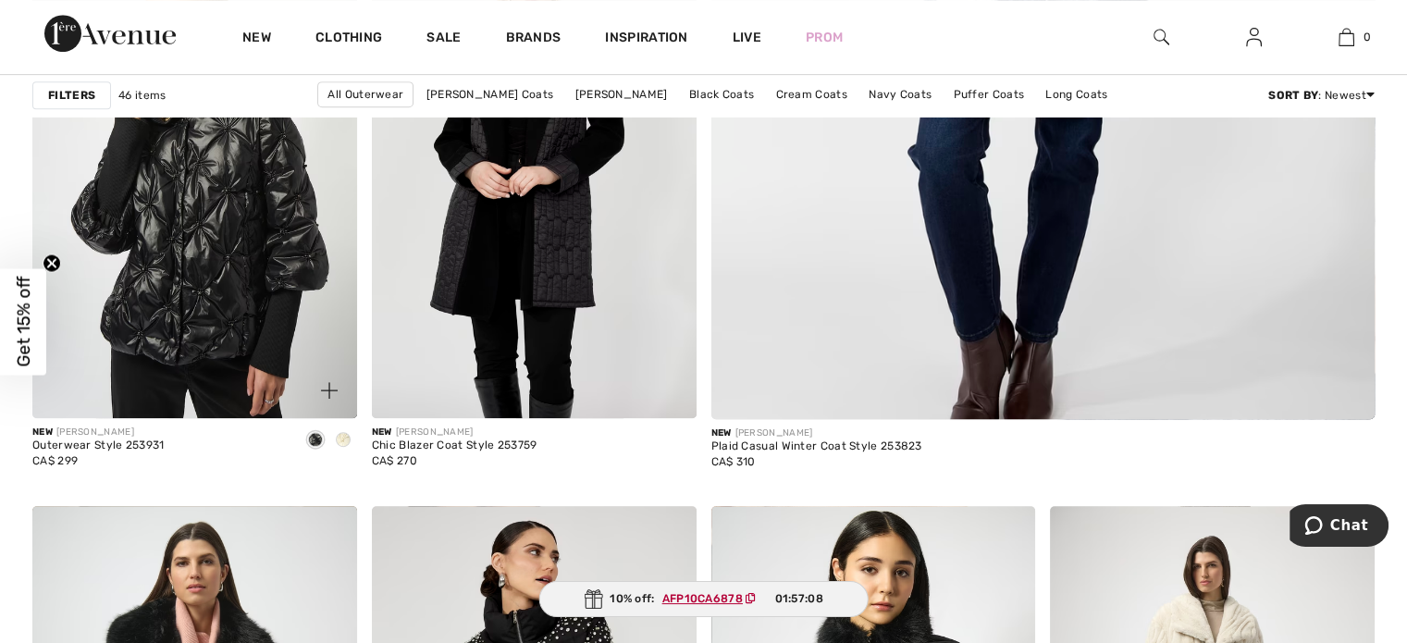
click at [344, 436] on span at bounding box center [343, 439] width 15 height 15
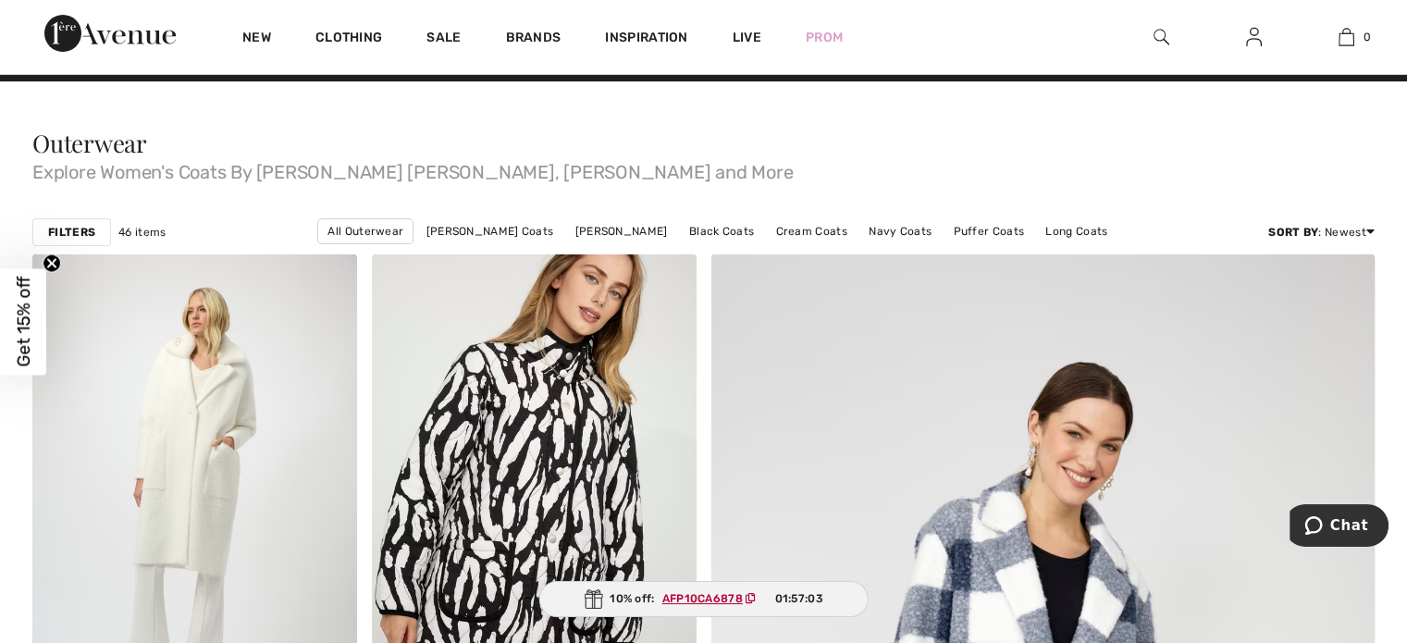
scroll to position [0, 0]
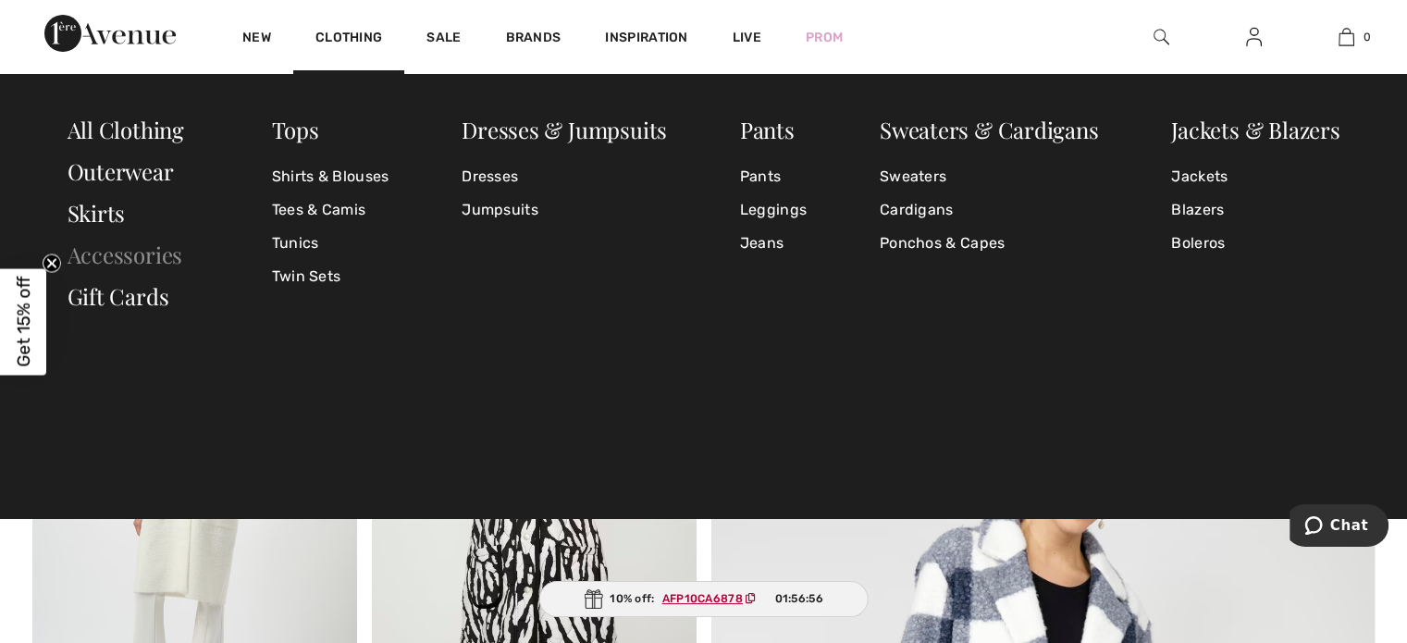
click at [123, 251] on link "Accessories" at bounding box center [126, 255] width 116 height 30
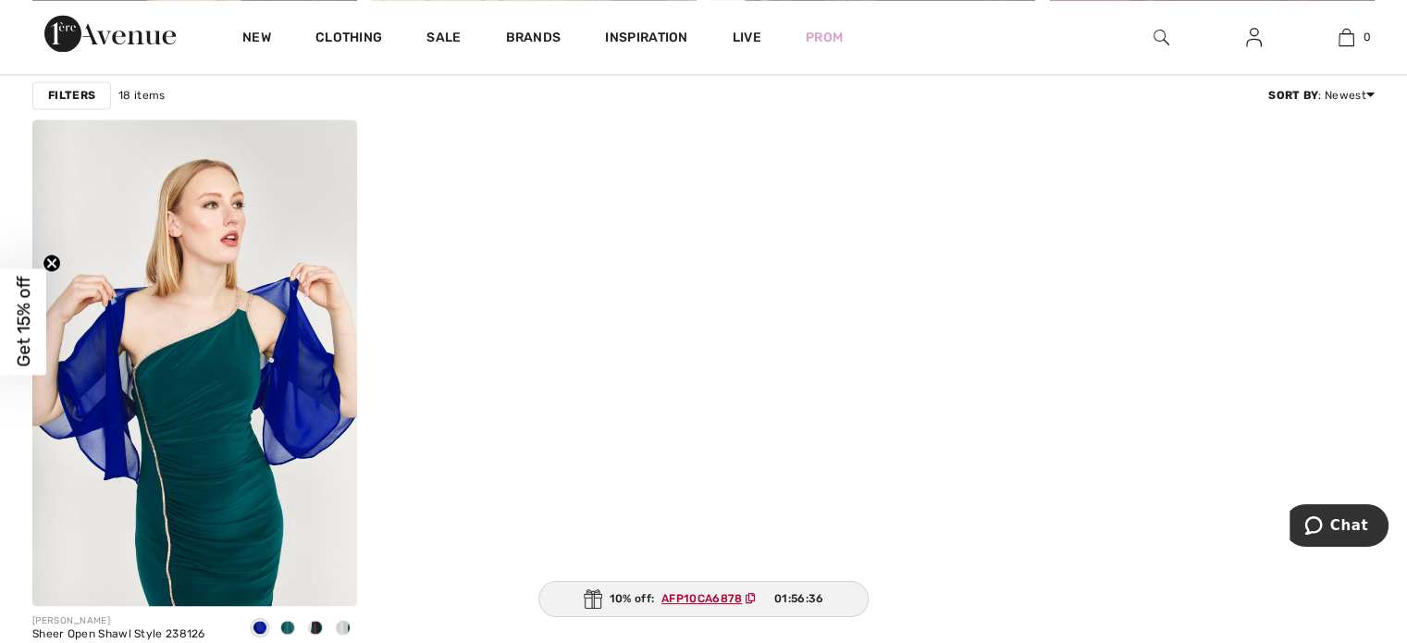
scroll to position [3238, 0]
